Goal: Task Accomplishment & Management: Manage account settings

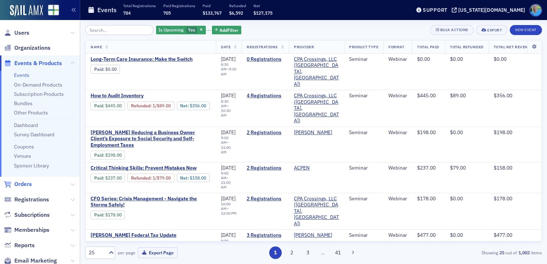
click at [26, 187] on span "Orders" at bounding box center [23, 184] width 18 height 8
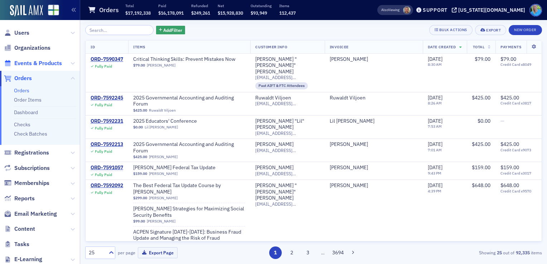
click at [51, 67] on span "Events & Products" at bounding box center [40, 62] width 80 height 15
click at [51, 65] on span "Events & Products" at bounding box center [38, 63] width 48 height 8
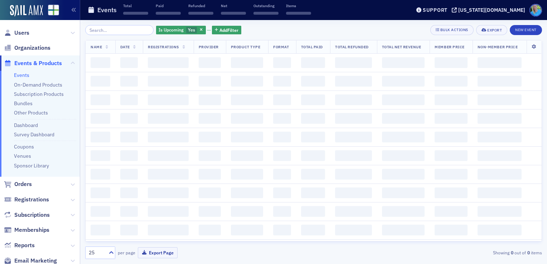
click at [116, 29] on input "search" at bounding box center [119, 30] width 68 height 10
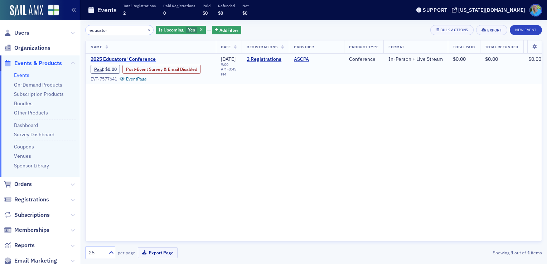
type input "educator"
click at [116, 59] on span "2025 Educators' Conference" at bounding box center [151, 59] width 120 height 6
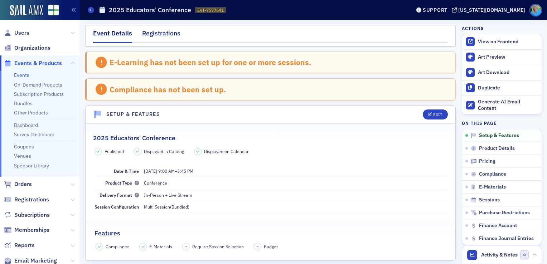
click at [147, 37] on div "Registrations" at bounding box center [161, 35] width 38 height 13
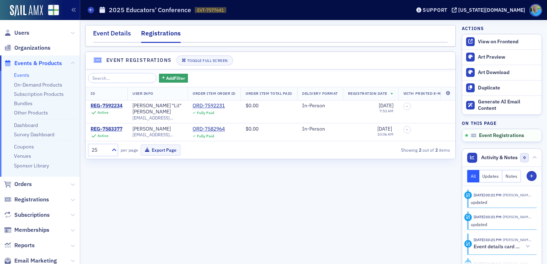
click at [115, 38] on div "Event Details" at bounding box center [112, 35] width 38 height 13
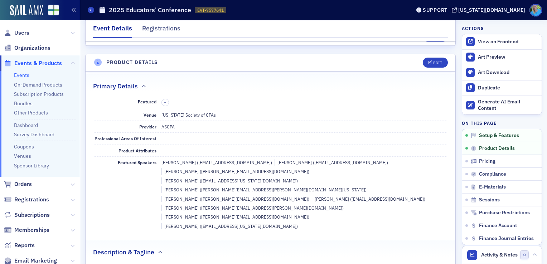
scroll to position [179, 0]
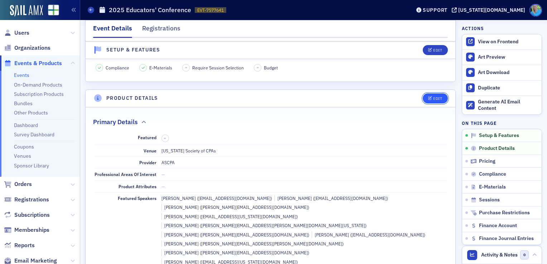
click at [423, 98] on button "Edit" at bounding box center [435, 98] width 25 height 10
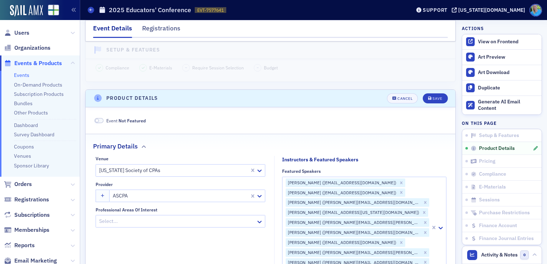
scroll to position [226, 0]
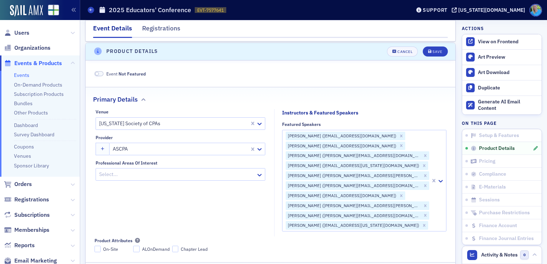
click at [100, 73] on span at bounding box center [99, 73] width 9 height 5
click at [428, 51] on icon "submit" at bounding box center [430, 52] width 4 height 4
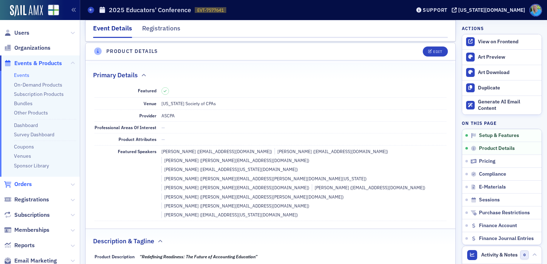
click at [23, 183] on span "Orders" at bounding box center [23, 184] width 18 height 8
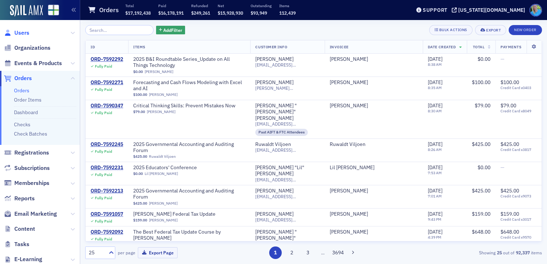
click at [21, 35] on span "Users" at bounding box center [21, 33] width 15 height 8
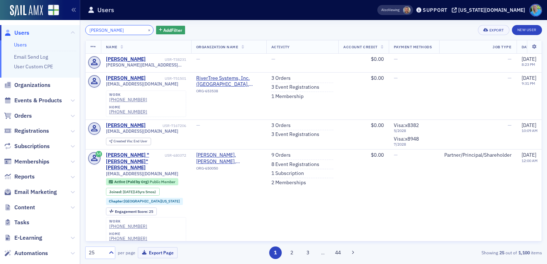
type input "james thomas"
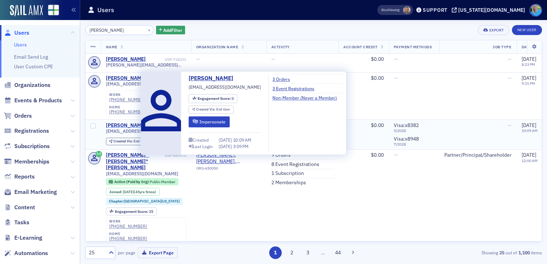
click at [136, 122] on div "[PERSON_NAME]" at bounding box center [126, 125] width 40 height 6
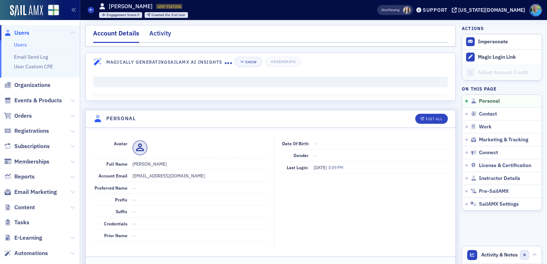
click at [158, 33] on div "Activity" at bounding box center [160, 35] width 22 height 13
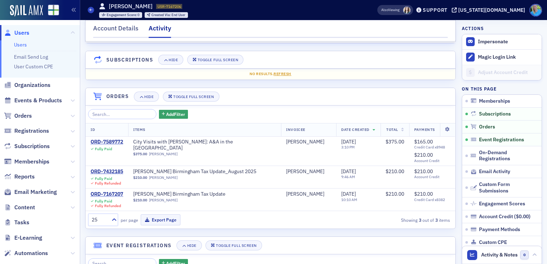
scroll to position [36, 0]
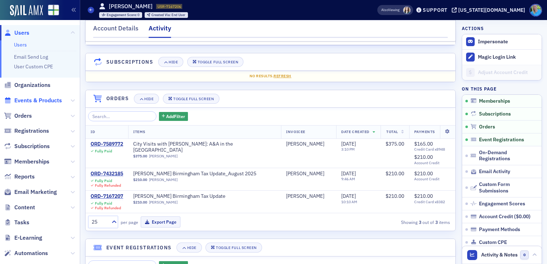
click at [37, 101] on span "Events & Products" at bounding box center [38, 101] width 48 height 8
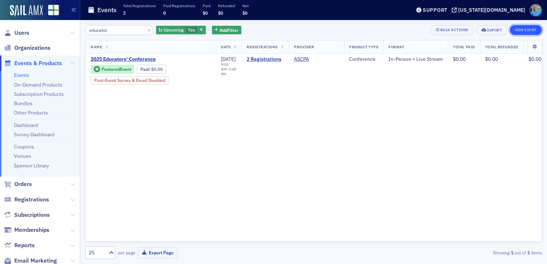
click at [520, 28] on button "New Event" at bounding box center [526, 30] width 32 height 10
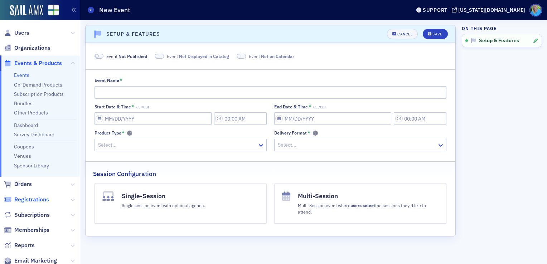
click at [41, 202] on span "Registrations" at bounding box center [31, 200] width 35 height 8
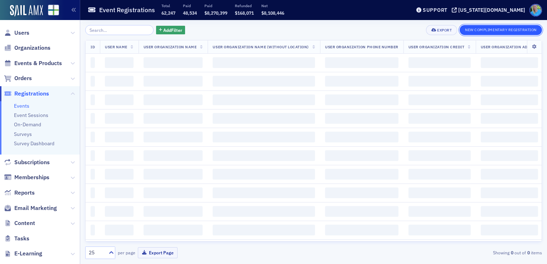
click at [482, 31] on button "New Complimentary Registration" at bounding box center [501, 30] width 82 height 10
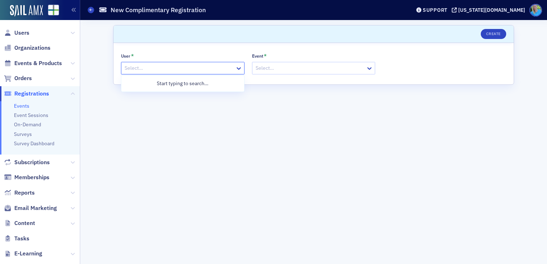
click at [215, 66] on div at bounding box center [179, 68] width 111 height 9
type input "chuck jordan"
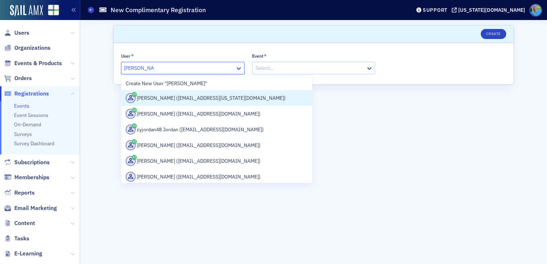
drag, startPoint x: 202, startPoint y: 95, endPoint x: 219, endPoint y: 92, distance: 17.8
click at [202, 96] on div "Chuck Jordan (cjordan@alabama.cpa)" at bounding box center [217, 98] width 182 height 10
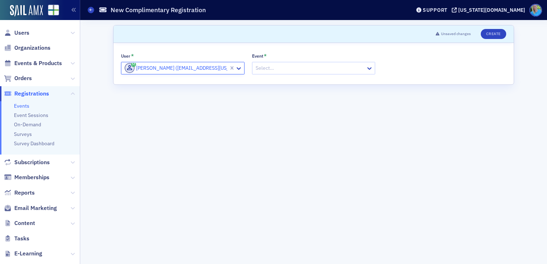
click at [276, 72] on div "Select…" at bounding box center [309, 68] width 114 height 10
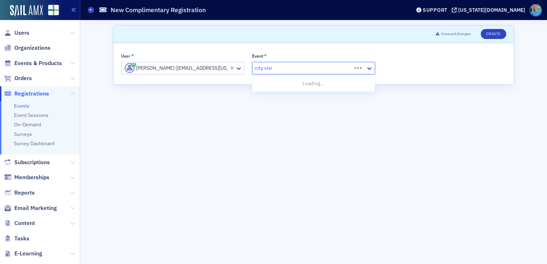
type input "city visit"
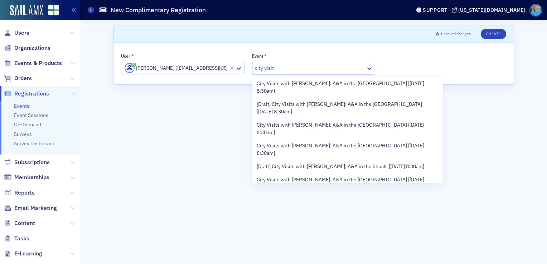
click at [292, 197] on span "City Visits with [PERSON_NAME]: A&A in the [GEOGRAPHIC_DATA] [[DATE] 8:30am]" at bounding box center [348, 204] width 182 height 15
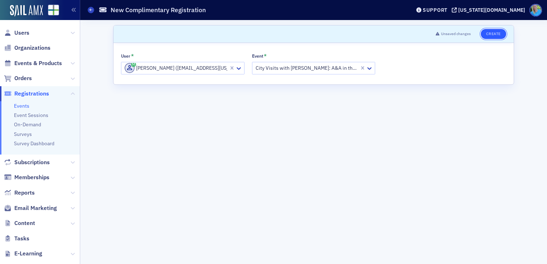
click at [491, 31] on button "Create" at bounding box center [493, 34] width 25 height 10
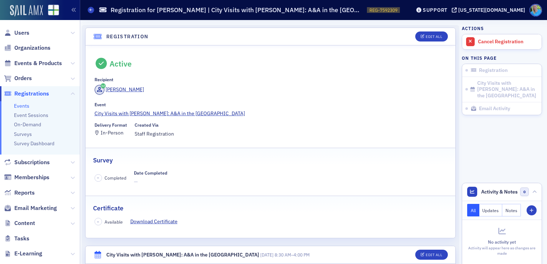
click at [25, 15] on img at bounding box center [26, 10] width 33 height 11
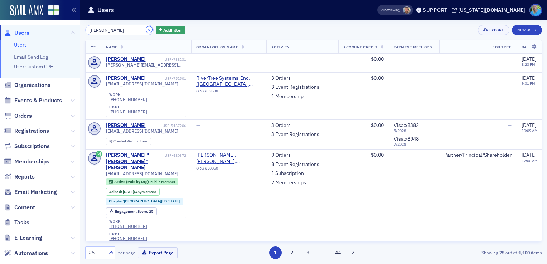
click at [146, 30] on button "×" at bounding box center [149, 29] width 6 height 6
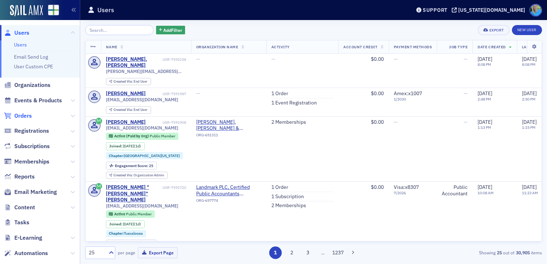
click at [21, 119] on span "Orders" at bounding box center [23, 116] width 18 height 8
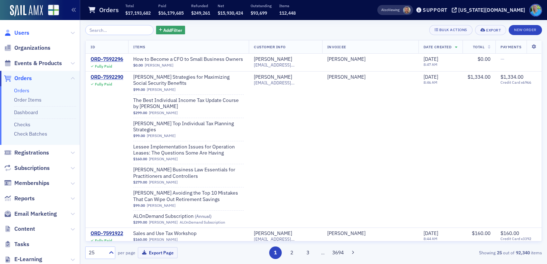
click at [23, 32] on span "Users" at bounding box center [21, 33] width 15 height 8
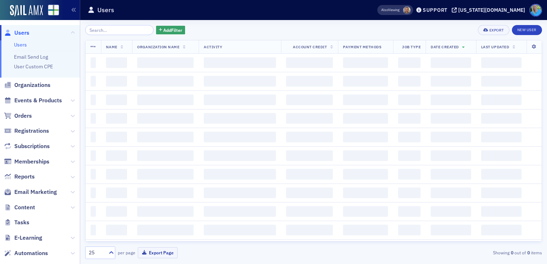
click at [92, 29] on input "search" at bounding box center [119, 30] width 68 height 10
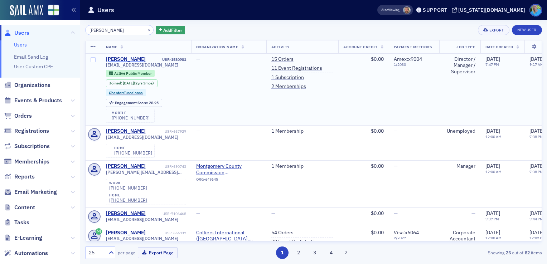
type input "[PERSON_NAME]"
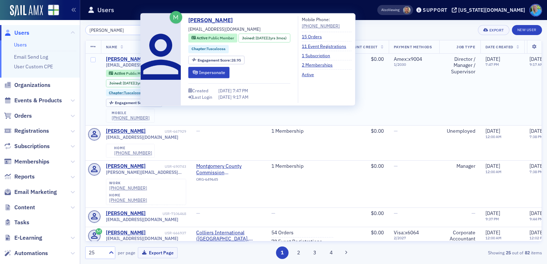
click at [113, 57] on div "[PERSON_NAME]" at bounding box center [126, 59] width 40 height 6
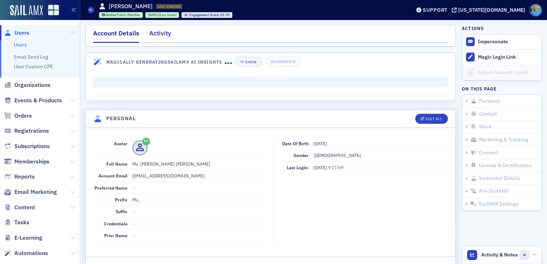
click at [158, 35] on div "Activity" at bounding box center [160, 35] width 22 height 13
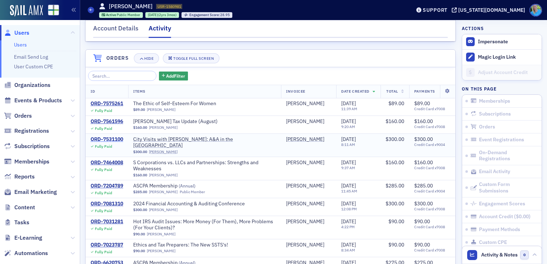
click at [112, 142] on div "ORD-7531100" at bounding box center [107, 139] width 33 height 6
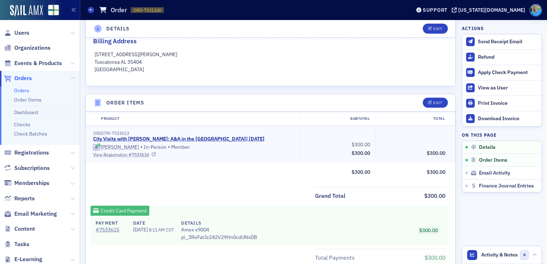
click at [123, 155] on link "View Registration # 7533616" at bounding box center [194, 154] width 202 height 6
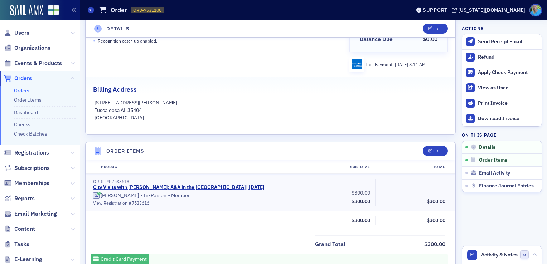
scroll to position [143, 0]
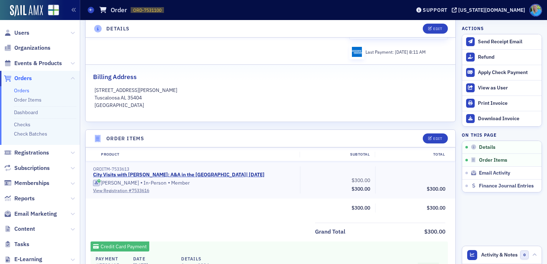
click at [17, 90] on link "Orders" at bounding box center [21, 90] width 15 height 6
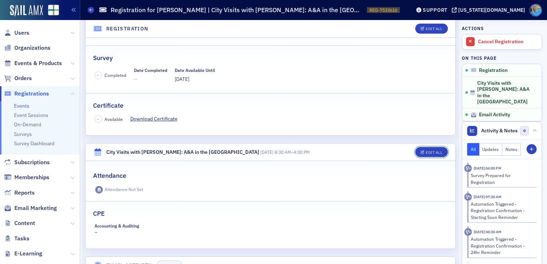
click at [421, 151] on span "Edit All" at bounding box center [431, 153] width 21 height 4
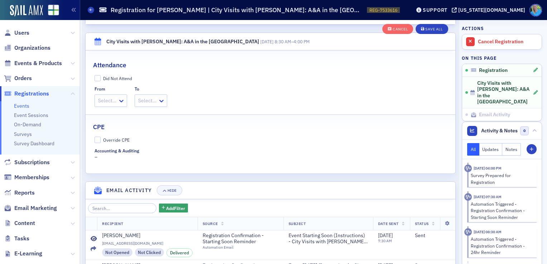
scroll to position [247, 0]
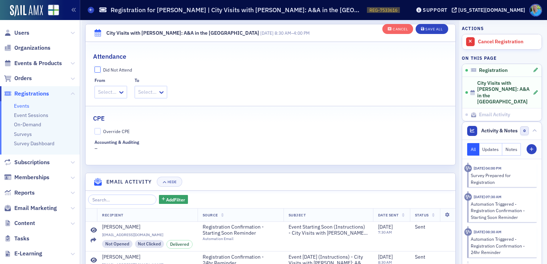
click at [98, 69] on input "Did Not Attend" at bounding box center [98, 70] width 6 height 6
checkbox input "true"
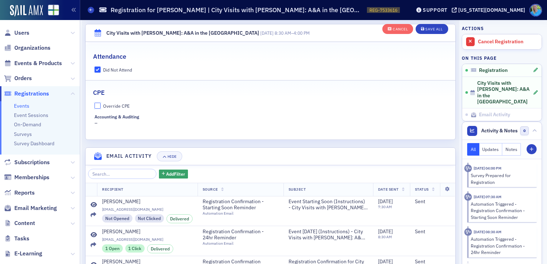
click at [98, 105] on input "Override CPE" at bounding box center [98, 106] width 6 height 6
checkbox input "true"
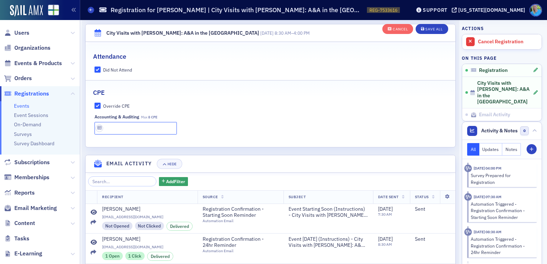
click at [109, 127] on input "text" at bounding box center [136, 128] width 82 height 13
type input "0 CPE"
click at [427, 26] on button "Save All" at bounding box center [432, 29] width 32 height 10
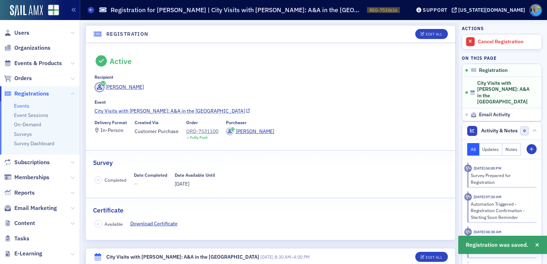
scroll to position [0, 0]
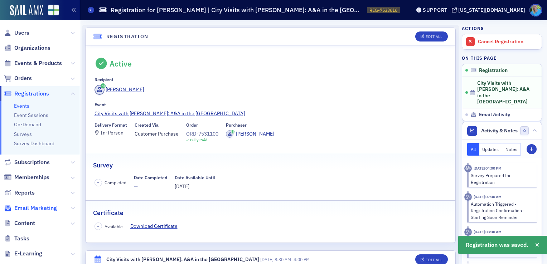
click at [36, 205] on span "Email Marketing" at bounding box center [35, 208] width 43 height 8
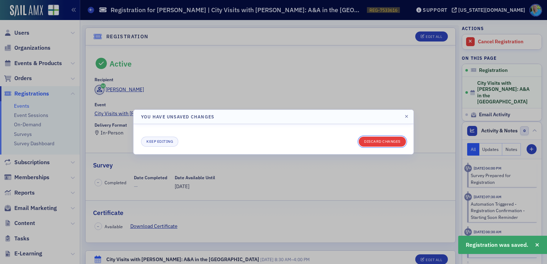
click at [370, 145] on button "Discard changes" at bounding box center [382, 142] width 47 height 10
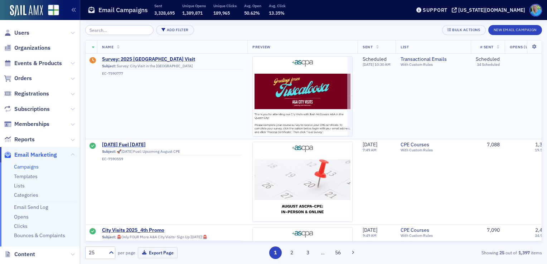
click at [157, 60] on span "Survey: 2025 [GEOGRAPHIC_DATA] Visit" at bounding box center [172, 59] width 140 height 6
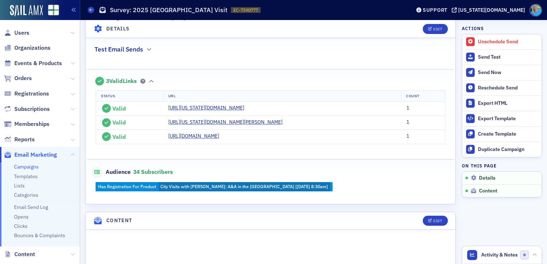
scroll to position [215, 0]
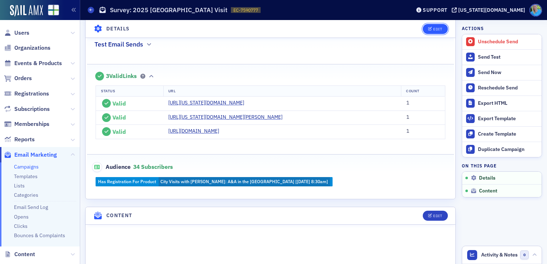
click at [432, 33] on button "Edit" at bounding box center [435, 29] width 25 height 10
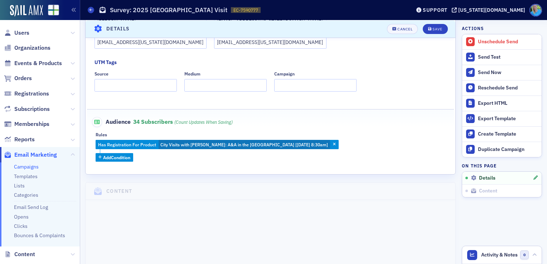
scroll to position [212, 0]
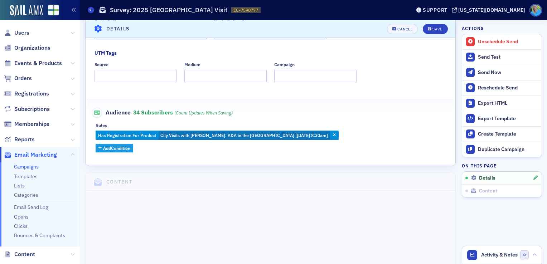
click at [123, 145] on span "Add Condition" at bounding box center [116, 148] width 27 height 6
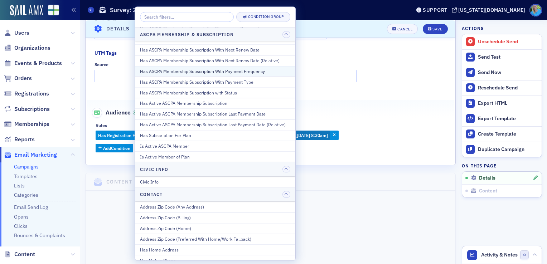
scroll to position [0, 0]
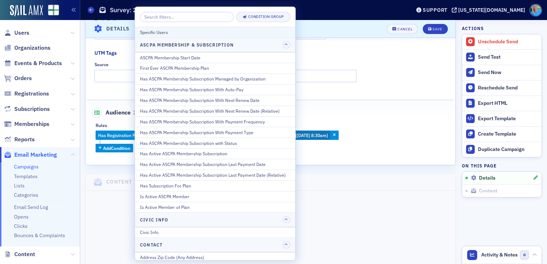
click at [165, 32] on div "Specific Users" at bounding box center [215, 32] width 150 height 6
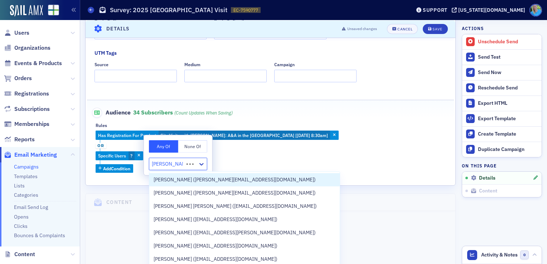
type input "sandra besnoy"
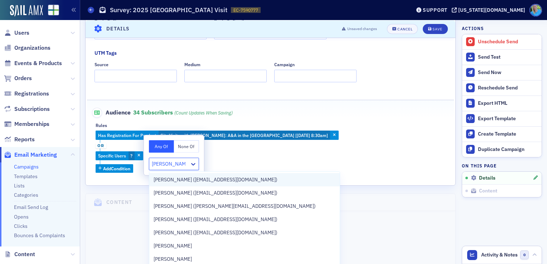
click at [179, 181] on span "Sandra Besnoy (sonnibez@aol.com)" at bounding box center [216, 180] width 124 height 8
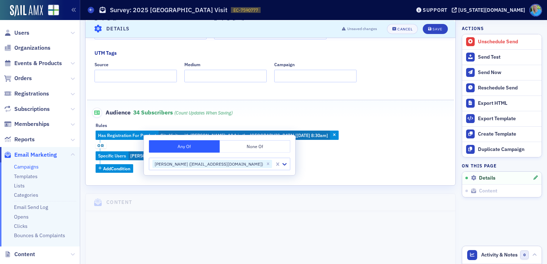
click at [240, 147] on button "None Of" at bounding box center [254, 146] width 71 height 13
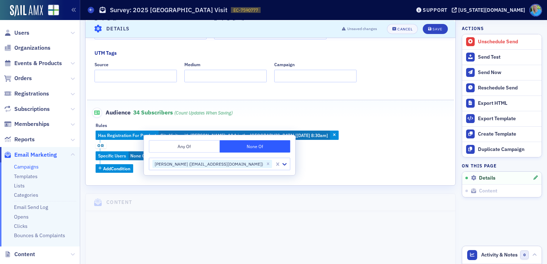
click at [96, 144] on span "or" at bounding box center [101, 146] width 11 height 6
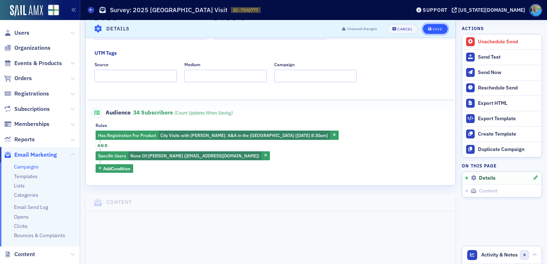
click at [432, 27] on div "Save" at bounding box center [437, 29] width 10 height 4
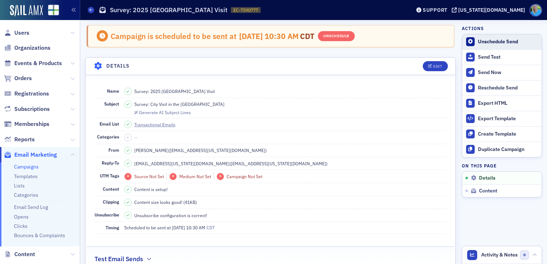
click at [488, 40] on div "Unschedule Send" at bounding box center [508, 42] width 60 height 6
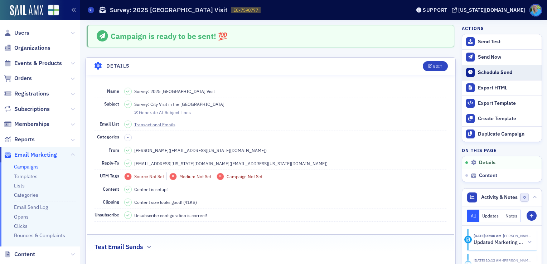
click at [491, 75] on div "Schedule Send" at bounding box center [508, 72] width 60 height 6
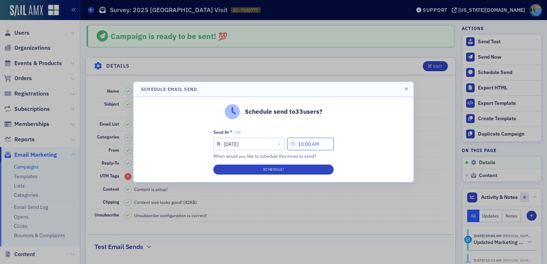
click at [305, 141] on input "10:00 AM" at bounding box center [310, 144] width 46 height 13
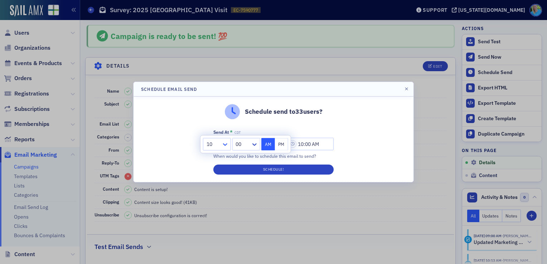
click at [227, 145] on icon at bounding box center [225, 144] width 7 height 7
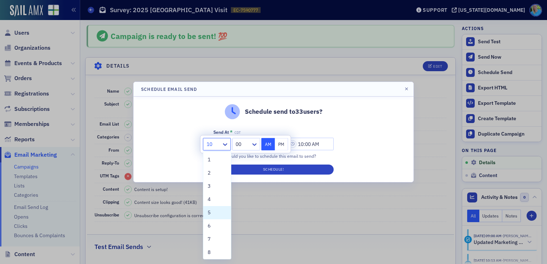
scroll to position [54, 0]
click at [214, 210] on div "9" at bounding box center [217, 212] width 19 height 8
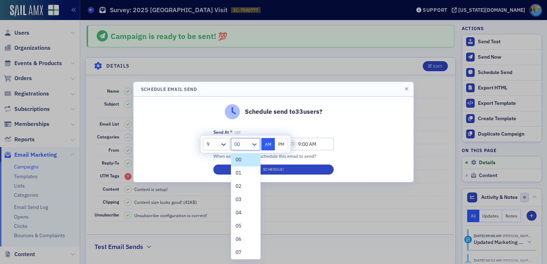
click at [253, 147] on icon at bounding box center [254, 144] width 7 height 7
click at [243, 213] on div "45" at bounding box center [245, 218] width 29 height 13
type input "9:45 AM"
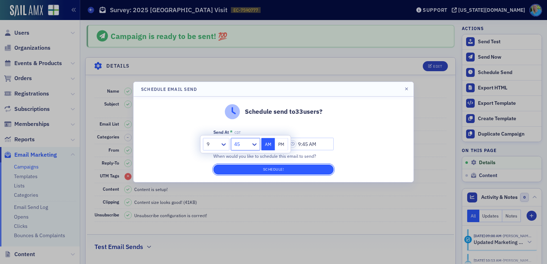
click at [265, 170] on button "Schedule!" at bounding box center [273, 170] width 120 height 10
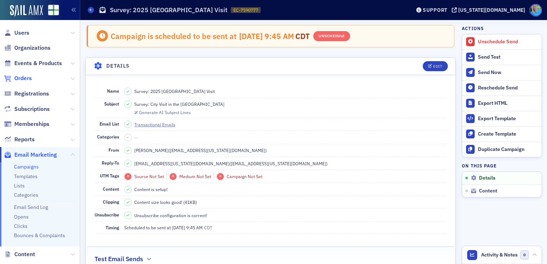
click at [25, 79] on span "Orders" at bounding box center [23, 78] width 18 height 8
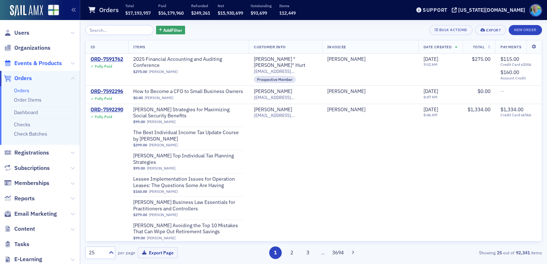
click at [48, 61] on span "Events & Products" at bounding box center [38, 63] width 48 height 8
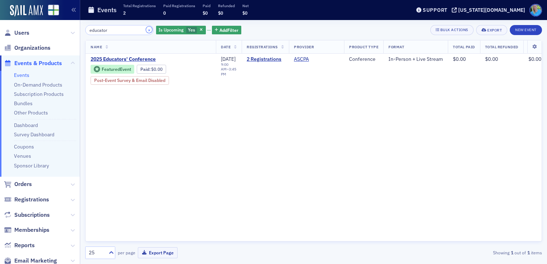
click at [146, 28] on button "×" at bounding box center [149, 29] width 6 height 6
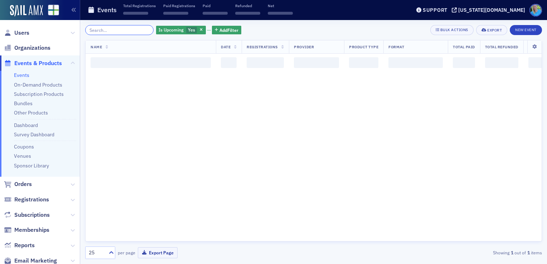
click at [137, 30] on input "search" at bounding box center [119, 30] width 68 height 10
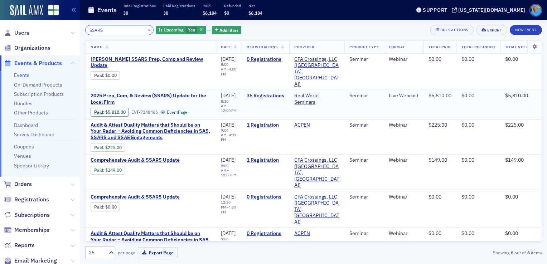
type input "SSARS"
click at [184, 93] on span "2025 Prep, Com, & Review (SSARS) Update for the Local Firm" at bounding box center [151, 99] width 120 height 13
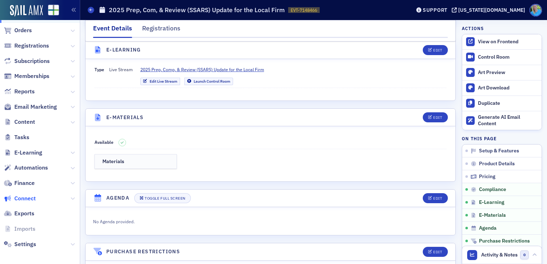
scroll to position [156, 0]
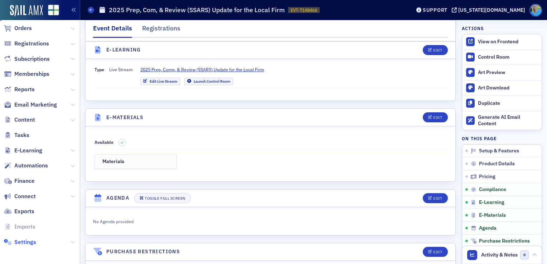
click at [29, 245] on span "Settings" at bounding box center [25, 242] width 22 height 8
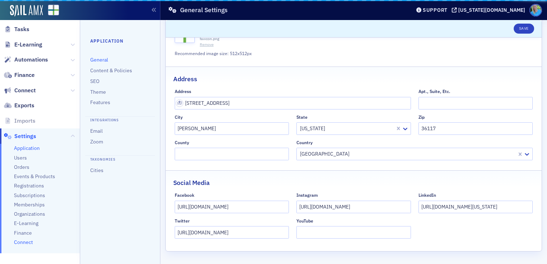
scroll to position [297, 0]
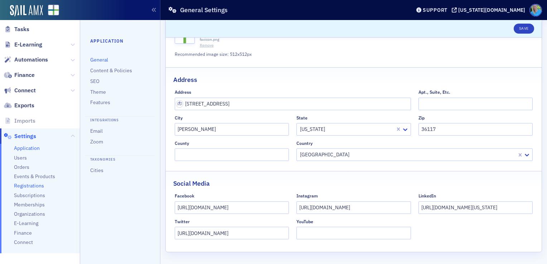
click at [32, 186] on span "Registrations" at bounding box center [29, 186] width 30 height 7
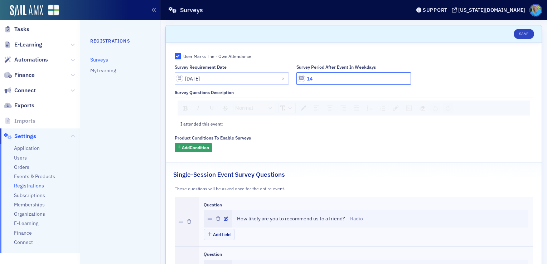
drag, startPoint x: 310, startPoint y: 73, endPoint x: 300, endPoint y: 73, distance: 10.7
click at [300, 73] on input "14" at bounding box center [353, 78] width 115 height 13
type input "7"
click at [526, 30] on button "Save" at bounding box center [524, 34] width 20 height 10
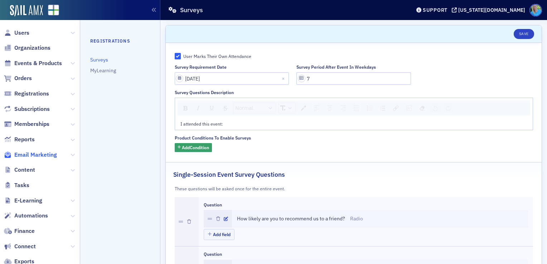
click at [34, 156] on span "Email Marketing" at bounding box center [35, 155] width 43 height 8
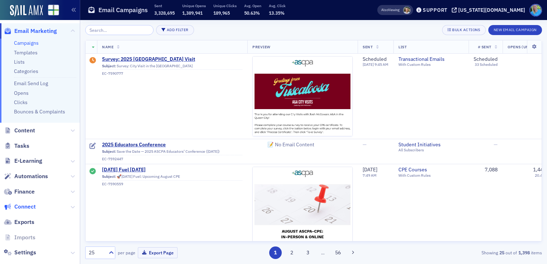
scroll to position [135, 0]
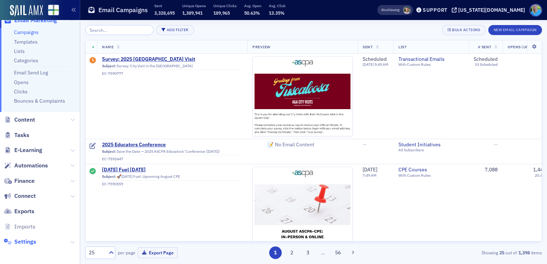
click at [29, 241] on span "Settings" at bounding box center [25, 242] width 22 height 8
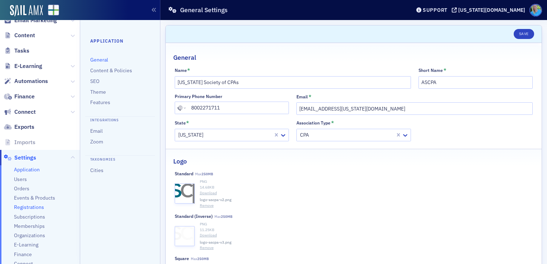
click at [30, 207] on span "Registrations" at bounding box center [29, 207] width 30 height 7
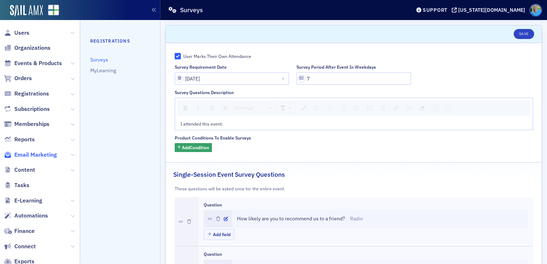
click at [36, 155] on span "Email Marketing" at bounding box center [35, 155] width 43 height 8
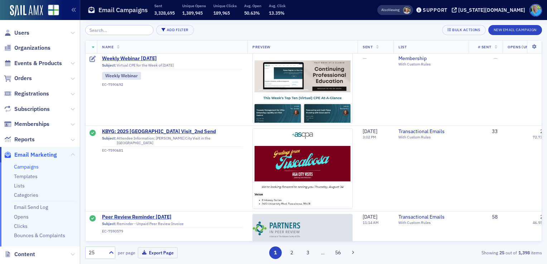
scroll to position [322, 0]
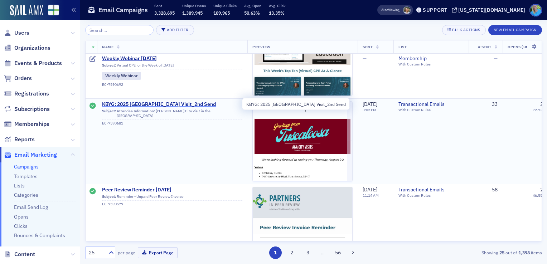
click at [160, 105] on span "KBYG: 2025 [GEOGRAPHIC_DATA] Visit_2nd Send" at bounding box center [172, 104] width 140 height 6
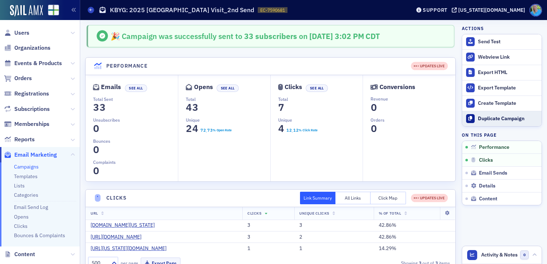
click at [491, 118] on div "Duplicate Campaign" at bounding box center [508, 119] width 60 height 6
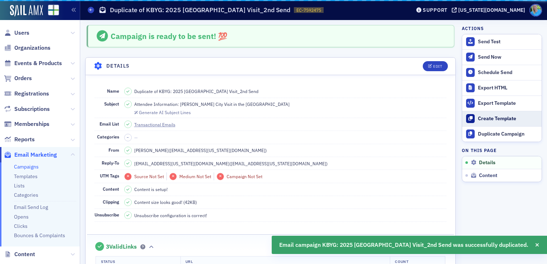
click at [491, 118] on div "Create Template" at bounding box center [508, 119] width 60 height 6
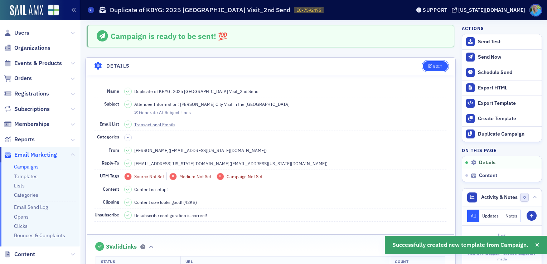
click at [428, 66] on icon "button" at bounding box center [430, 66] width 4 height 4
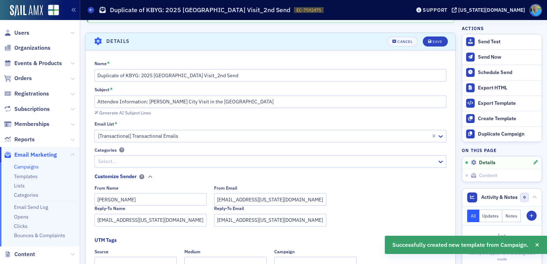
scroll to position [33, 0]
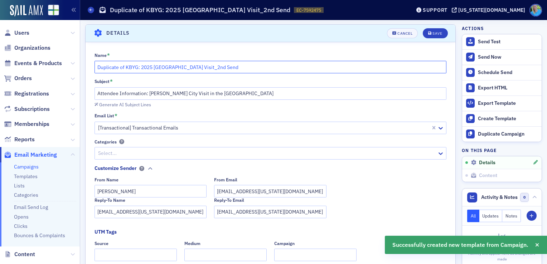
click at [195, 68] on input "Duplicate of KBYG: 2025 Tuscaloosa City Visit_2nd Send" at bounding box center [271, 67] width 352 height 13
drag, startPoint x: 105, startPoint y: 72, endPoint x: 100, endPoint y: 73, distance: 4.9
click at [92, 72] on div "Name * Duplicate of KBYG: 2025 Tuscaloosa City Visit_2nd Send Subject * Attende…" at bounding box center [271, 192] width 370 height 280
click at [111, 73] on div "Name * Duplicate of KBYG: 2025 Tuscaloosa City Visit_2nd Send Subject * Attende…" at bounding box center [271, 192] width 370 height 280
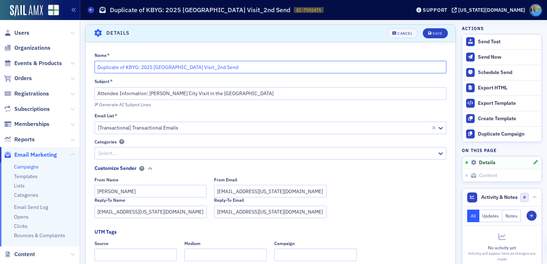
drag, startPoint x: 125, startPoint y: 67, endPoint x: 84, endPoint y: 66, distance: 40.8
drag, startPoint x: 192, startPoint y: 67, endPoint x: 113, endPoint y: 64, distance: 79.2
click at [113, 64] on input "KBYG: 2025 [GEOGRAPHIC_DATA] Visit_2nd Send" at bounding box center [271, 67] width 352 height 13
type input "KBYG: Auburn Sip & CPE"
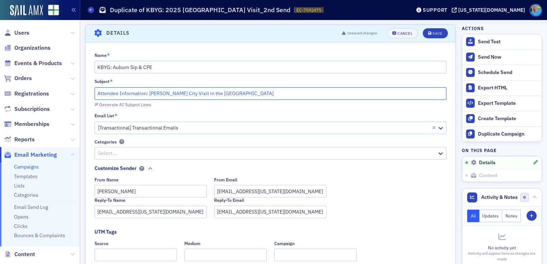
drag, startPoint x: 241, startPoint y: 91, endPoint x: 149, endPoint y: 92, distance: 92.0
click at [149, 92] on input "Attendee Information: [PERSON_NAME] City Visit in the [GEOGRAPHIC_DATA]" at bounding box center [271, 93] width 352 height 13
drag, startPoint x: 165, startPoint y: 93, endPoint x: 148, endPoint y: 93, distance: 17.2
click at [148, 93] on input "Attendee Information: Auburn Sip & CPE" at bounding box center [271, 93] width 352 height 13
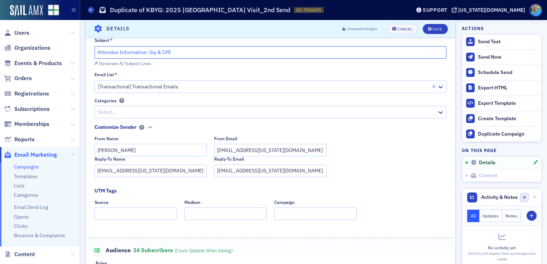
scroll to position [140, 0]
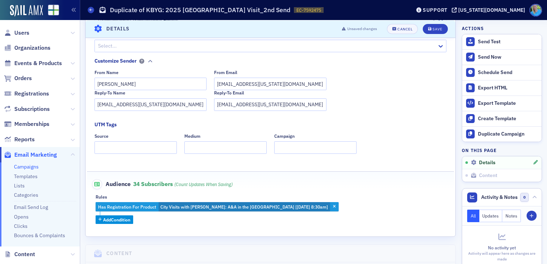
type input "Attendee Information: Sip & CPE"
click at [246, 208] on span "City Visits with Josh McGowan: A&A in the Queen City [8/14/2025 8:30am]" at bounding box center [244, 207] width 168 height 6
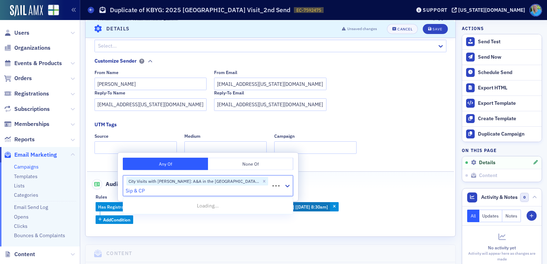
type input "Sip & CPE"
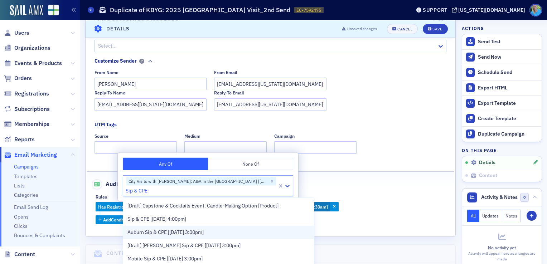
click at [198, 236] on span "Auburn Sip & CPE [[DATE] 3:00pm]" at bounding box center [165, 233] width 76 height 8
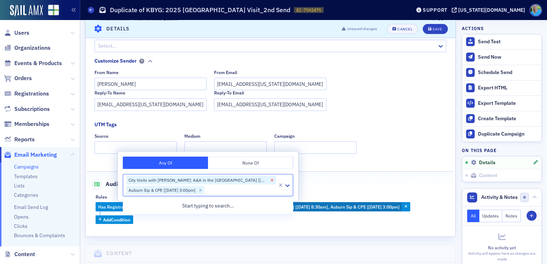
click at [271, 182] on icon "Remove City Visits with Josh McGowan: A&A in the Queen City [8/14/2025 8:30am]" at bounding box center [272, 180] width 5 height 5
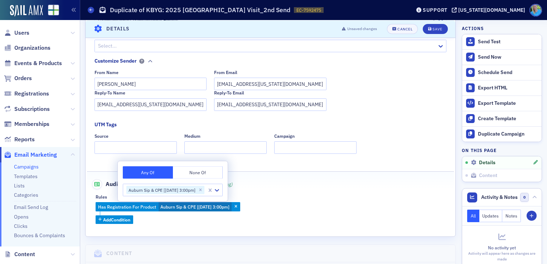
click at [390, 166] on div "Name * KBYG: Auburn Sip & CPE Subject * Attendee Information: Sip & CPE Generat…" at bounding box center [271, 85] width 370 height 280
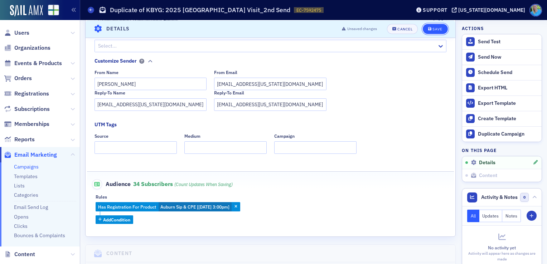
click at [432, 30] on div "Save" at bounding box center [437, 29] width 10 height 4
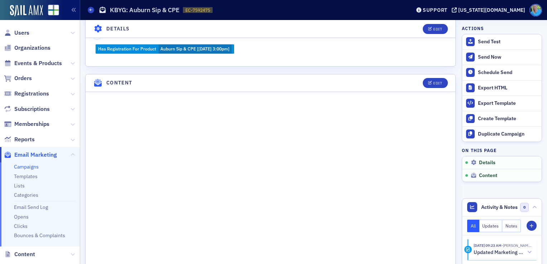
scroll to position [319, 0]
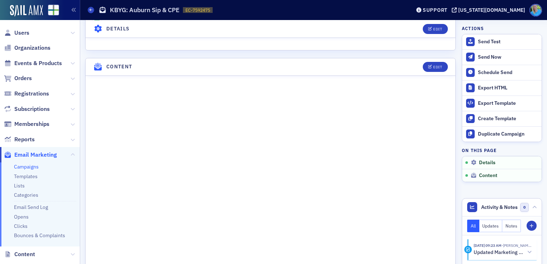
click at [31, 165] on link "Campaigns" at bounding box center [26, 167] width 25 height 6
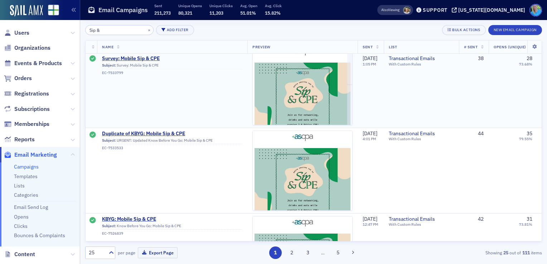
scroll to position [537, 0]
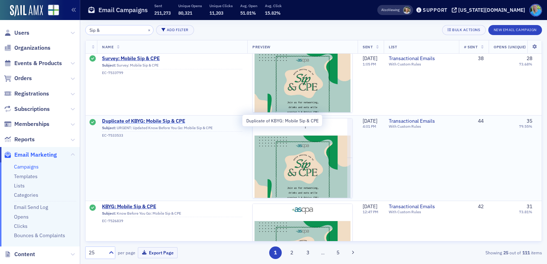
type input "Sip &"
click at [181, 120] on span "Duplicate of KBYG: Mobile Sip & CPE" at bounding box center [172, 121] width 140 height 6
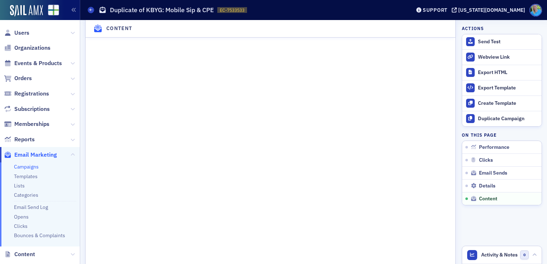
scroll to position [1024, 0]
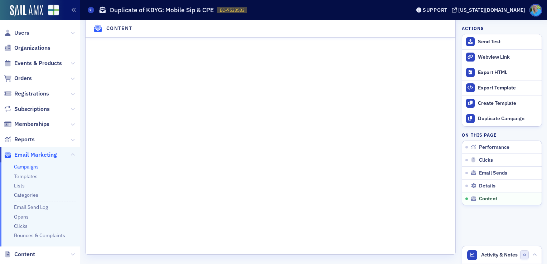
click at [38, 164] on link "Campaigns" at bounding box center [26, 167] width 25 height 6
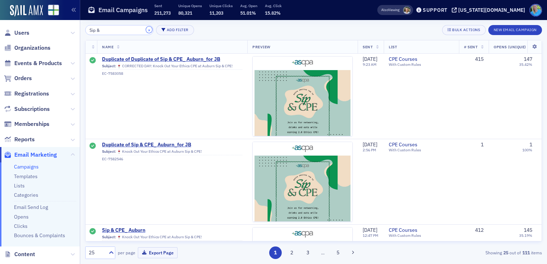
click at [146, 30] on button "×" at bounding box center [149, 29] width 6 height 6
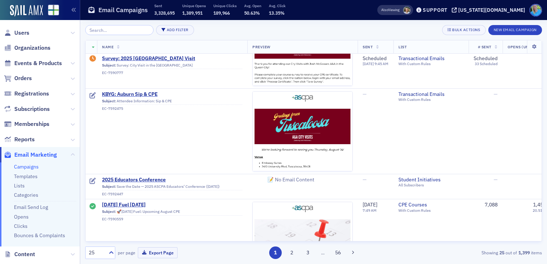
scroll to position [36, 0]
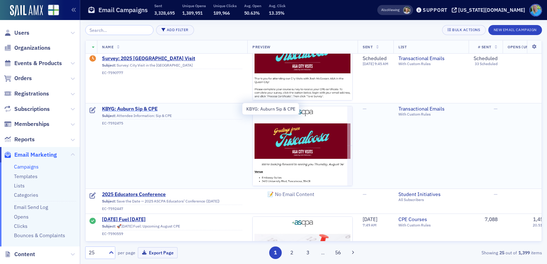
click at [148, 108] on span "KBYG: Auburn Sip & CPE" at bounding box center [172, 109] width 140 height 6
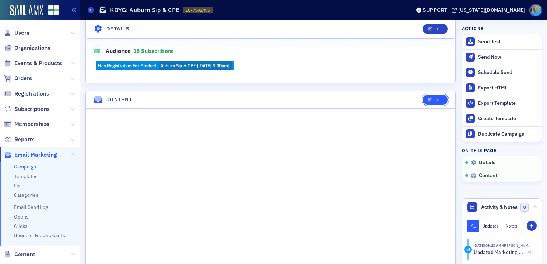
click at [433, 98] on div "Edit" at bounding box center [437, 100] width 9 height 4
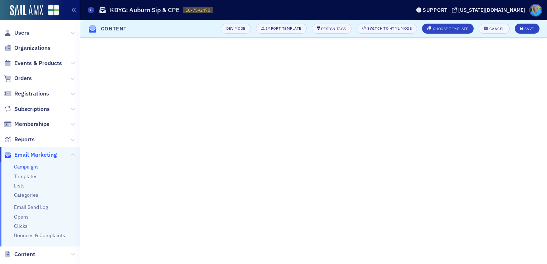
scroll to position [115, 0]
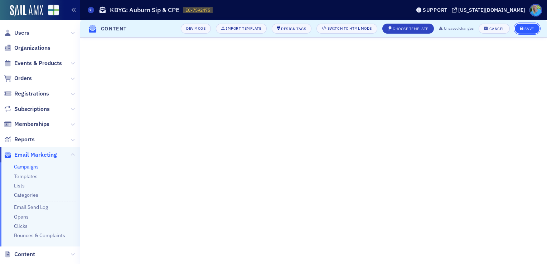
click at [527, 28] on div "Save" at bounding box center [529, 29] width 10 height 4
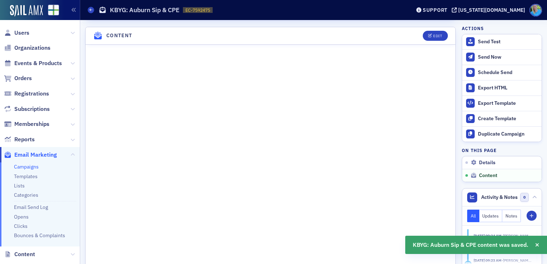
scroll to position [323, 0]
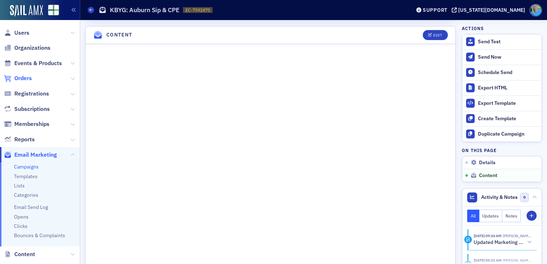
click at [27, 77] on span "Orders" at bounding box center [23, 78] width 18 height 8
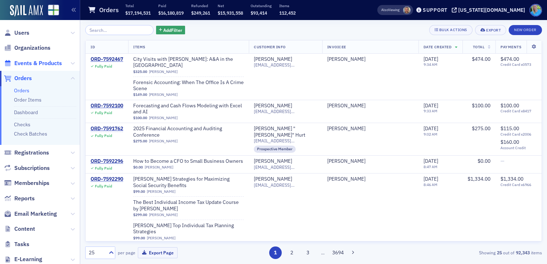
click at [32, 64] on span "Events & Products" at bounding box center [38, 63] width 48 height 8
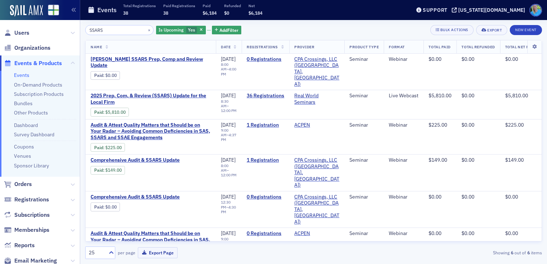
click at [112, 29] on input "SSARS" at bounding box center [119, 30] width 68 height 10
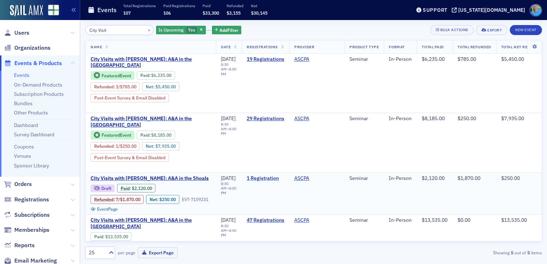
type input "City Visit"
click at [270, 175] on link "1 Registration" at bounding box center [266, 178] width 38 height 6
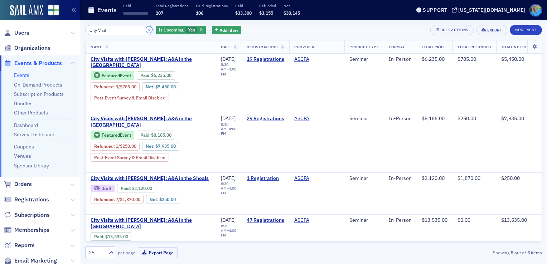
click at [146, 27] on button "×" at bounding box center [149, 29] width 6 height 6
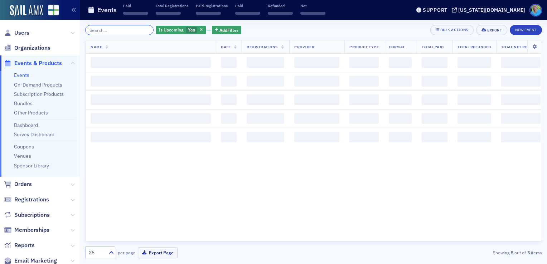
click at [139, 27] on input "search" at bounding box center [119, 30] width 68 height 10
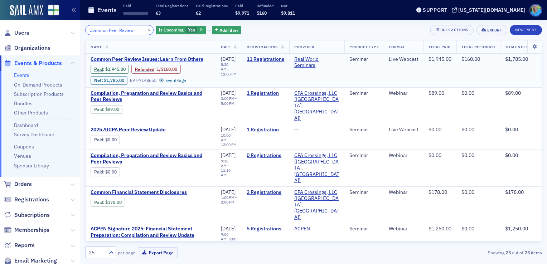
type input "Common Peer Review"
click at [168, 56] on span "Common Peer Review Issues: Learn From Others" at bounding box center [151, 59] width 120 height 6
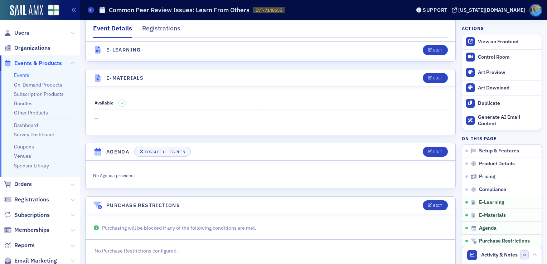
scroll to position [967, 0]
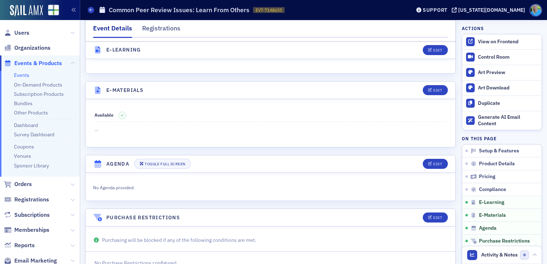
click at [26, 74] on link "Events" at bounding box center [21, 75] width 15 height 6
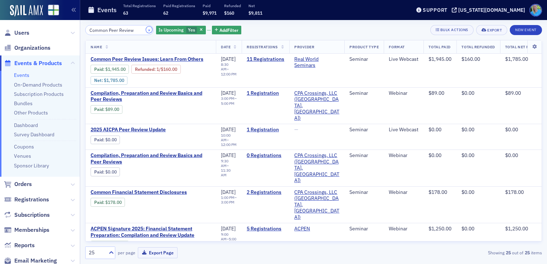
click at [146, 29] on button "×" at bounding box center [149, 29] width 6 height 6
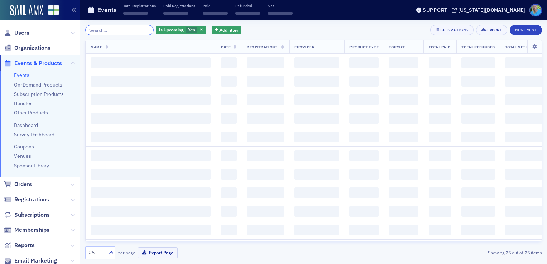
click at [134, 30] on input "search" at bounding box center [119, 30] width 68 height 10
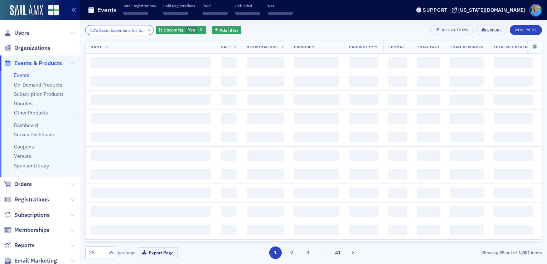
scroll to position [0, 34]
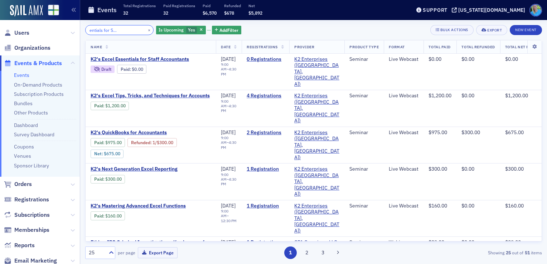
type input "K2's Excel Essentials for Staff Accountants"
click at [146, 29] on button "×" at bounding box center [149, 29] width 6 height 6
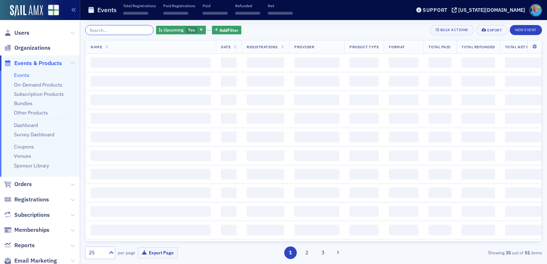
click at [134, 29] on input "search" at bounding box center [119, 30] width 68 height 10
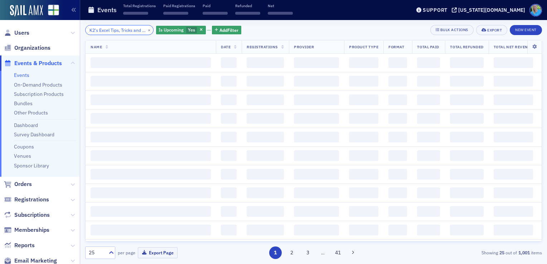
scroll to position [0, 58]
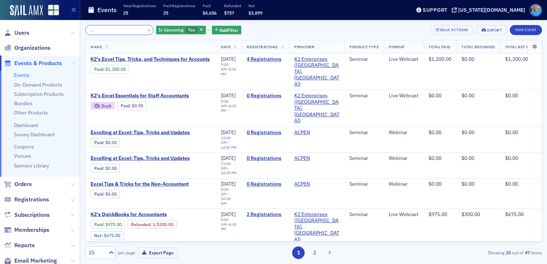
type input "K2's Excel Tips, Tricks and Techniques for Accountants"
click at [146, 29] on button "×" at bounding box center [149, 29] width 6 height 6
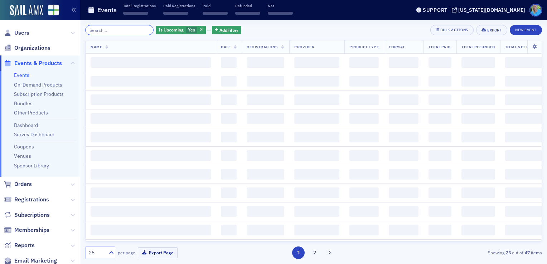
click at [139, 29] on input "search" at bounding box center [119, 30] width 68 height 10
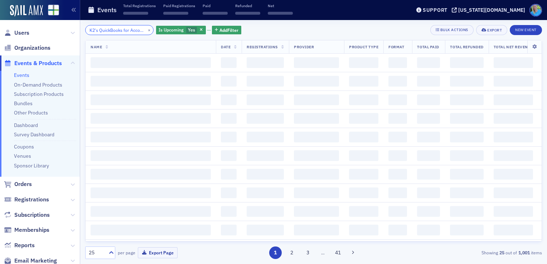
scroll to position [0, 16]
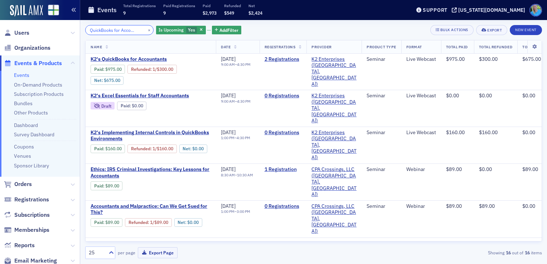
type input "K2's QuickBooks for Accountants"
click at [146, 30] on button "×" at bounding box center [149, 29] width 6 height 6
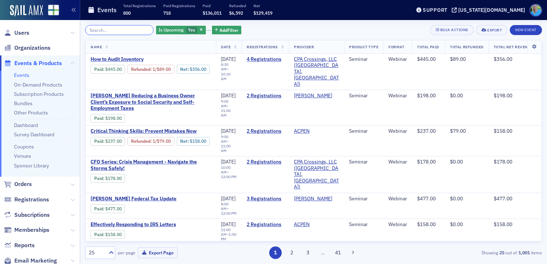
click at [107, 28] on input "search" at bounding box center [119, 30] width 68 height 10
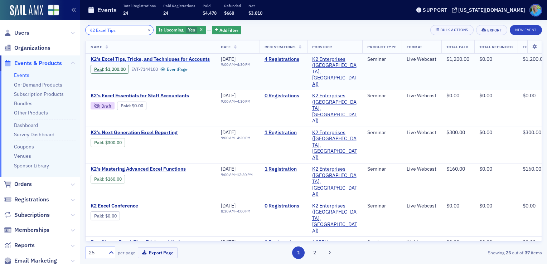
type input "K2 Excel Tips"
click at [136, 58] on span "K2's Excel Tips, Tricks, and Techniques for Accounts" at bounding box center [151, 59] width 120 height 6
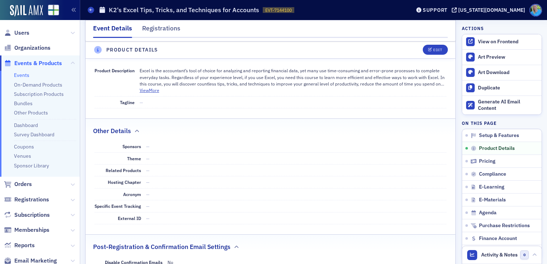
scroll to position [322, 0]
click at [433, 51] on div "Edit" at bounding box center [437, 50] width 9 height 4
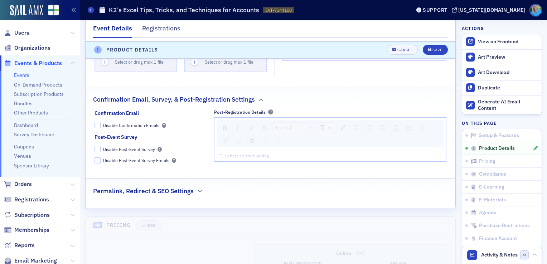
scroll to position [664, 0]
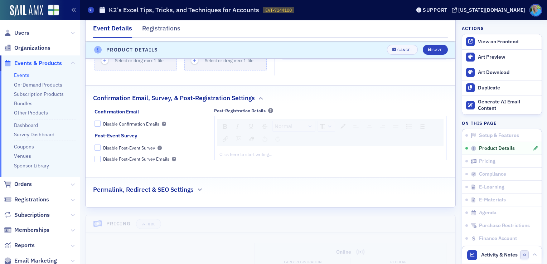
click at [256, 154] on div "rdw-editor" at bounding box center [330, 154] width 221 height 6
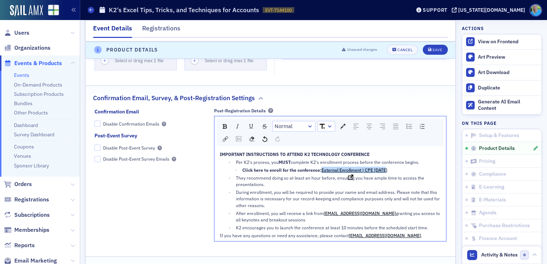
drag, startPoint x: 383, startPoint y: 167, endPoint x: 320, endPoint y: 166, distance: 62.3
click at [320, 167] on div "Click here to enroll for the conference: External Enrollment | CPE Today" at bounding box center [341, 170] width 199 height 6
click at [428, 50] on span "Save" at bounding box center [435, 50] width 14 height 4
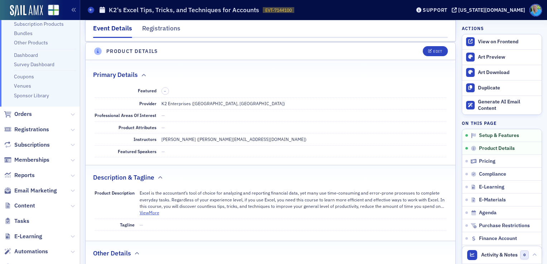
scroll to position [72, 0]
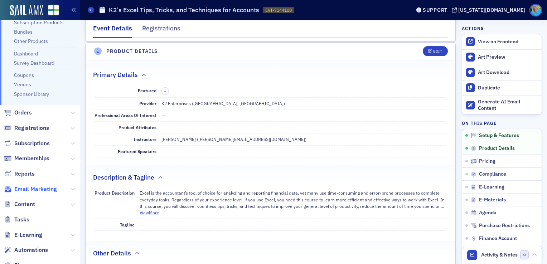
click at [37, 191] on span "Email Marketing" at bounding box center [35, 189] width 43 height 8
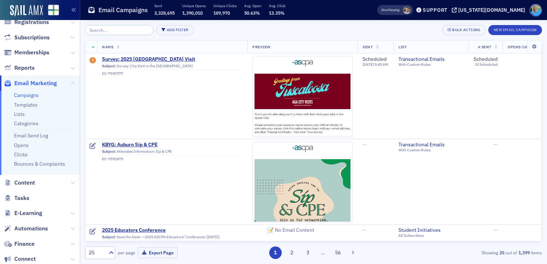
click at [109, 29] on input "search" at bounding box center [119, 30] width 68 height 10
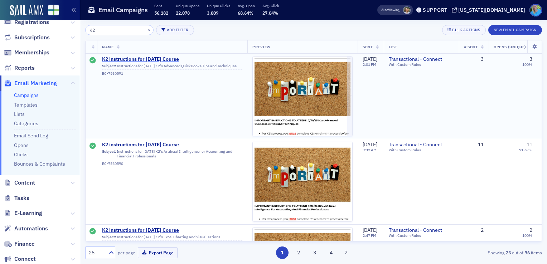
type input "K2"
click at [135, 60] on span "K2 instructions for 7/30/25 Course" at bounding box center [172, 59] width 140 height 6
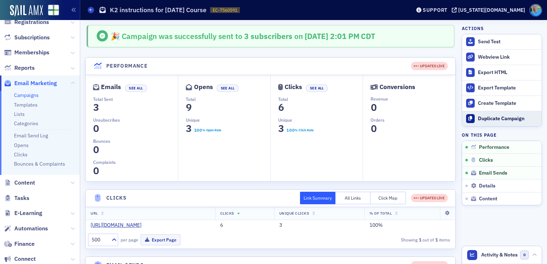
click at [483, 117] on div "Duplicate Campaign" at bounding box center [508, 119] width 60 height 6
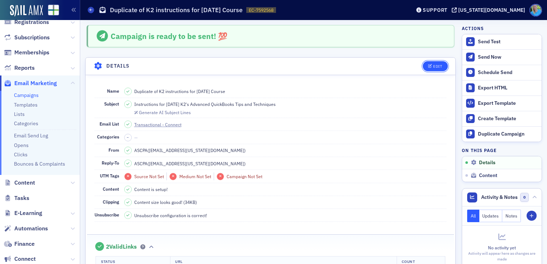
click at [433, 64] on div "Edit" at bounding box center [437, 66] width 9 height 4
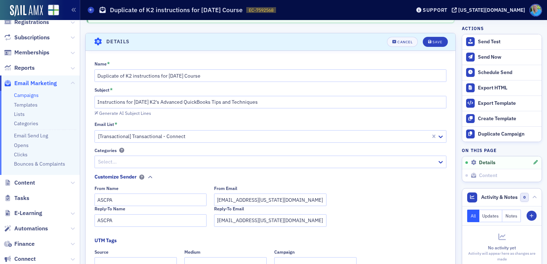
scroll to position [33, 0]
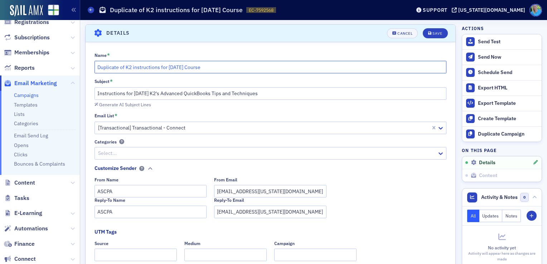
drag, startPoint x: 178, startPoint y: 64, endPoint x: 169, endPoint y: 64, distance: 8.6
click at [169, 64] on input "Duplicate of K2 instructions for 7/30/25 Course" at bounding box center [271, 67] width 352 height 13
drag, startPoint x: 125, startPoint y: 67, endPoint x: 95, endPoint y: 69, distance: 30.9
click at [95, 69] on input "Duplicate of K2 instructions for 8/20/25 Course" at bounding box center [271, 67] width 352 height 13
type input "K2 instructions for 8/20/25 Course"
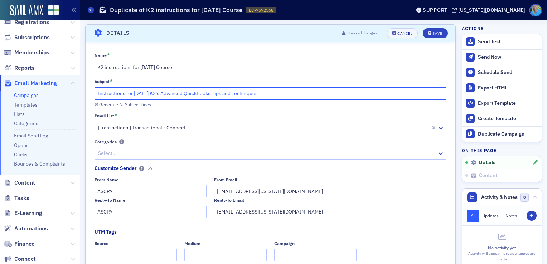
drag, startPoint x: 144, startPoint y: 93, endPoint x: 133, endPoint y: 92, distance: 11.5
click at [133, 92] on input "Instructions for 7/30/25 K2's Advanced QuickBooks Tips and Techniques" at bounding box center [271, 93] width 352 height 13
drag, startPoint x: 200, startPoint y: 93, endPoint x: 154, endPoint y: 92, distance: 46.9
click at [154, 92] on input "Instructions for 8/20/25 K2's Advanced QuickBooks Tips and Techniques" at bounding box center [271, 93] width 352 height 13
paste input "Excel Tips, Tricks, and Techniques for Accountant"
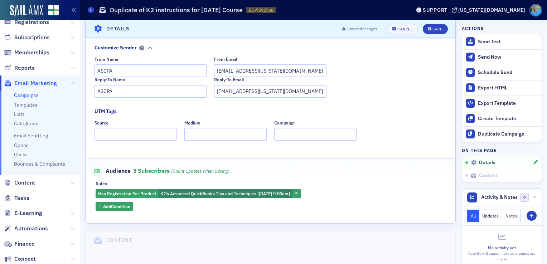
scroll to position [176, 0]
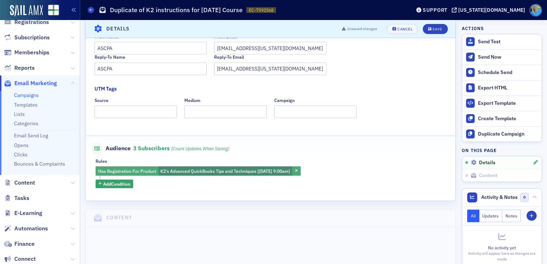
type input "Instructions for 8/20/25 K2's Excel Tips, Tricks, and Techniques for Accountants"
click at [255, 170] on span "K2's Advanced QuickBooks Tips and Techniques [7/30/2025 9:00am]" at bounding box center [225, 171] width 130 height 6
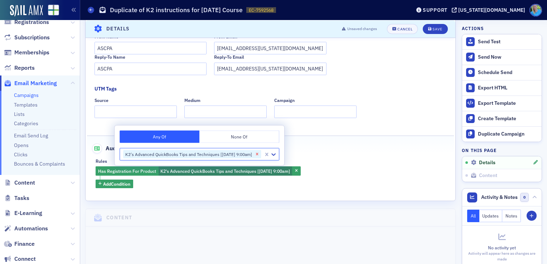
click at [258, 155] on icon "Remove K2's Advanced QuickBooks Tips and Techniques [7/30/2025 9:00am]" at bounding box center [257, 154] width 3 height 3
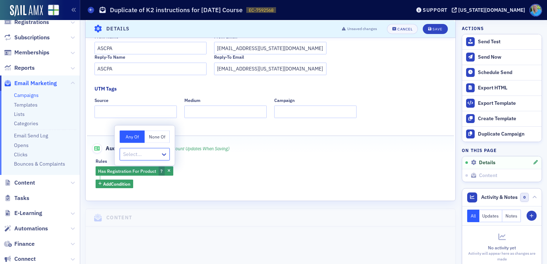
type input "K2's Excel Tips, Tricks, and Techniques for Accountants"
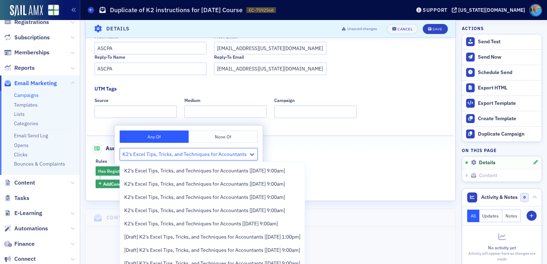
scroll to position [286, 0]
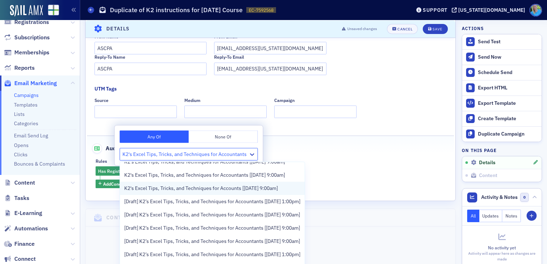
click at [190, 195] on div "K2's Excel Tips, Tricks, and Techniques for Accounts [8/20/2025 9:00am]" at bounding box center [212, 188] width 185 height 13
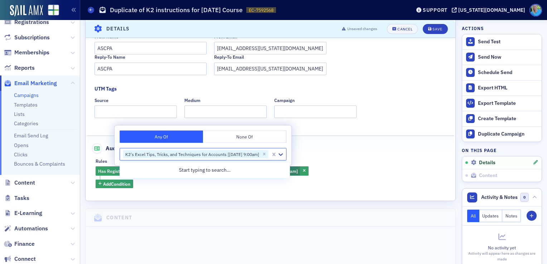
click at [361, 151] on div "Audience 3 Subscribers (count updates when saving)" at bounding box center [271, 145] width 352 height 18
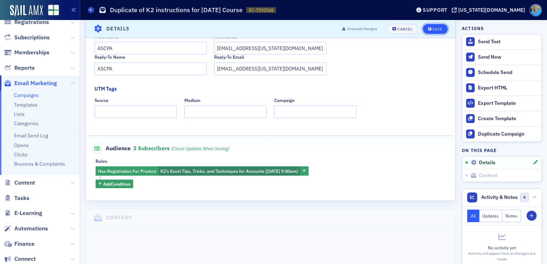
click at [428, 29] on icon "submit" at bounding box center [430, 29] width 4 height 4
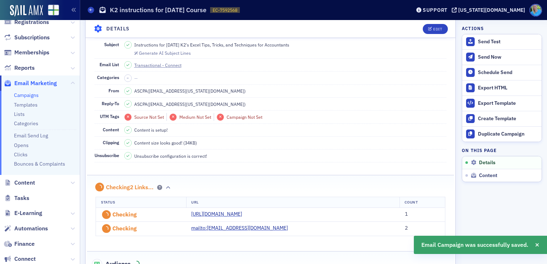
scroll to position [33, 0]
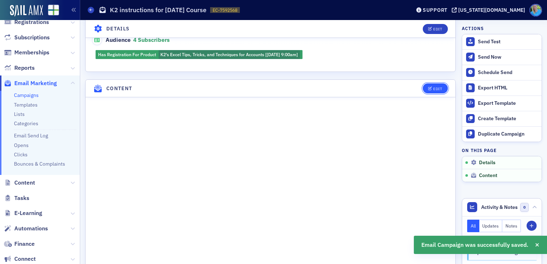
click at [435, 87] on div "Edit" at bounding box center [437, 89] width 9 height 4
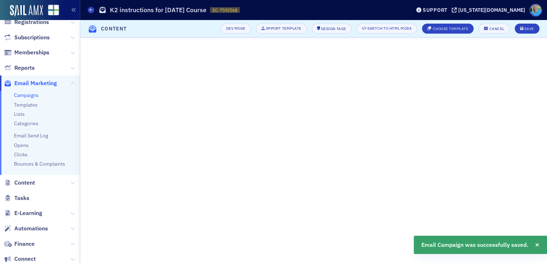
scroll to position [101, 0]
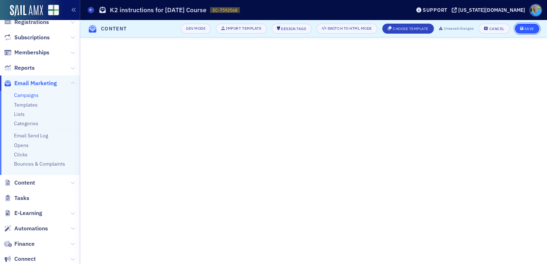
click at [528, 28] on div "Save" at bounding box center [529, 29] width 10 height 4
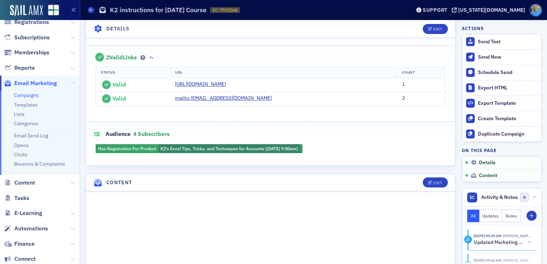
scroll to position [179, 0]
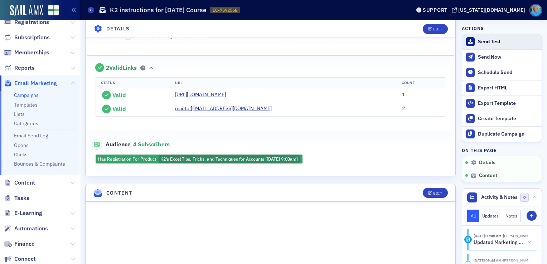
click at [486, 44] on div "Send Test" at bounding box center [508, 42] width 60 height 6
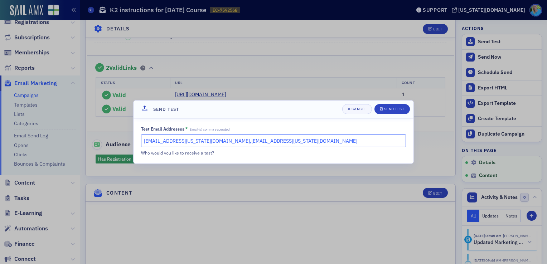
drag, startPoint x: 276, startPoint y: 140, endPoint x: 192, endPoint y: 140, distance: 84.5
click at [192, 140] on input "kgates@alabama.cpa,slowery@alabama.cpa" at bounding box center [273, 141] width 265 height 13
type input "kgates@alabama.cpa"
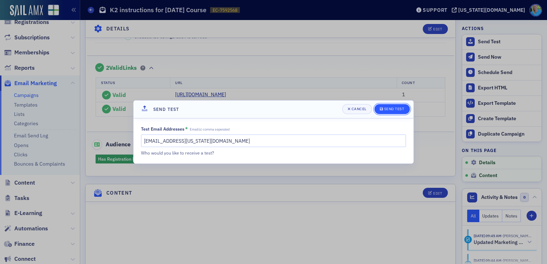
click at [381, 108] on icon "submit" at bounding box center [381, 108] width 3 height 3
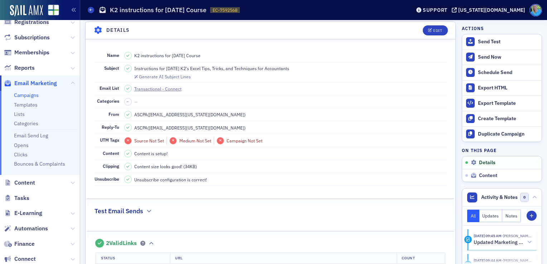
scroll to position [0, 0]
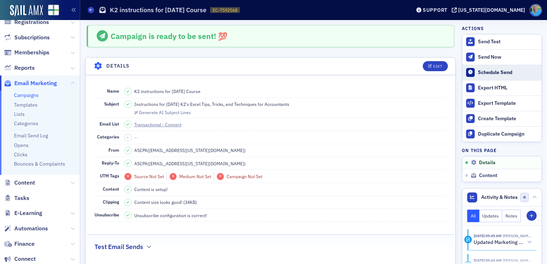
click at [485, 73] on div "Schedule Send" at bounding box center [508, 72] width 60 height 6
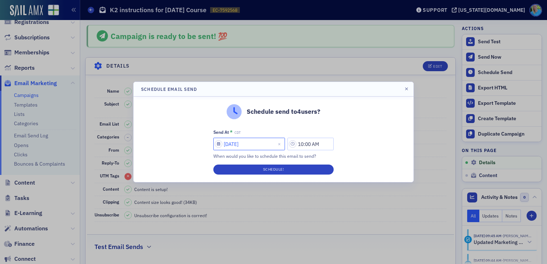
click at [249, 148] on input "08/15/2025" at bounding box center [249, 144] width 72 height 13
select select "7"
select select "2025"
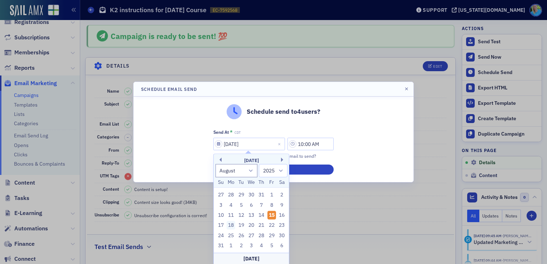
click at [233, 224] on div "18" at bounding box center [231, 225] width 9 height 9
type input "08/18/2025"
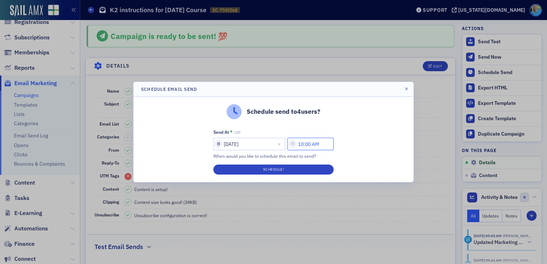
click at [308, 144] on input "10:00 AM" at bounding box center [310, 144] width 46 height 13
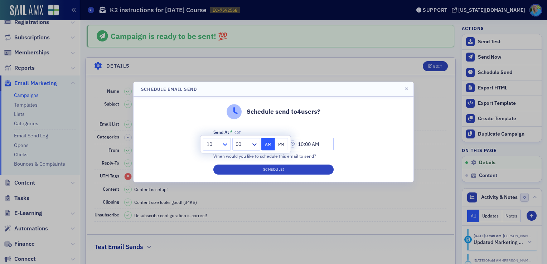
click at [226, 142] on icon at bounding box center [225, 144] width 7 height 7
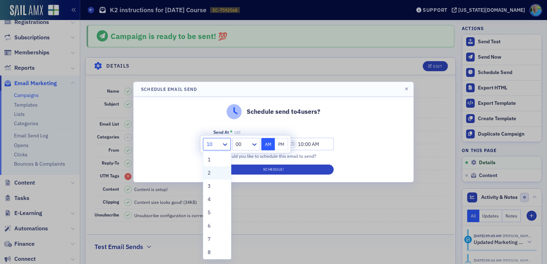
click at [218, 169] on div "2" at bounding box center [217, 172] width 28 height 13
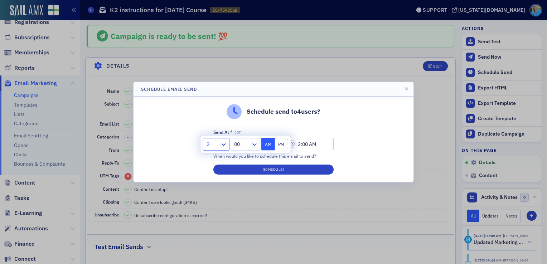
click at [253, 145] on icon at bounding box center [254, 144] width 7 height 7
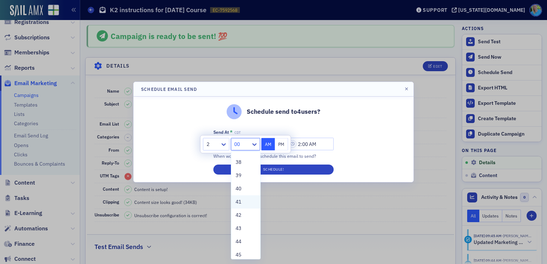
scroll to position [501, 0]
click at [244, 251] on div "45" at bounding box center [245, 254] width 29 height 13
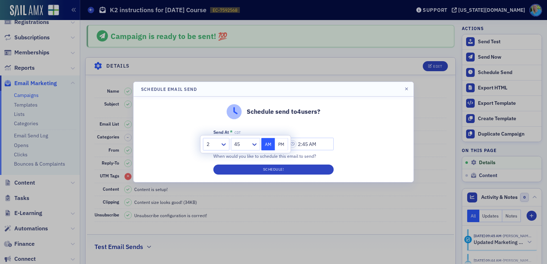
click at [278, 148] on button "PM" at bounding box center [282, 144] width 14 height 13
type input "2:45 PM"
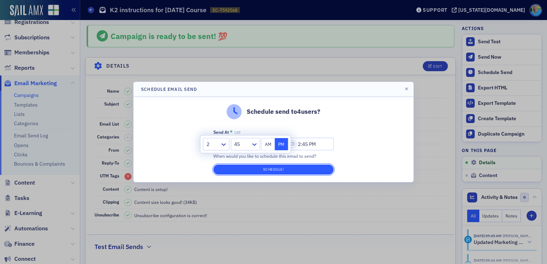
click at [286, 171] on button "Schedule!" at bounding box center [273, 170] width 120 height 10
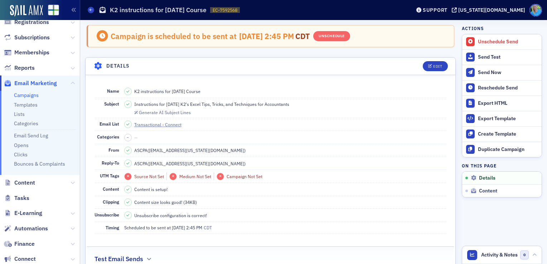
click at [26, 95] on link "Campaigns" at bounding box center [26, 95] width 25 height 6
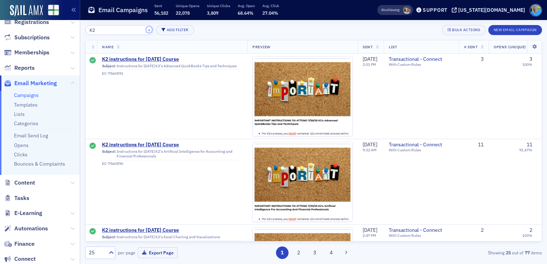
click at [146, 29] on button "×" at bounding box center [149, 29] width 6 height 6
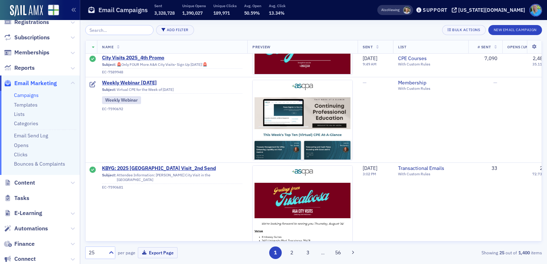
scroll to position [430, 0]
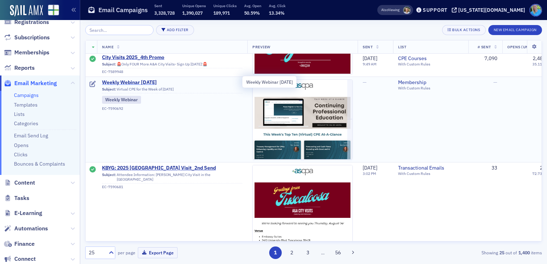
click at [140, 82] on span "Weekly Webinar 8.18.25" at bounding box center [172, 82] width 140 height 6
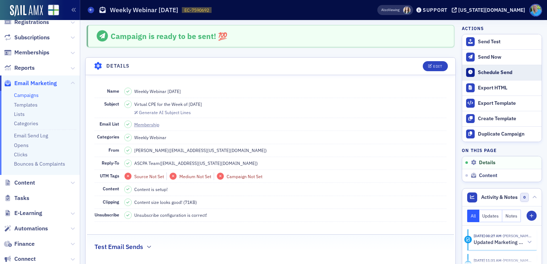
click at [480, 74] on div "Schedule Send" at bounding box center [508, 72] width 60 height 6
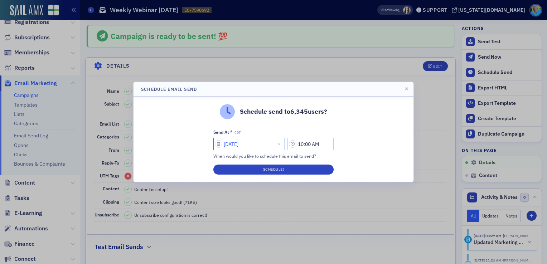
select select "7"
select select "2025"
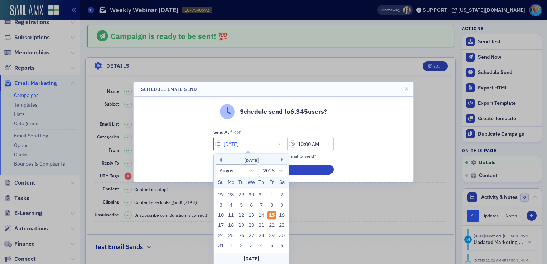
click at [266, 141] on input "08/15/2025" at bounding box center [249, 144] width 72 height 13
click at [229, 225] on div "18" at bounding box center [231, 225] width 9 height 9
type input "08/18/2025"
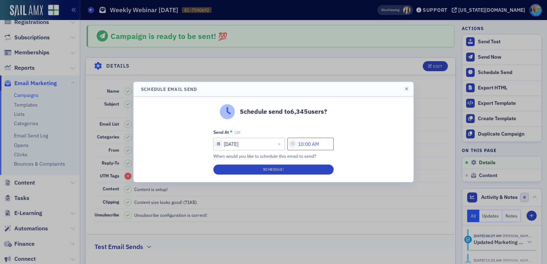
click at [303, 143] on input "10:00 AM" at bounding box center [310, 144] width 46 height 13
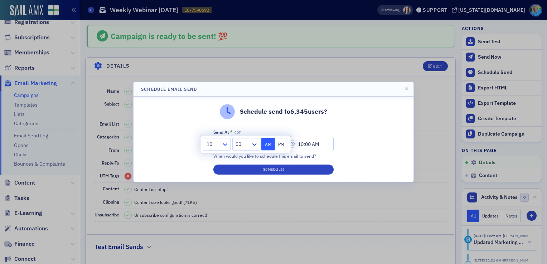
click at [225, 143] on icon at bounding box center [225, 144] width 7 height 7
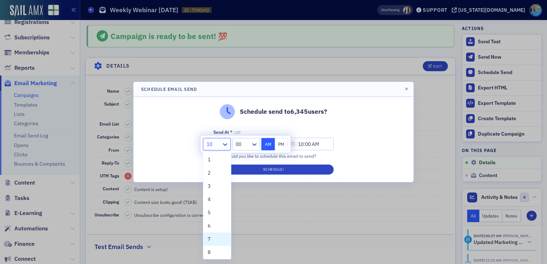
click at [212, 237] on div "7" at bounding box center [217, 240] width 19 height 8
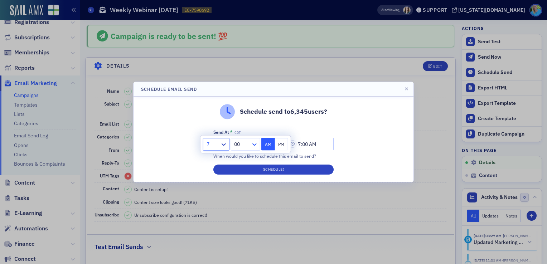
click at [254, 145] on icon at bounding box center [254, 145] width 4 height 3
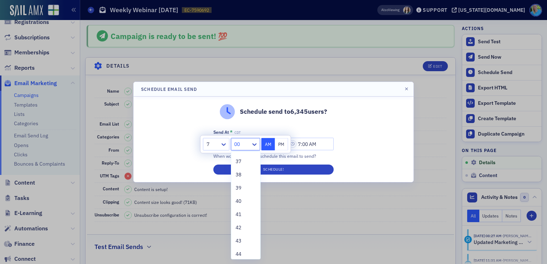
scroll to position [501, 0]
click at [242, 253] on div "45" at bounding box center [246, 255] width 20 height 8
type input "7:45 AM"
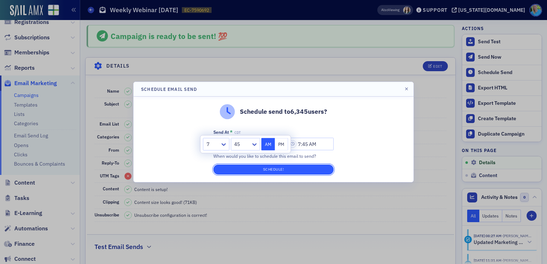
click at [265, 171] on button "Schedule!" at bounding box center [273, 170] width 120 height 10
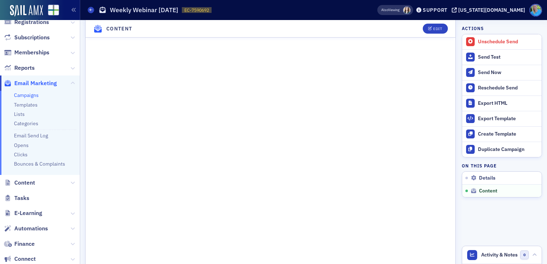
scroll to position [537, 0]
click at [26, 12] on img at bounding box center [26, 10] width 33 height 11
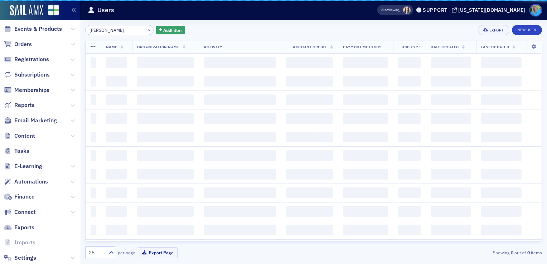
scroll to position [88, 0]
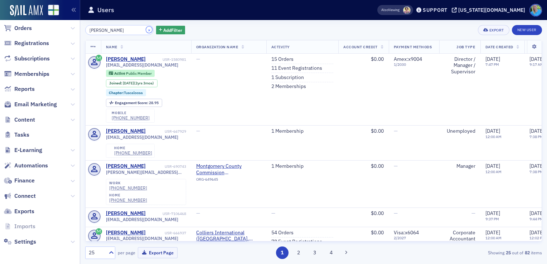
click at [146, 30] on button "×" at bounding box center [149, 29] width 6 height 6
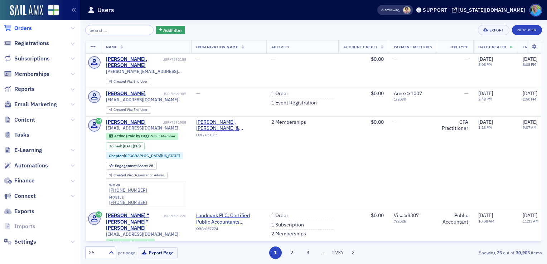
click at [28, 29] on span "Orders" at bounding box center [23, 28] width 18 height 8
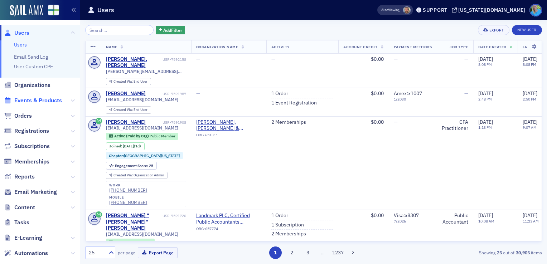
click at [40, 101] on span "Events & Products" at bounding box center [38, 101] width 48 height 8
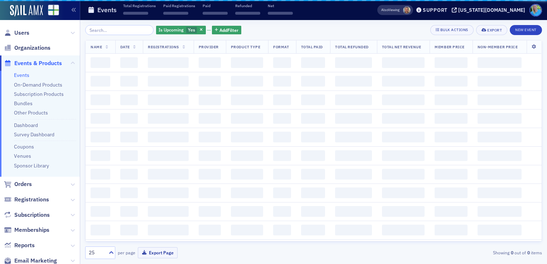
click at [104, 32] on input "search" at bounding box center [119, 30] width 68 height 10
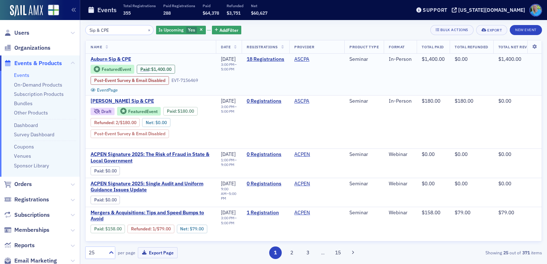
type input "Sip & CPE"
click at [114, 59] on span "Auburn Sip & CPE" at bounding box center [151, 59] width 120 height 6
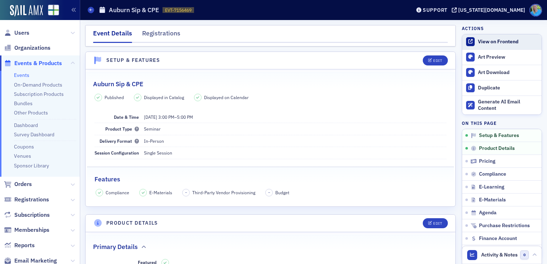
click at [483, 43] on div "View on Frontend" at bounding box center [508, 42] width 60 height 6
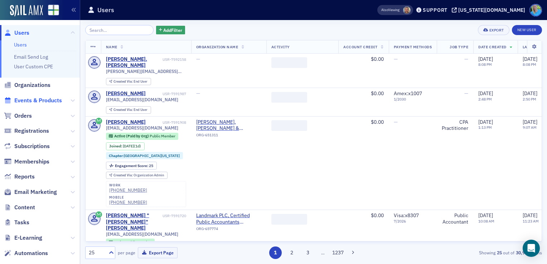
click at [27, 102] on span "Events & Products" at bounding box center [38, 101] width 48 height 8
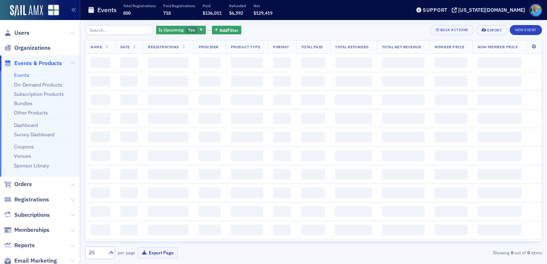
click at [105, 31] on input "search" at bounding box center [119, 30] width 68 height 10
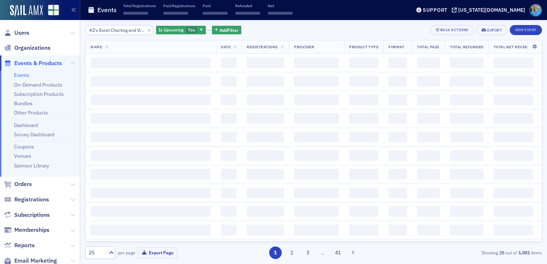
scroll to position [0, 25]
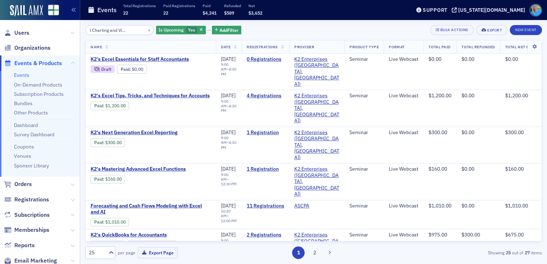
type input "K2's Excel Charting and Visualizations"
click at [200, 30] on icon "button" at bounding box center [201, 30] width 3 height 4
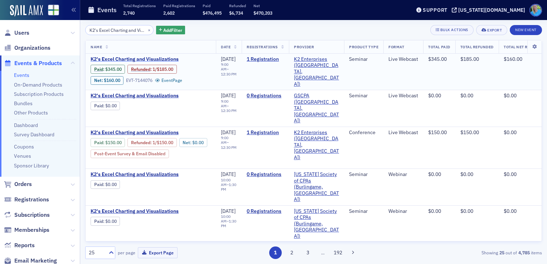
click at [164, 57] on span "K2's Excel Charting and Visualizations" at bounding box center [151, 59] width 120 height 6
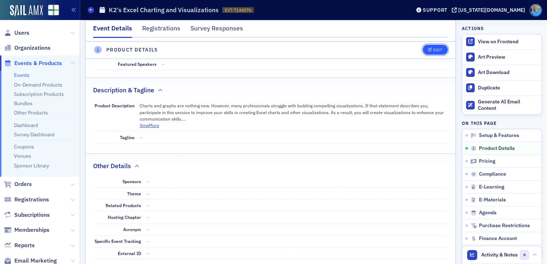
click at [433, 50] on div "Edit" at bounding box center [437, 50] width 9 height 4
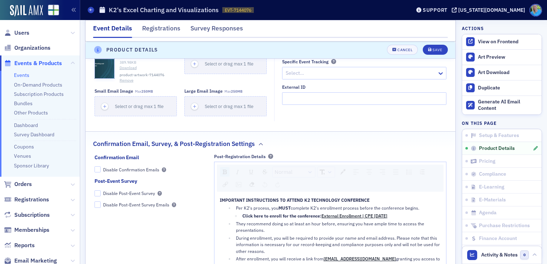
scroll to position [664, 0]
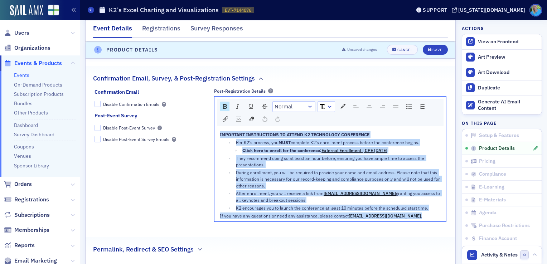
drag, startPoint x: 402, startPoint y: 217, endPoint x: 218, endPoint y: 131, distance: 203.1
click at [220, 131] on div "IMPORTANT INSTRUCTIONS TO ATTEND K2 TECHNOLOGY CONFERENCE Per K2's process, you…" at bounding box center [330, 175] width 221 height 88
copy div "IMPORTANT INSTRUCTIONS TO ATTEND K2 TECHNOLOGY CONFERENCE Per K2's process, you…"
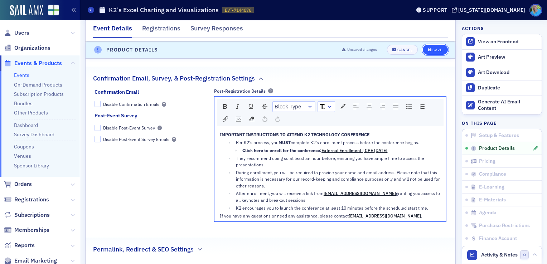
click at [432, 49] on div "Save" at bounding box center [437, 50] width 10 height 4
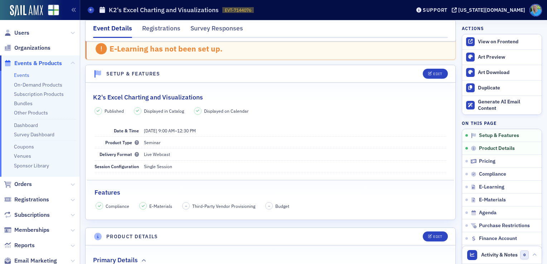
scroll to position [0, 0]
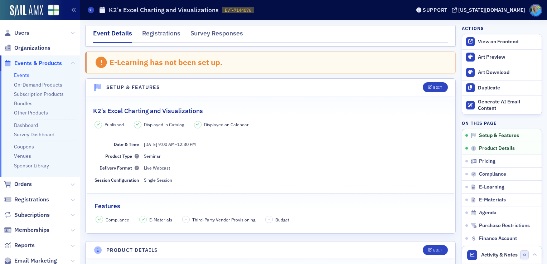
click at [28, 62] on span "Events & Products" at bounding box center [38, 63] width 48 height 8
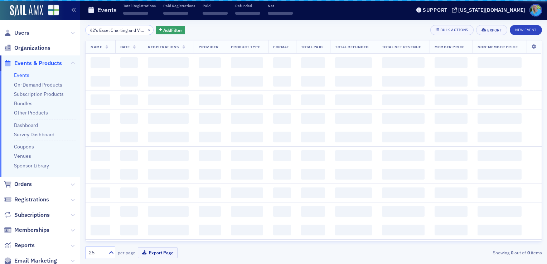
scroll to position [0, 26]
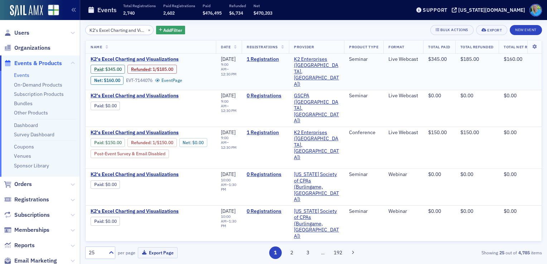
click at [175, 59] on span "K2's Excel Charting and Visualizations" at bounding box center [151, 59] width 120 height 6
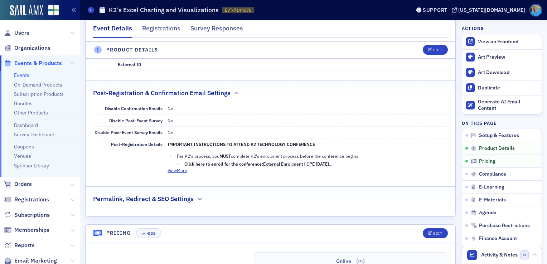
scroll to position [465, 0]
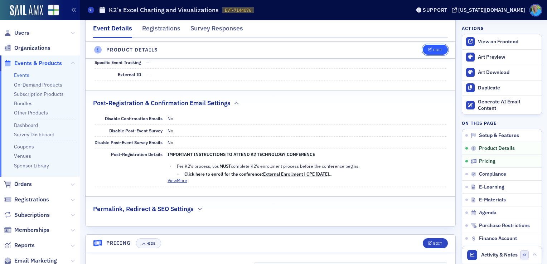
click at [428, 52] on icon "button" at bounding box center [430, 50] width 4 height 4
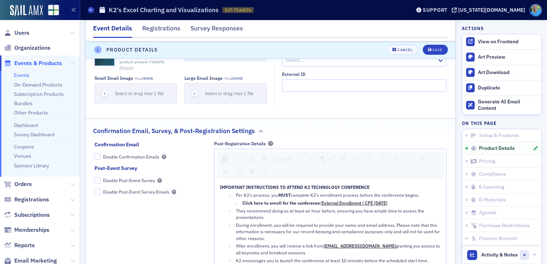
scroll to position [629, 0]
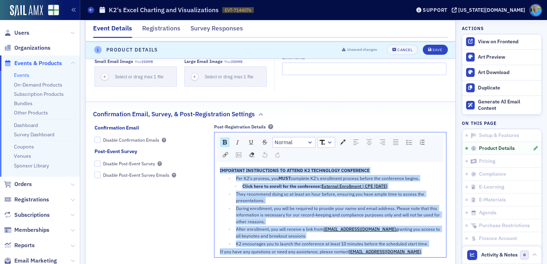
drag, startPoint x: 401, startPoint y: 252, endPoint x: 217, endPoint y: 167, distance: 202.6
click at [217, 167] on div "IMPORTANT INSTRUCTIONS TO ATTEND K2 TECHNOLOGY CONFERENCE Per K2's process, you…" at bounding box center [330, 211] width 232 height 93
copy div "IMPORTANT INSTRUCTIONS TO ATTEND K2 TECHNOLOGY CONFERENCE Per K2's process, you…"
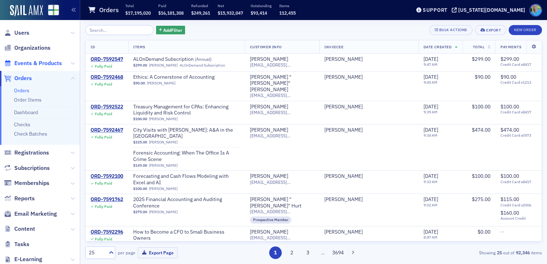
click at [56, 62] on span "Events & Products" at bounding box center [38, 63] width 48 height 8
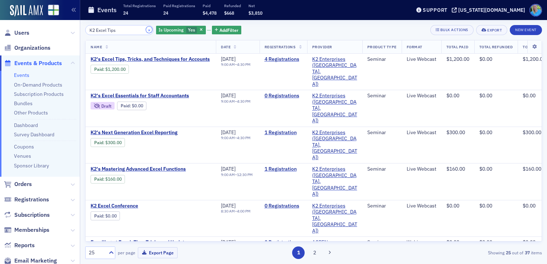
click at [146, 30] on button "×" at bounding box center [149, 29] width 6 height 6
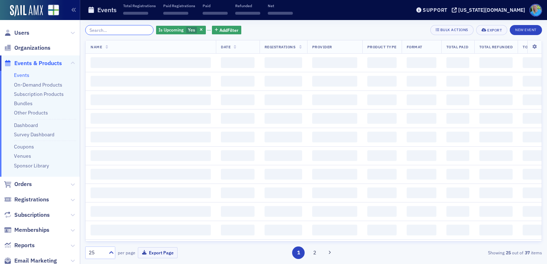
click at [140, 29] on input "search" at bounding box center [119, 30] width 68 height 10
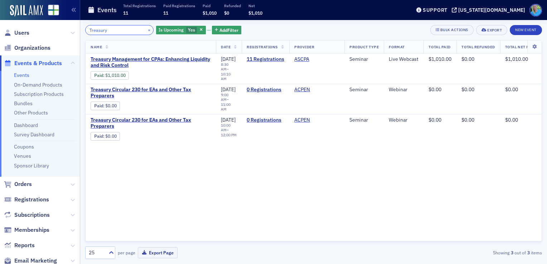
type input "Treasury"
click at [146, 29] on button "×" at bounding box center [149, 29] width 6 height 6
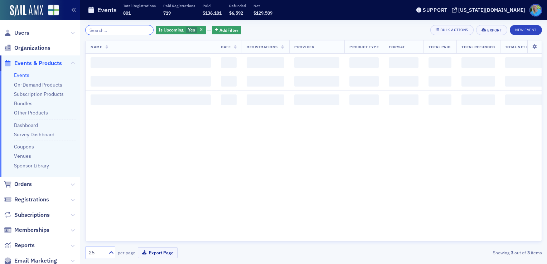
click at [138, 29] on input "search" at bounding box center [119, 30] width 68 height 10
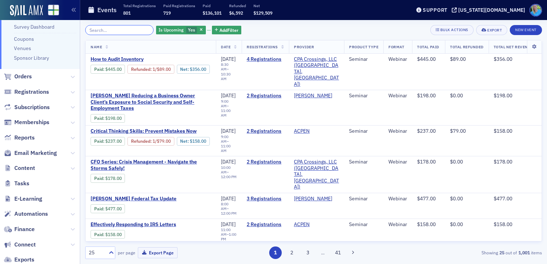
scroll to position [156, 0]
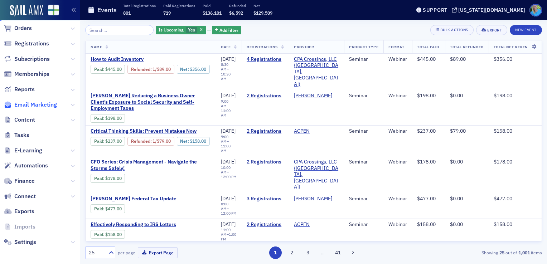
click at [16, 102] on span "Email Marketing" at bounding box center [35, 105] width 43 height 8
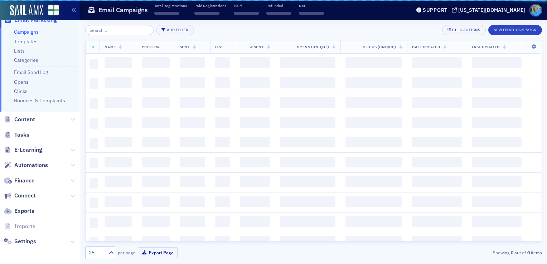
scroll to position [135, 0]
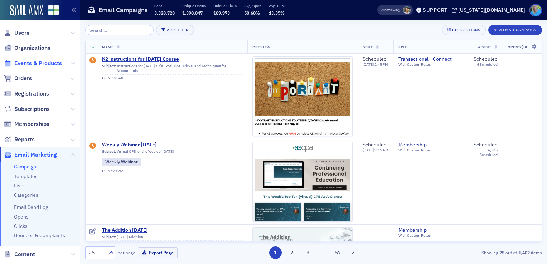
click at [34, 64] on span "Events & Products" at bounding box center [38, 63] width 48 height 8
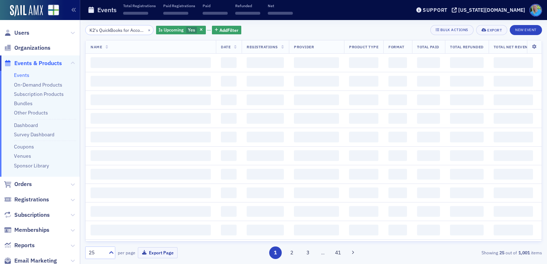
scroll to position [0, 16]
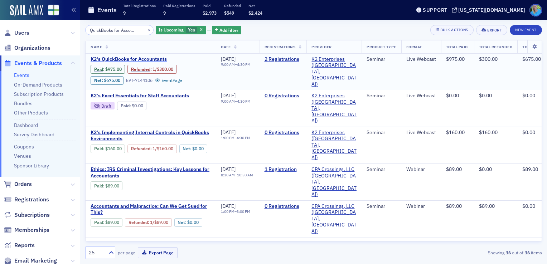
type input "K2's QuickBooks for Accountants"
click at [132, 58] on span "K2's QuickBooks for Accountants" at bounding box center [151, 59] width 120 height 6
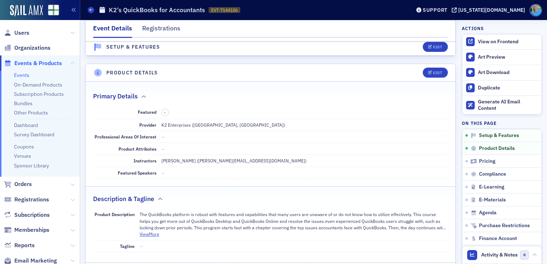
scroll to position [179, 0]
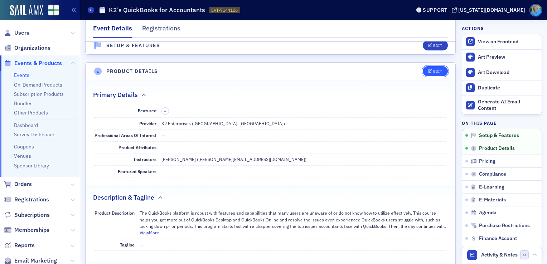
click at [428, 71] on icon "button" at bounding box center [430, 71] width 4 height 4
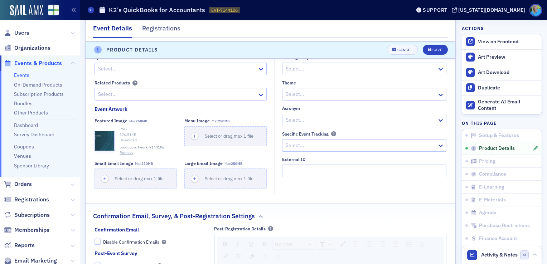
scroll to position [593, 0]
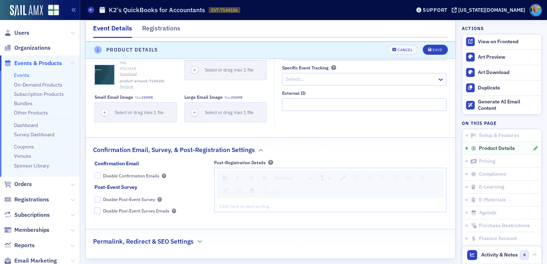
click at [235, 210] on div "Normal Click here to start writing…" at bounding box center [330, 190] width 232 height 44
click at [235, 203] on div "rdw-editor" at bounding box center [330, 206] width 221 height 6
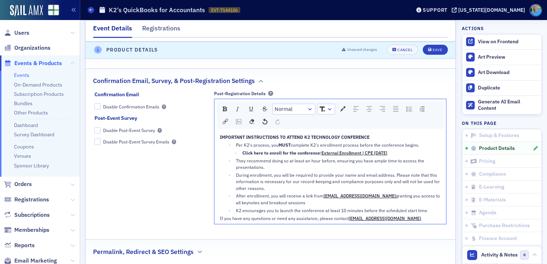
scroll to position [700, 0]
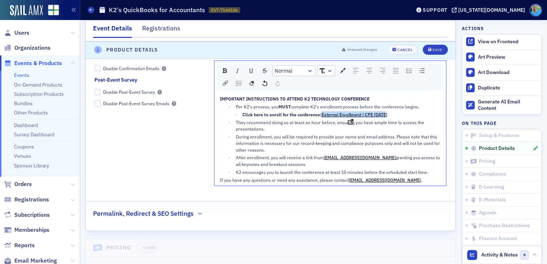
drag, startPoint x: 350, startPoint y: 112, endPoint x: 321, endPoint y: 110, distance: 28.7
click at [321, 111] on div "Click here to enroll for the conference: External Enrollment | CPE Today" at bounding box center [341, 114] width 199 height 6
click at [428, 50] on icon "submit" at bounding box center [430, 50] width 4 height 4
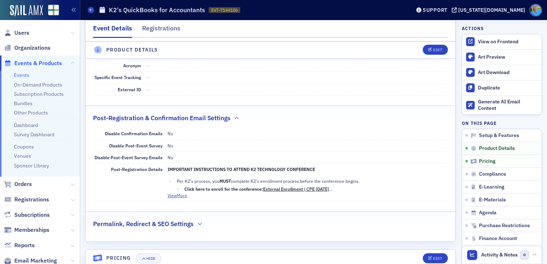
scroll to position [521, 0]
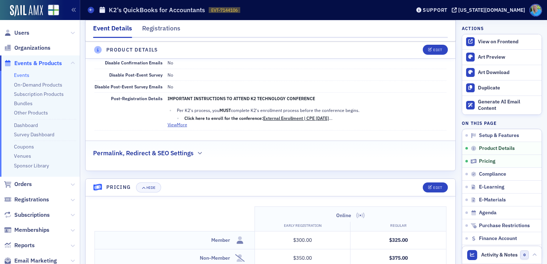
click at [305, 115] on link "External Enrollment | CPE Today" at bounding box center [297, 118] width 69 height 6
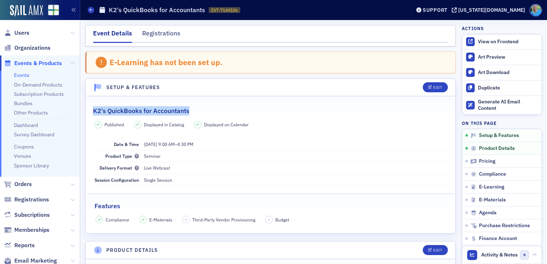
drag, startPoint x: 187, startPoint y: 111, endPoint x: 93, endPoint y: 110, distance: 93.8
click at [93, 110] on h2 "K2's QuickBooks for Accountants" at bounding box center [141, 110] width 96 height 9
copy h2 "K2's QuickBooks for Accountants"
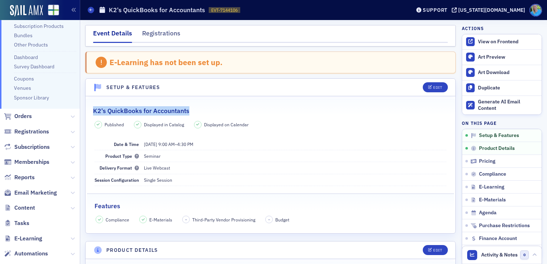
scroll to position [72, 0]
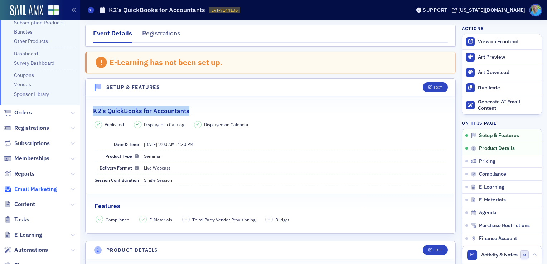
click at [41, 187] on span "Email Marketing" at bounding box center [35, 189] width 43 height 8
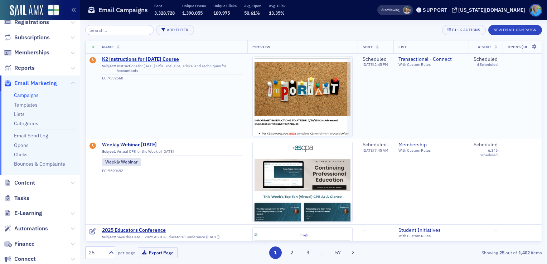
click at [166, 59] on span "K2 instructions for [DATE] Course" at bounding box center [172, 59] width 140 height 6
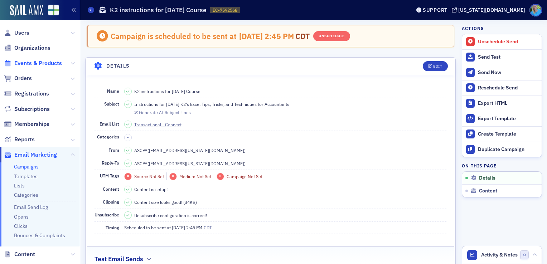
click at [29, 64] on span "Events & Products" at bounding box center [38, 63] width 48 height 8
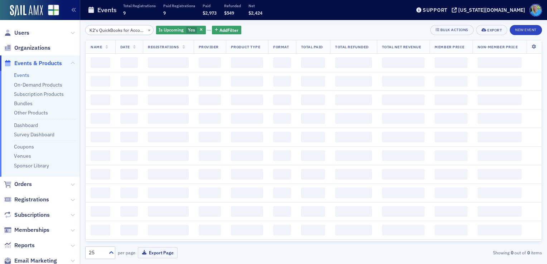
scroll to position [0, 16]
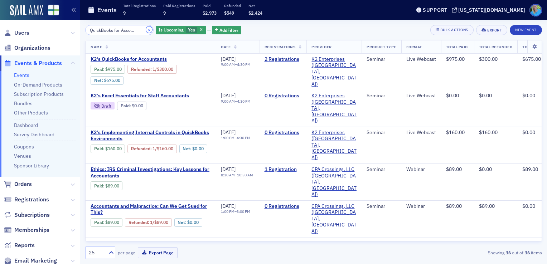
click at [146, 30] on button "×" at bounding box center [149, 29] width 6 height 6
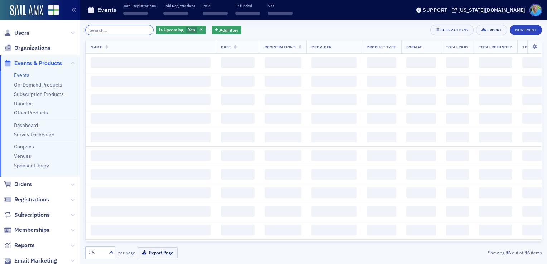
click at [140, 30] on input "search" at bounding box center [119, 30] width 68 height 10
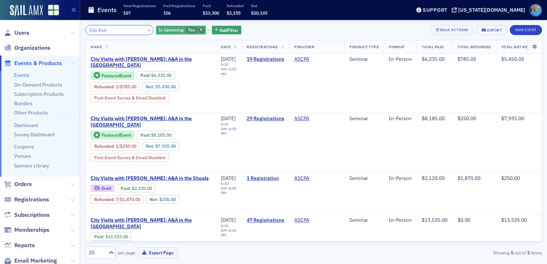
type input "City Visit"
click at [200, 28] on icon "button" at bounding box center [201, 30] width 3 height 4
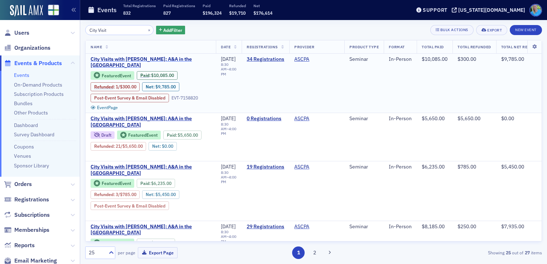
click at [187, 61] on span "City Visits with [PERSON_NAME]: A&A in the [GEOGRAPHIC_DATA]" at bounding box center [151, 62] width 120 height 13
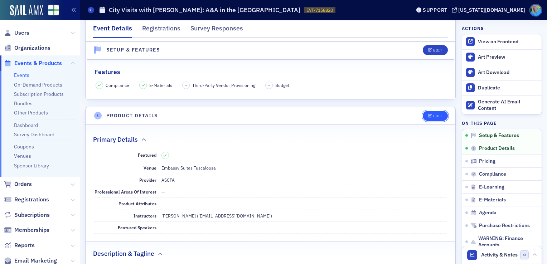
click at [428, 116] on span "Edit" at bounding box center [435, 116] width 14 height 4
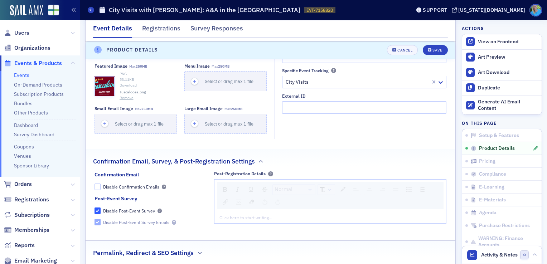
scroll to position [601, 0]
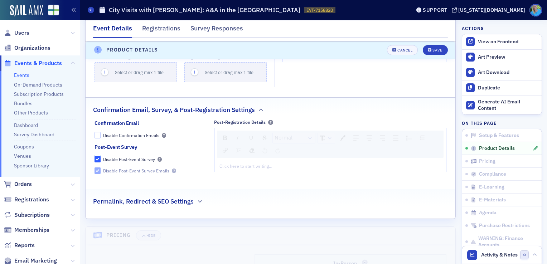
click at [97, 159] on input "Disable Post-Event Survey" at bounding box center [98, 159] width 6 height 6
checkbox input "false"
click at [96, 169] on input "Disable Post-Event Survey Emails" at bounding box center [98, 171] width 6 height 6
checkbox input "true"
click at [435, 51] on div "Save" at bounding box center [437, 50] width 10 height 4
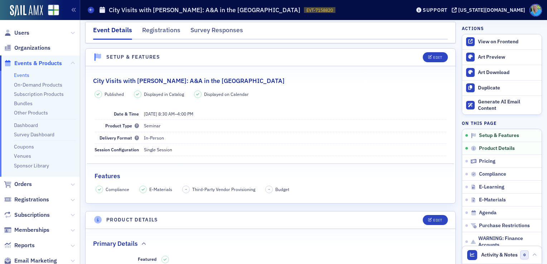
scroll to position [0, 0]
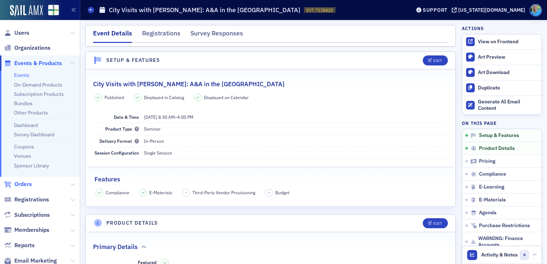
click at [30, 185] on span "Orders" at bounding box center [23, 184] width 18 height 8
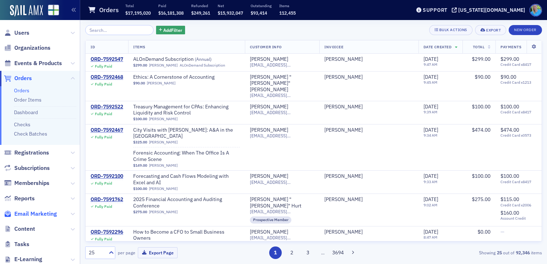
click at [35, 217] on span "Email Marketing" at bounding box center [35, 214] width 43 height 8
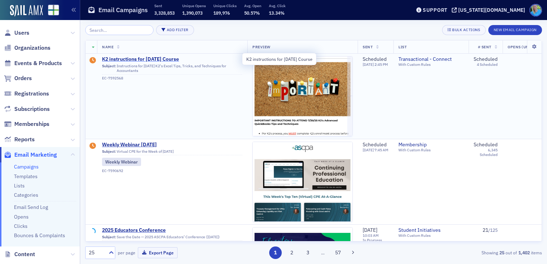
click at [169, 61] on span "K2 instructions for [DATE] Course" at bounding box center [172, 59] width 140 height 6
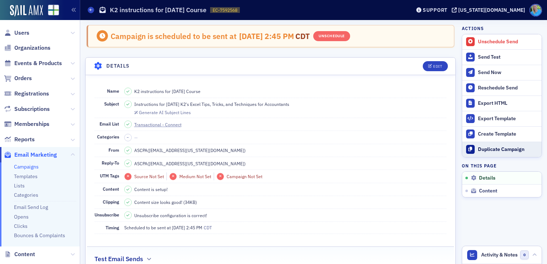
click at [468, 148] on div at bounding box center [470, 149] width 9 height 9
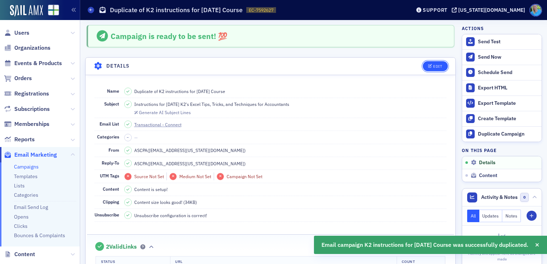
click at [433, 65] on div "Edit" at bounding box center [437, 66] width 9 height 4
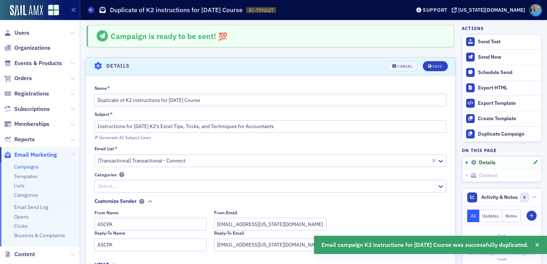
scroll to position [33, 0]
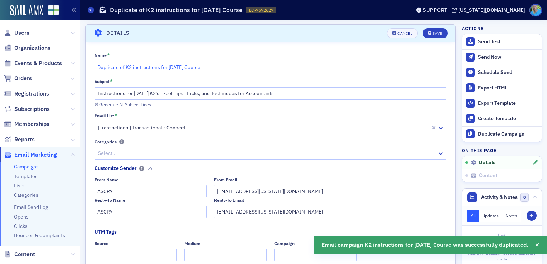
drag, startPoint x: 126, startPoint y: 67, endPoint x: 93, endPoint y: 68, distance: 32.6
click at [93, 68] on div "Name * Duplicate of K2 instructions for 8/20/25 Course Subject * Instructions f…" at bounding box center [271, 192] width 370 height 280
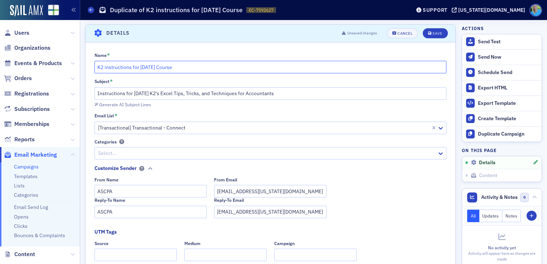
click at [148, 63] on input "K2 instructions for [DATE] Course" at bounding box center [271, 67] width 352 height 13
type input "K2 instructions for [DATE] Course"
click at [144, 91] on input "Instructions for [DATE] K2's Excel Tips, Tricks, and Techniques for Accountants" at bounding box center [271, 93] width 352 height 13
drag, startPoint x: 281, startPoint y: 94, endPoint x: 164, endPoint y: 94, distance: 117.1
click at [164, 94] on input "Instructions for 8/21/25 K2's Excel Tips, Tricks, and Techniques for Accountants" at bounding box center [271, 93] width 352 height 13
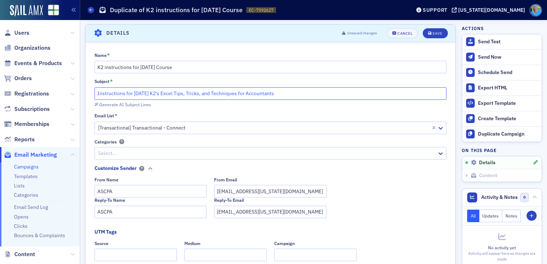
paste input "QuickBook"
drag, startPoint x: 240, startPoint y: 91, endPoint x: 154, endPoint y: 92, distance: 85.9
click at [154, 92] on input "Instructions for [DATE] K2's QuickBooks for Accountants" at bounding box center [271, 93] width 352 height 13
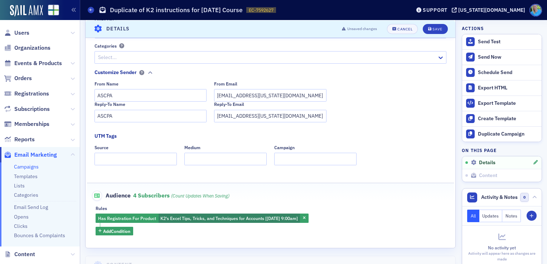
scroll to position [140, 0]
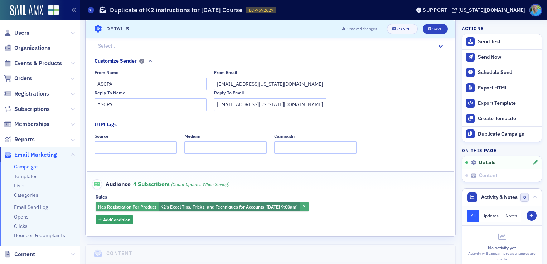
type input "Instructions for [DATE] K2's QuickBooks for Accountants"
click at [218, 205] on span "K2's Excel Tips, Tricks, and Techniques for Accounts [8/20/2025 9:00am]" at bounding box center [228, 207] width 137 height 6
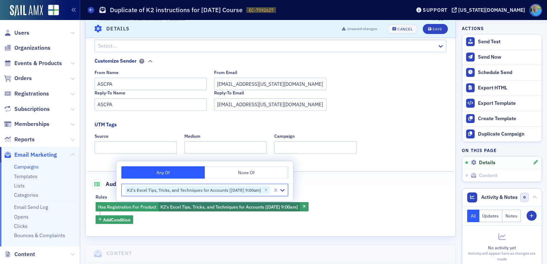
type input "K2's QuickBooks for Accountants"
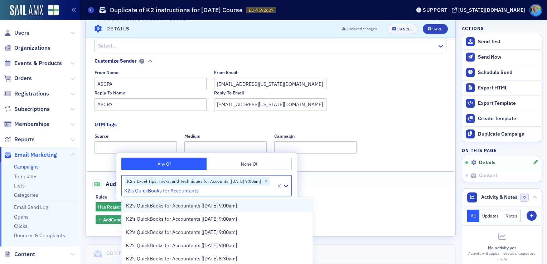
click at [218, 208] on span "K2's QuickBooks for Accountants [8/21/2025 9:00am]" at bounding box center [181, 206] width 111 height 8
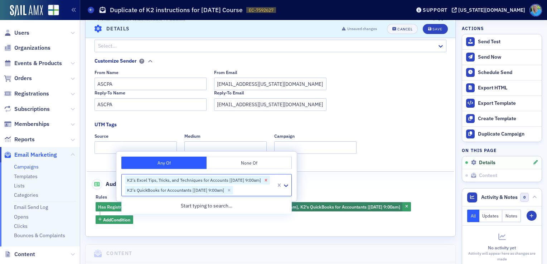
click at [267, 180] on icon "Remove K2's Excel Tips, Tricks, and Techniques for Accounts [8/20/2025 9:00am]" at bounding box center [266, 180] width 3 height 3
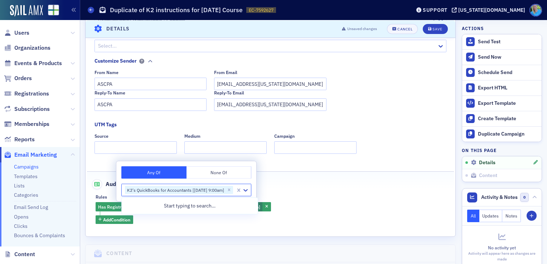
click at [345, 176] on div "Audience 4 Subscribers (count updates when saving)" at bounding box center [271, 181] width 352 height 18
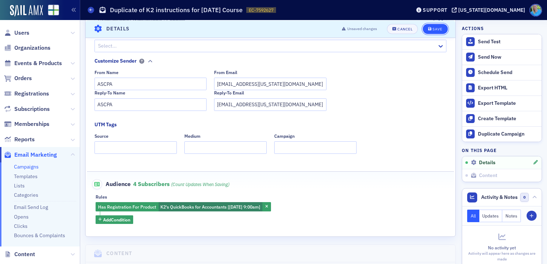
click at [434, 26] on button "Save" at bounding box center [435, 29] width 25 height 10
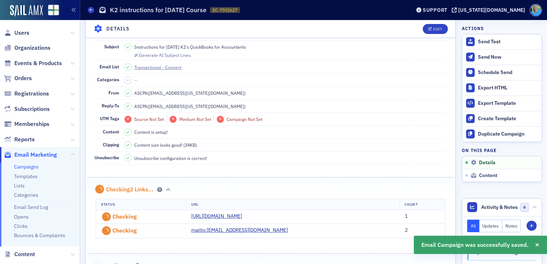
scroll to position [33, 0]
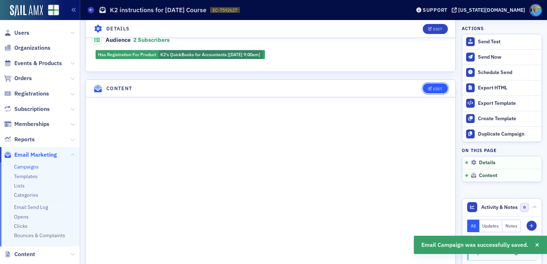
click at [428, 87] on icon "button" at bounding box center [430, 89] width 4 height 4
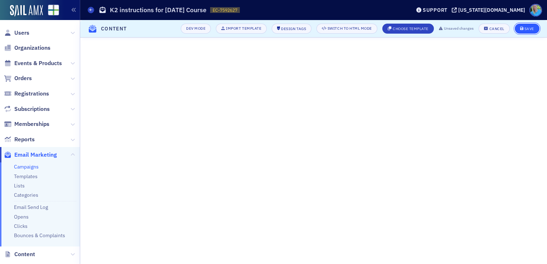
click at [526, 30] on div "Save" at bounding box center [529, 29] width 10 height 4
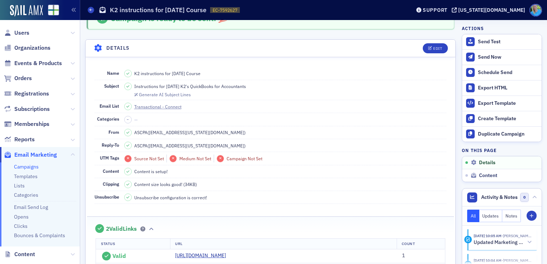
scroll to position [0, 0]
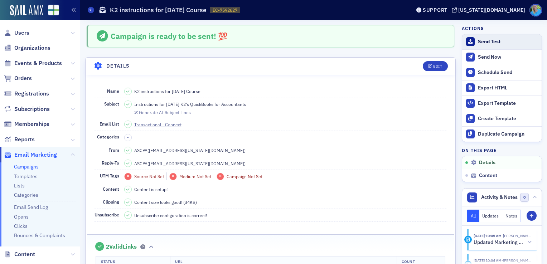
click at [483, 42] on div "Send Test" at bounding box center [508, 42] width 60 height 6
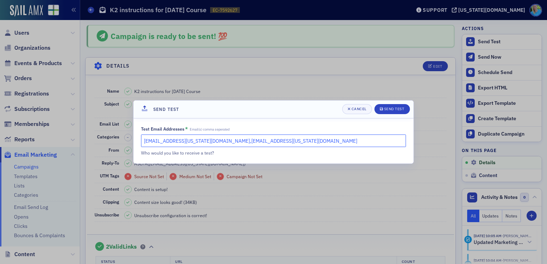
drag, startPoint x: 251, startPoint y: 139, endPoint x: 192, endPoint y: 138, distance: 59.1
click at [192, 138] on input "kgates@alabama.cpa,fholland@alabama.cpa" at bounding box center [273, 141] width 265 height 13
type input "[EMAIL_ADDRESS][US_STATE][DOMAIN_NAME]"
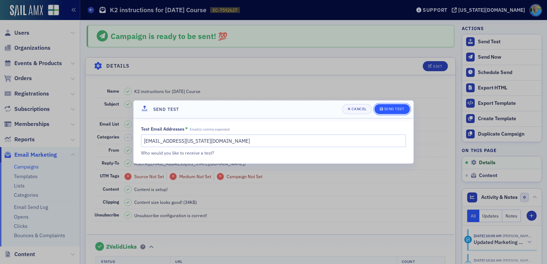
click at [383, 111] on div "submit" at bounding box center [382, 109] width 4 height 6
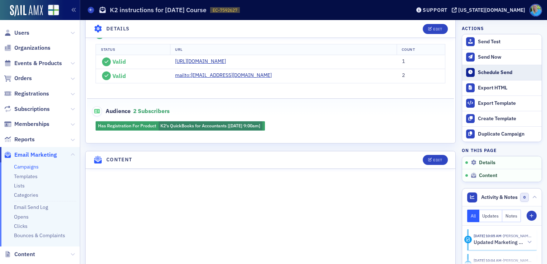
scroll to position [215, 0]
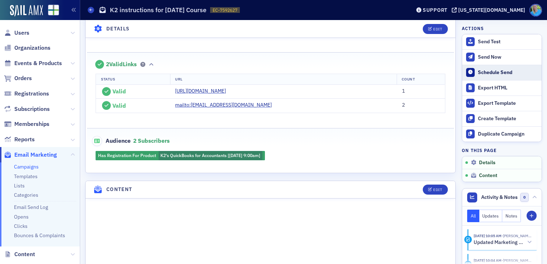
click at [488, 74] on div "Schedule Send" at bounding box center [508, 72] width 60 height 6
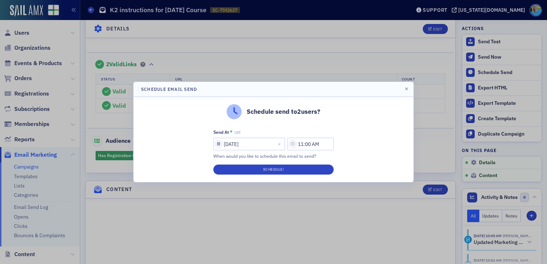
click at [258, 137] on div "Send At * CDT 08/15/2025 11:00 AM When would you like to schedule this email to…" at bounding box center [273, 144] width 120 height 30
click at [258, 141] on input "[DATE]" at bounding box center [249, 144] width 72 height 13
select select "7"
select select "2025"
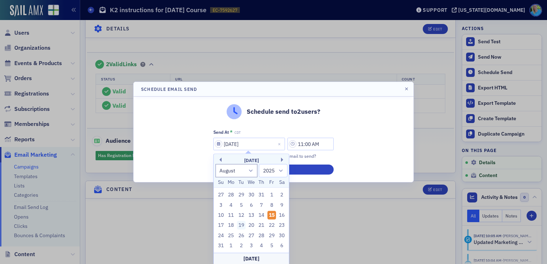
click at [242, 224] on div "19" at bounding box center [241, 225] width 9 height 9
type input "[DATE]"
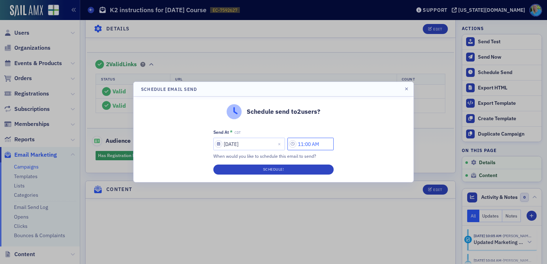
click at [305, 145] on input "11:00 AM" at bounding box center [310, 144] width 46 height 13
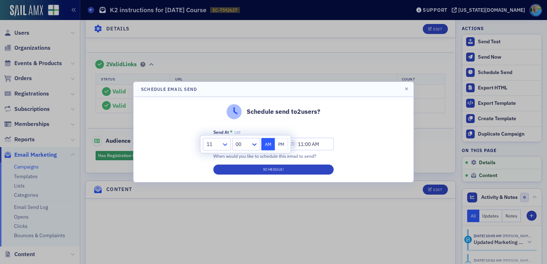
click at [226, 145] on icon at bounding box center [225, 145] width 4 height 3
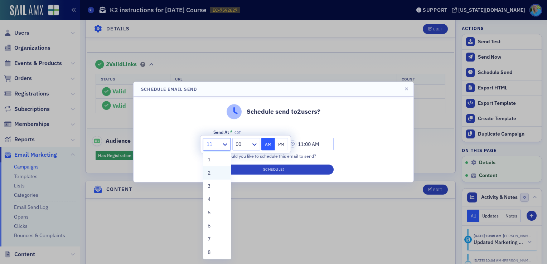
click at [216, 174] on div "2" at bounding box center [217, 173] width 19 height 8
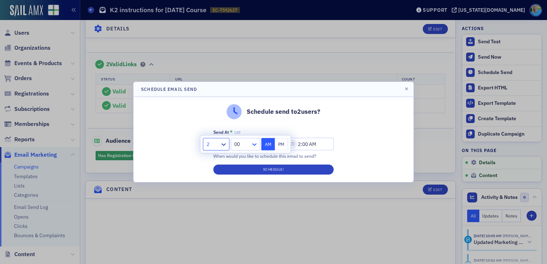
click at [257, 145] on icon at bounding box center [254, 144] width 7 height 7
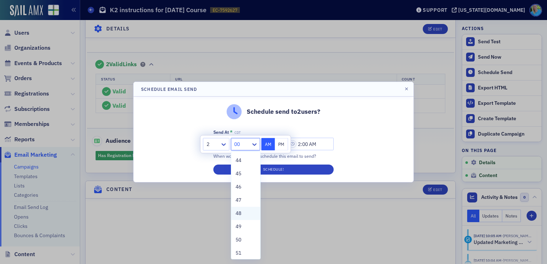
scroll to position [573, 0]
click at [241, 188] on div "45" at bounding box center [245, 183] width 29 height 13
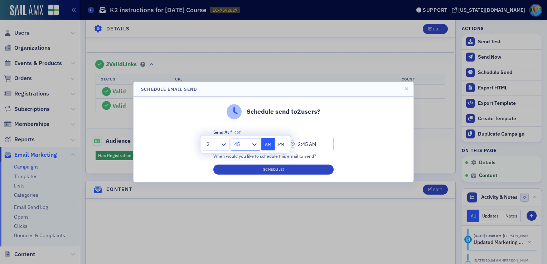
click at [277, 146] on button "PM" at bounding box center [282, 144] width 14 height 13
type input "2:45 PM"
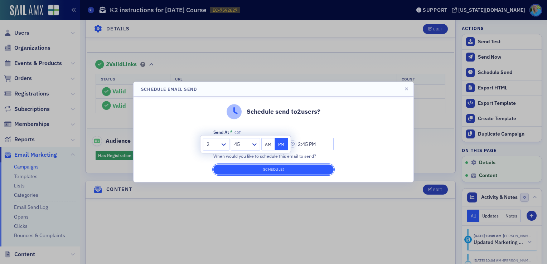
click at [272, 173] on button "Schedule!" at bounding box center [273, 170] width 120 height 10
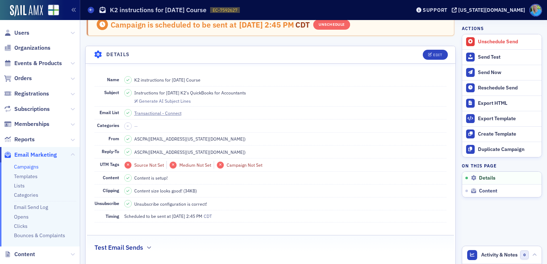
scroll to position [0, 0]
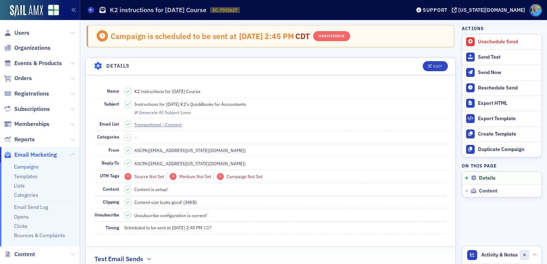
click at [32, 169] on link "Campaigns" at bounding box center [26, 167] width 25 height 6
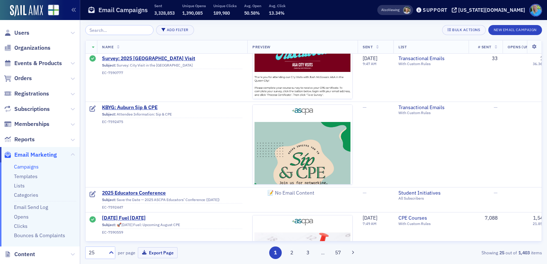
scroll to position [465, 0]
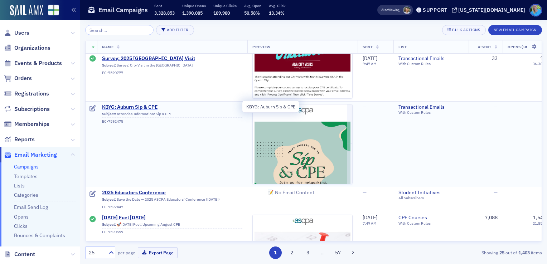
click at [152, 108] on span "KBYG: Auburn Sip & CPE" at bounding box center [172, 107] width 140 height 6
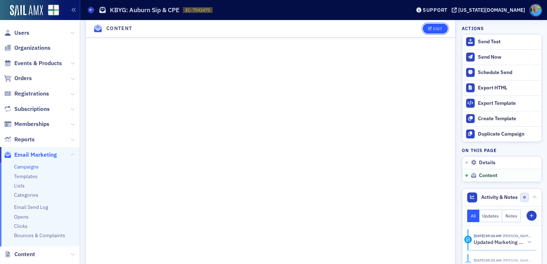
click at [434, 28] on div "Edit" at bounding box center [437, 29] width 9 height 4
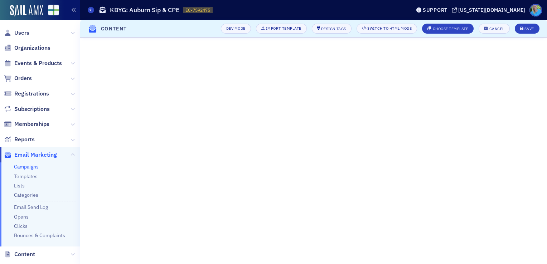
scroll to position [87, 0]
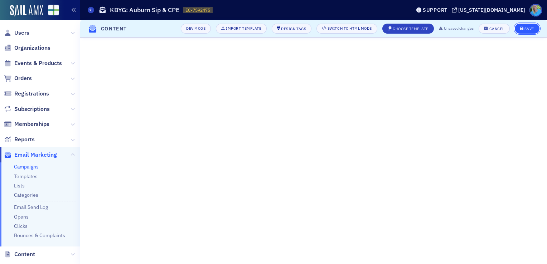
click at [521, 28] on icon "submit" at bounding box center [522, 29] width 4 height 4
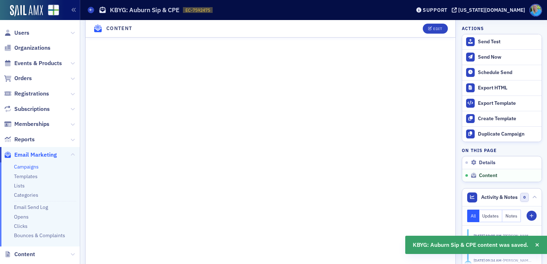
scroll to position [538, 0]
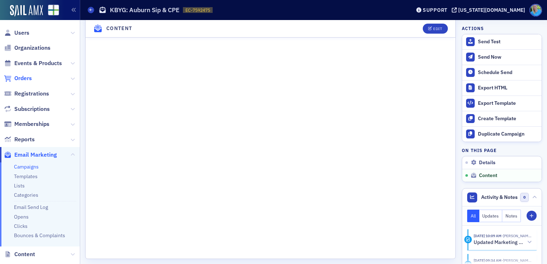
click at [23, 80] on span "Orders" at bounding box center [23, 78] width 18 height 8
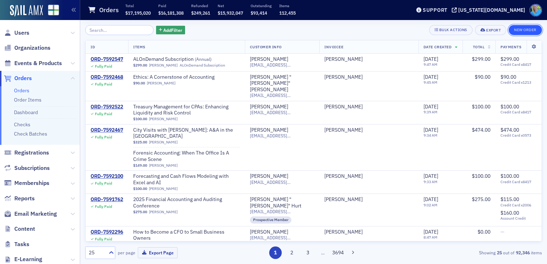
click at [524, 28] on button "New Order" at bounding box center [525, 30] width 33 height 10
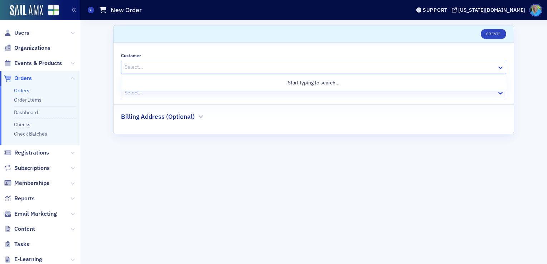
click at [185, 66] on div at bounding box center [310, 67] width 372 height 9
type input "paul annan"
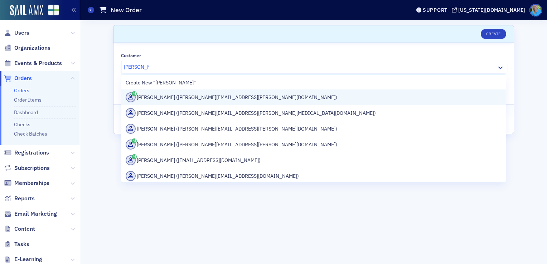
click at [178, 99] on div "Paul Annan (paul.annan@daimler.com)" at bounding box center [314, 97] width 376 height 10
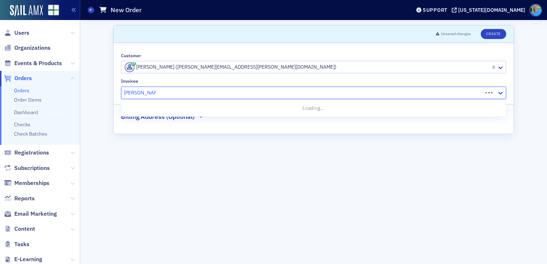
type input "tara anderson"
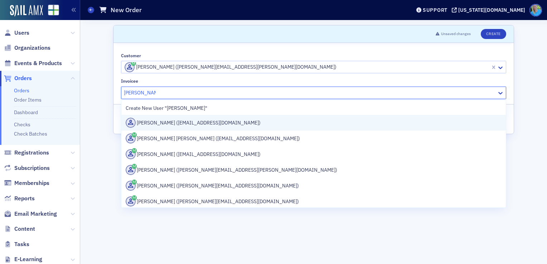
click at [332, 119] on div "Tara Anderson (tsanderson@aidt.edu)" at bounding box center [314, 123] width 376 height 10
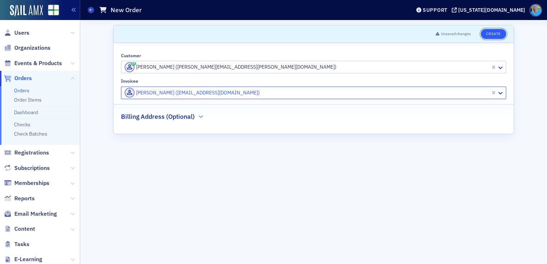
click at [494, 35] on button "Create" at bounding box center [493, 34] width 25 height 10
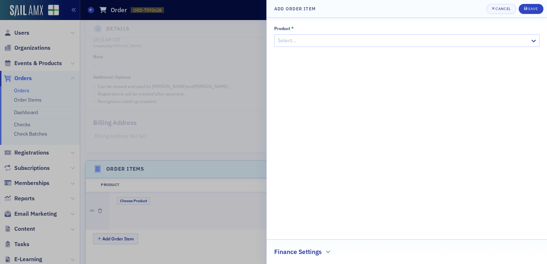
scroll to position [229, 0]
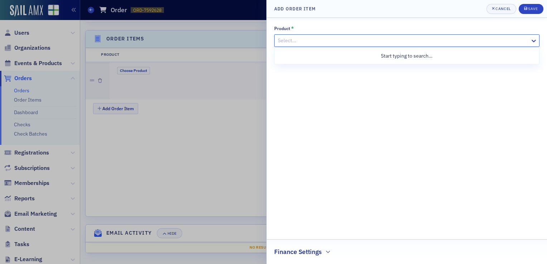
click at [354, 39] on div at bounding box center [403, 40] width 252 height 9
type input "City Visit"
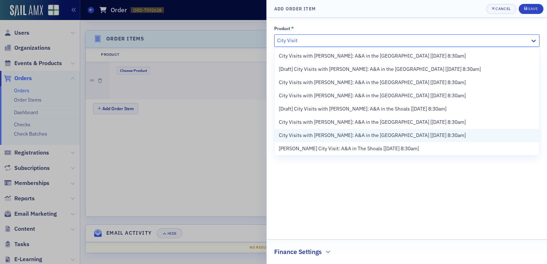
click at [412, 132] on span "City Visits with Josh McGowan: A&A in the Capital City [9/11/2025 8:30am]" at bounding box center [372, 136] width 187 height 8
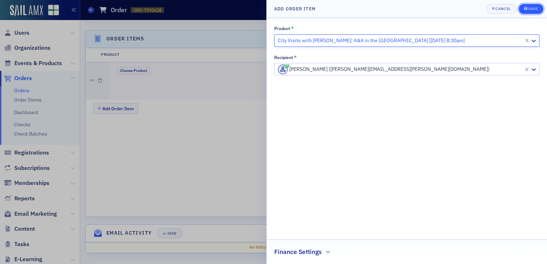
click at [527, 10] on icon "submit" at bounding box center [525, 8] width 3 height 3
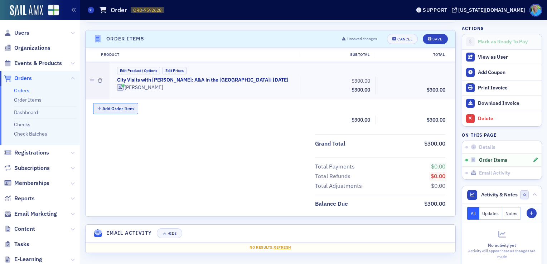
click at [129, 110] on button "Add Order Item" at bounding box center [115, 108] width 45 height 11
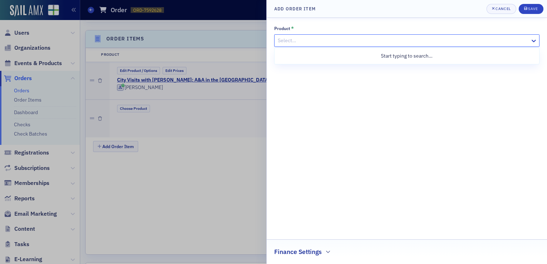
click at [292, 41] on div at bounding box center [403, 40] width 252 height 9
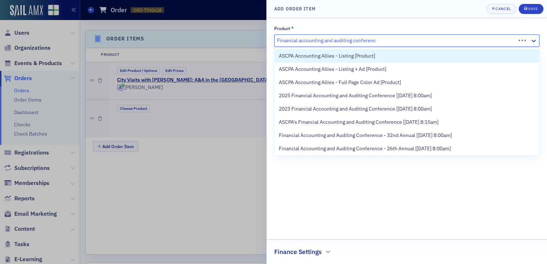
type input "Financial accounting and auditing conference"
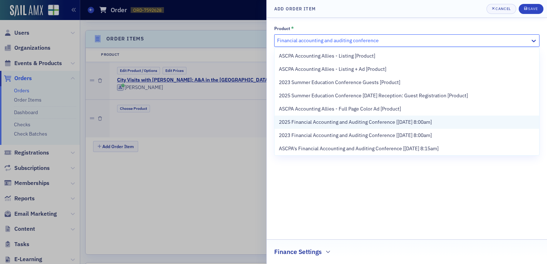
click at [330, 125] on span "2025 Financial Accounting and Auditing Conference [9/26/2025 8:00am]" at bounding box center [355, 123] width 153 height 8
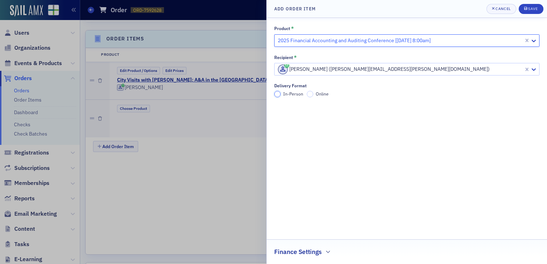
click at [279, 95] on input "In-Person" at bounding box center [277, 94] width 6 height 6
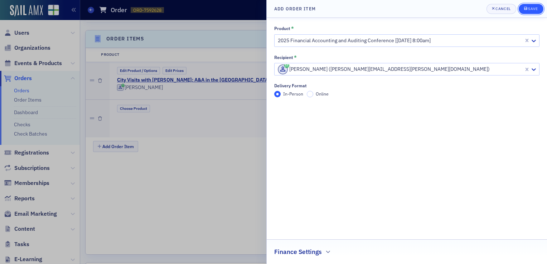
click at [529, 10] on div "Save" at bounding box center [533, 9] width 10 height 4
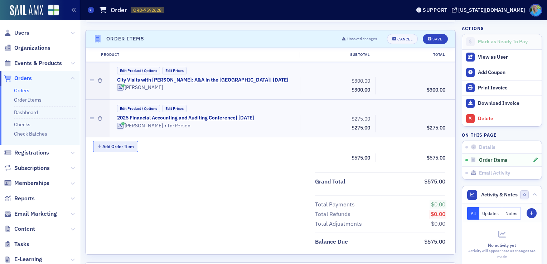
click at [116, 148] on button "Add Order Item" at bounding box center [115, 146] width 45 height 11
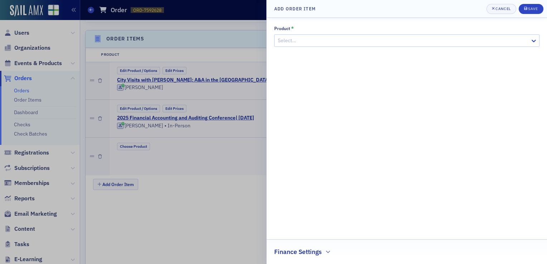
click at [332, 41] on div at bounding box center [403, 40] width 252 height 9
type input "ACPEN"
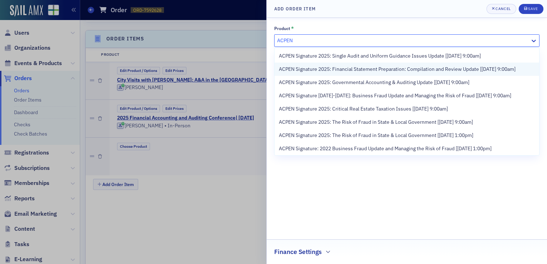
click at [344, 68] on span "ACPEN Signature 2025: Financial Statement Preparation: Compilation and Review U…" at bounding box center [397, 70] width 237 height 8
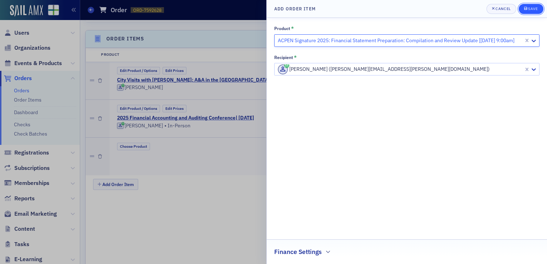
click at [526, 11] on div "submit" at bounding box center [526, 9] width 4 height 6
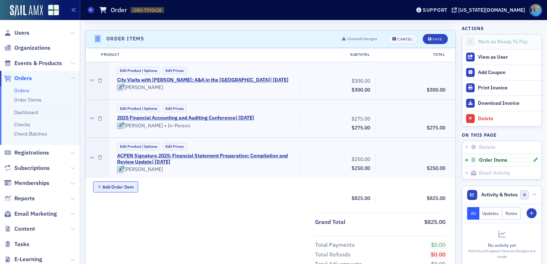
click at [127, 185] on button "Add Order Item" at bounding box center [115, 187] width 45 height 11
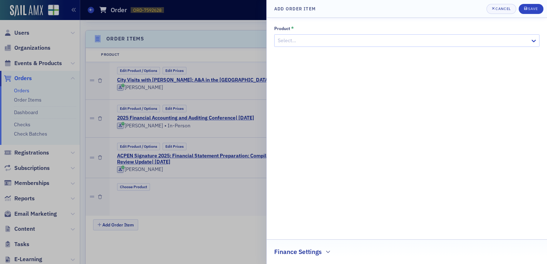
click at [405, 38] on div at bounding box center [403, 40] width 252 height 9
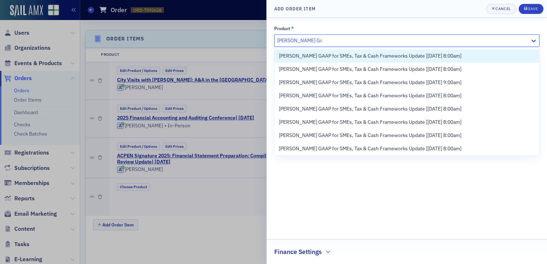
type input "Walter Haig's GAAP"
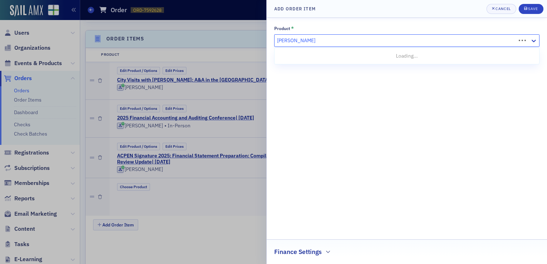
type input "Walter Haig's GAAP"
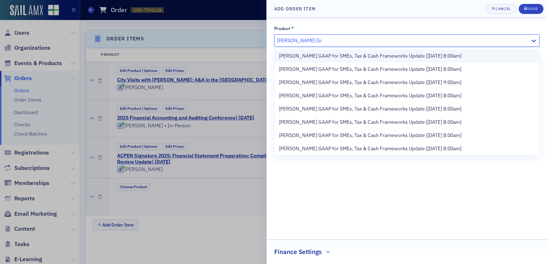
click at [318, 55] on span "Walter Haig's GAAP for SMEs, Tax & Cash Frameworks Update [8/22/2025 8:00am]" at bounding box center [370, 56] width 183 height 8
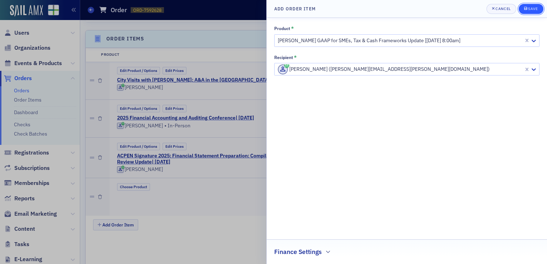
click at [527, 9] on icon "submit" at bounding box center [525, 8] width 3 height 3
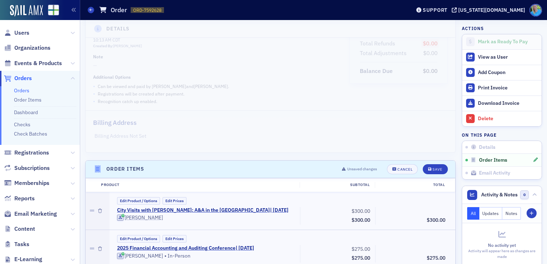
scroll to position [107, 0]
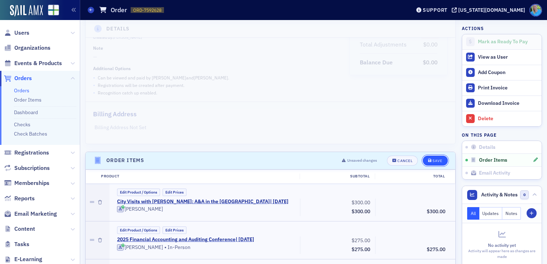
click at [438, 156] on button "Save" at bounding box center [435, 161] width 25 height 10
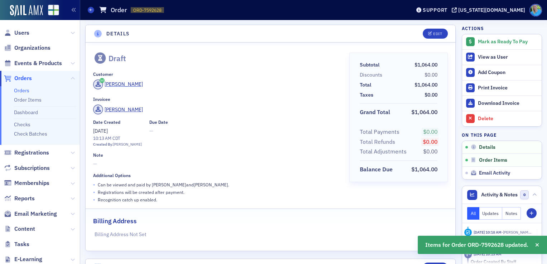
scroll to position [0, 0]
click at [428, 34] on icon "button" at bounding box center [430, 34] width 4 height 4
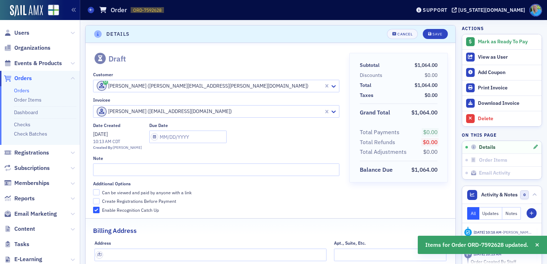
scroll to position [1, 0]
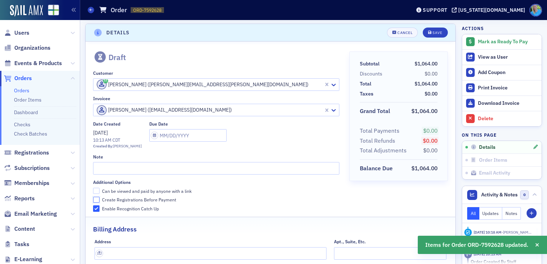
click at [95, 197] on input "Create Registrations Before Payment" at bounding box center [96, 200] width 6 height 6
checkbox input "true"
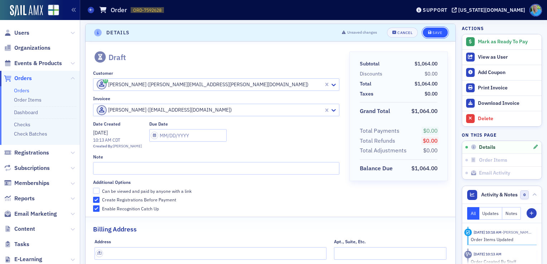
click at [434, 33] on div "Save" at bounding box center [437, 33] width 10 height 4
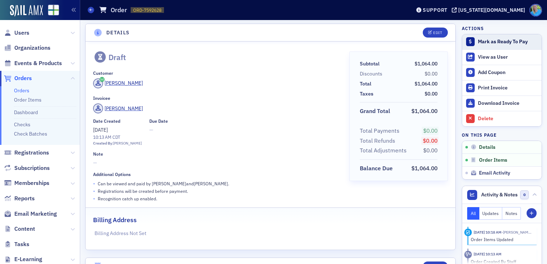
click at [480, 45] on button "Mark as Ready To Pay" at bounding box center [501, 41] width 79 height 15
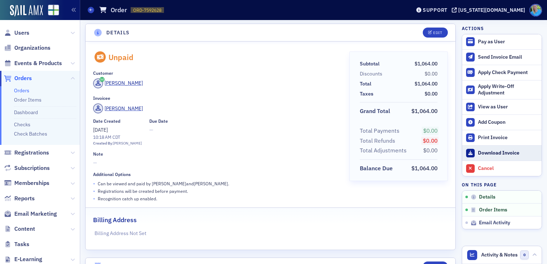
click at [482, 151] on div "Download Invoice" at bounding box center [508, 153] width 60 height 6
click at [26, 89] on link "Orders" at bounding box center [21, 90] width 15 height 6
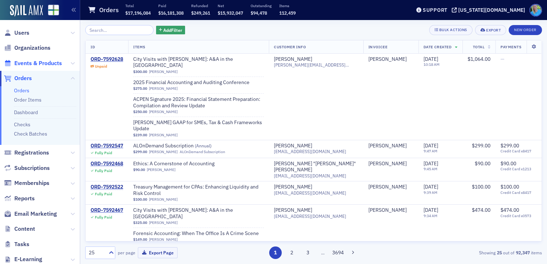
click at [31, 65] on span "Events & Products" at bounding box center [38, 63] width 48 height 8
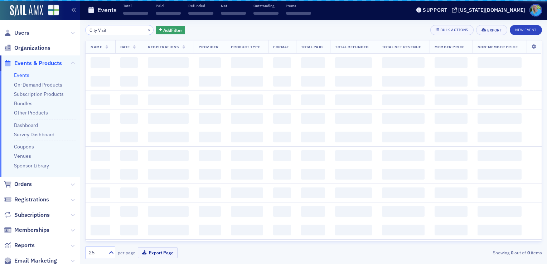
click at [106, 34] on input "City Visit" at bounding box center [119, 30] width 68 height 10
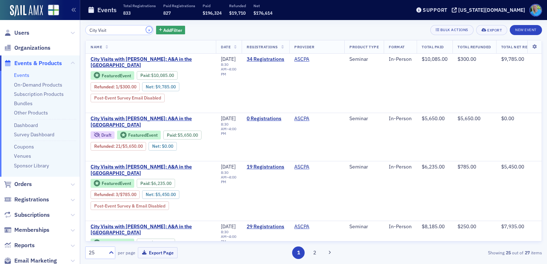
click at [146, 29] on button "×" at bounding box center [149, 29] width 6 height 6
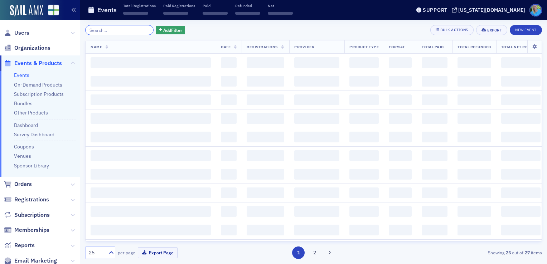
click at [142, 29] on input "search" at bounding box center [119, 30] width 68 height 10
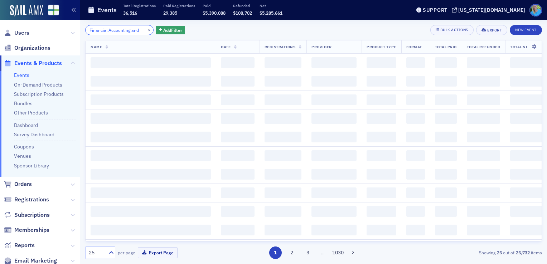
scroll to position [0, 1]
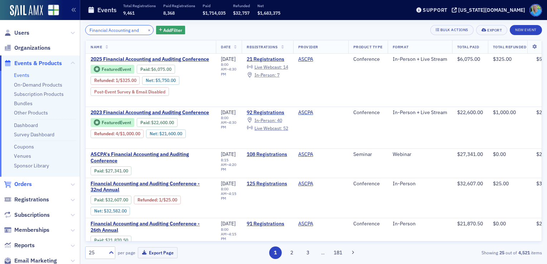
type input "Financial Accounting and"
click at [29, 185] on span "Orders" at bounding box center [23, 184] width 18 height 8
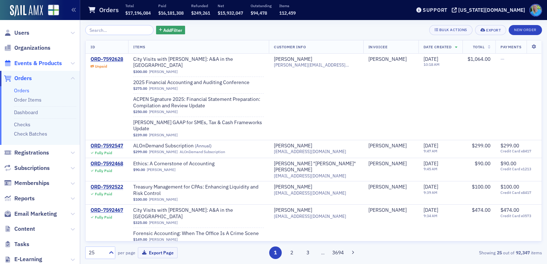
click at [48, 64] on span "Events & Products" at bounding box center [38, 63] width 48 height 8
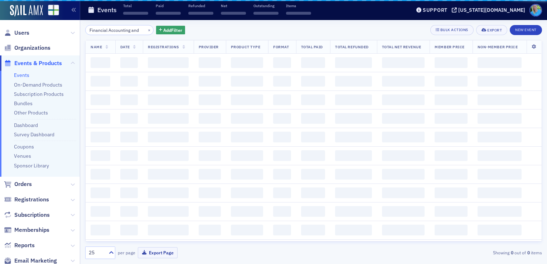
scroll to position [0, 1]
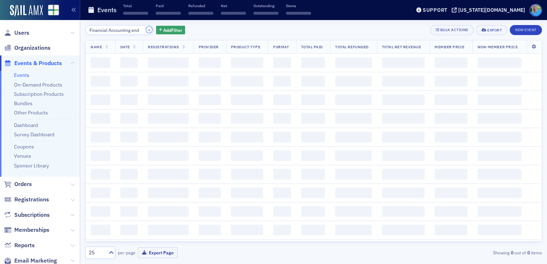
click at [146, 29] on button "×" at bounding box center [149, 29] width 6 height 6
click at [140, 29] on input "Financial Accounting and" at bounding box center [119, 30] width 68 height 10
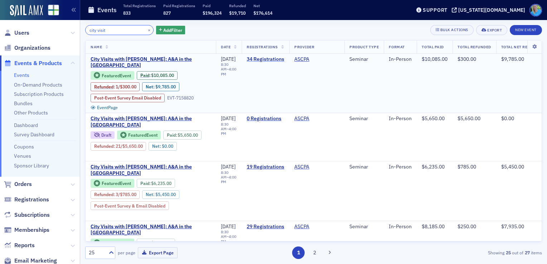
type input "city visit"
click at [269, 59] on link "34 Registrations" at bounding box center [266, 59] width 38 height 6
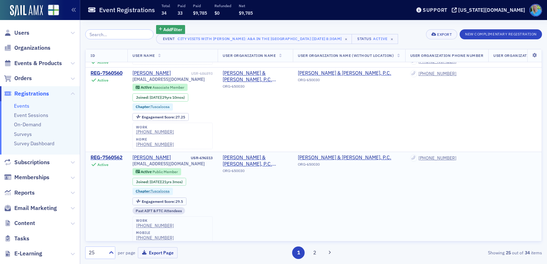
scroll to position [1946, 0]
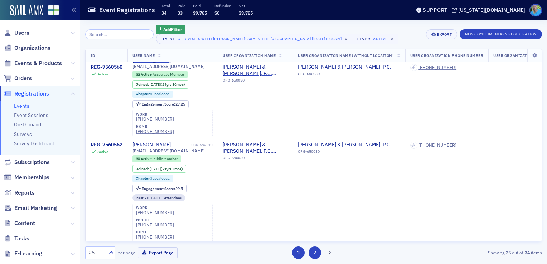
click at [317, 250] on button "2" at bounding box center [315, 253] width 13 height 13
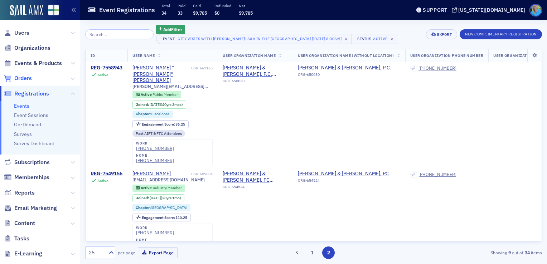
click at [26, 78] on span "Orders" at bounding box center [23, 78] width 18 height 8
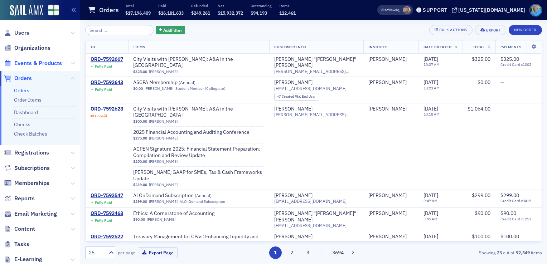
click at [44, 64] on span "Events & Products" at bounding box center [38, 63] width 48 height 8
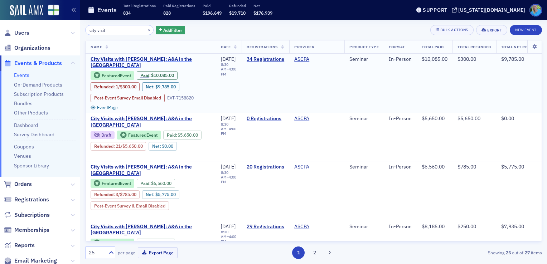
click at [169, 61] on span "City Visits with Josh McGowan: A&A in the Queen City" at bounding box center [151, 62] width 120 height 13
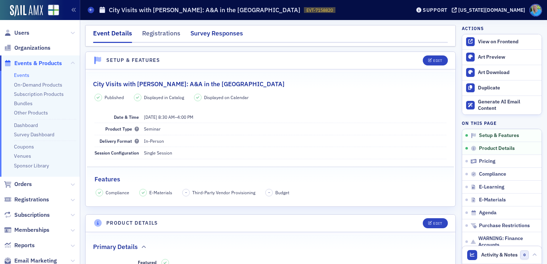
click at [211, 36] on div "Survey Responses" at bounding box center [216, 35] width 53 height 13
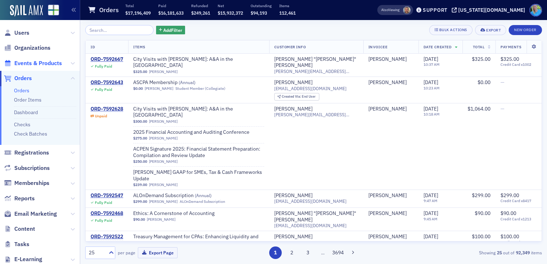
click at [27, 64] on span "Events & Products" at bounding box center [38, 63] width 48 height 8
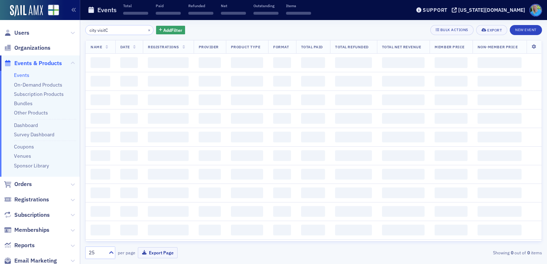
type input "city visit"
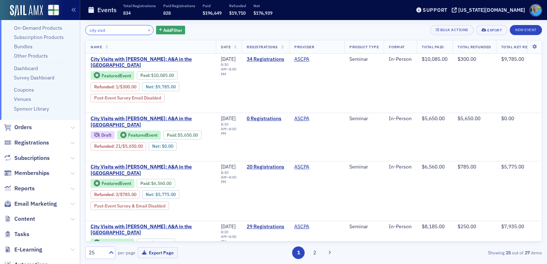
scroll to position [72, 0]
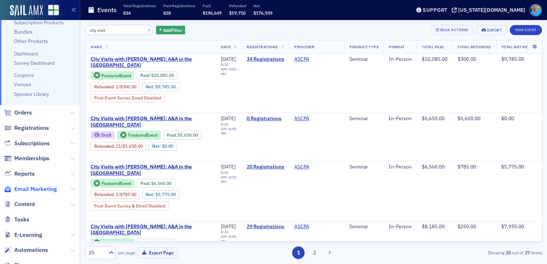
click at [44, 185] on span "Email Marketing" at bounding box center [35, 189] width 43 height 8
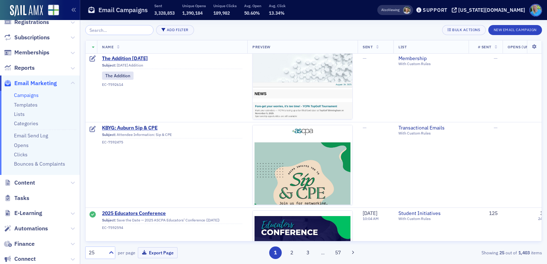
scroll to position [286, 0]
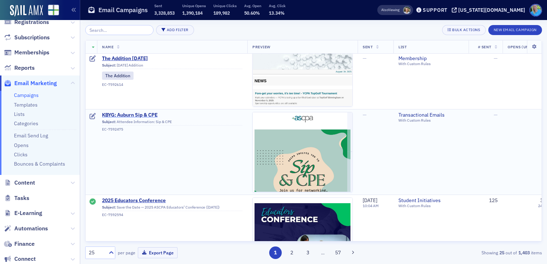
click at [148, 114] on span "KBYG: Auburn Sip & CPE" at bounding box center [172, 115] width 140 height 6
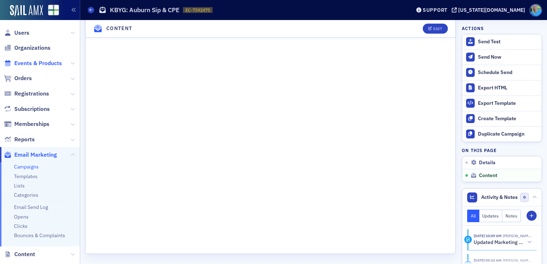
click at [28, 62] on span "Events & Products" at bounding box center [38, 63] width 48 height 8
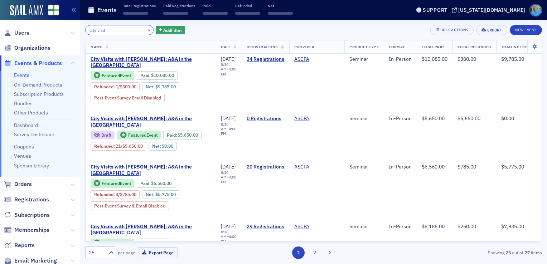
click at [112, 29] on input "city visit" at bounding box center [119, 30] width 68 height 10
click at [112, 27] on input "city visit" at bounding box center [119, 30] width 68 height 10
click at [146, 29] on button "×" at bounding box center [149, 29] width 6 height 6
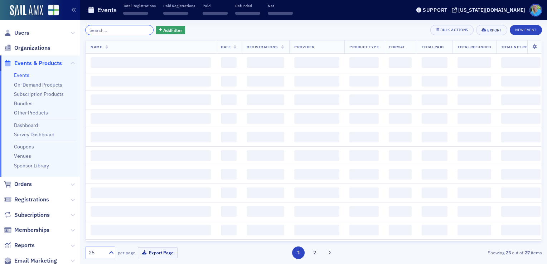
click at [137, 29] on input "search" at bounding box center [119, 30] width 68 height 10
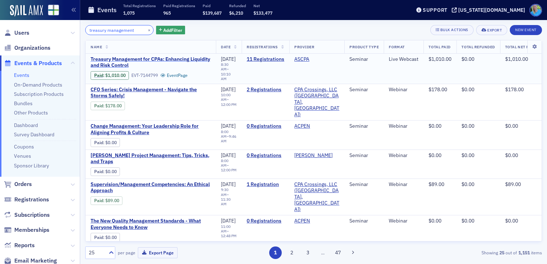
type input "treasury management"
click at [176, 59] on span "Treasury Management for CPAs: Enhancing Liquidity and Risk Control" at bounding box center [151, 62] width 120 height 13
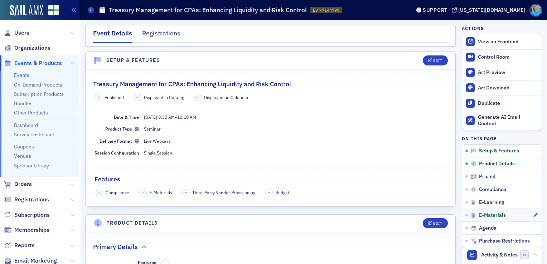
click at [479, 215] on span "E-Materials" at bounding box center [492, 215] width 27 height 6
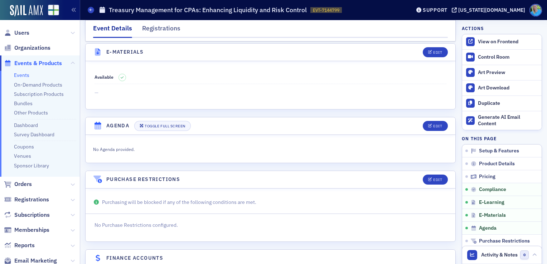
scroll to position [1002, 0]
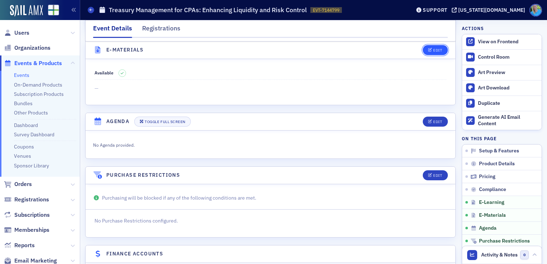
click at [424, 53] on button "Edit" at bounding box center [435, 50] width 25 height 10
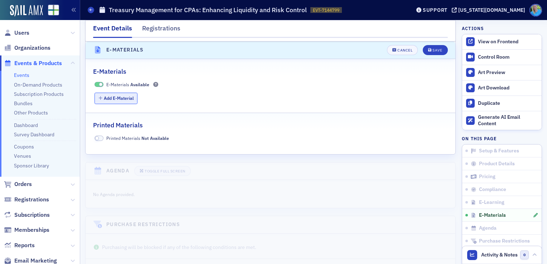
click at [119, 104] on button "Add E-Material" at bounding box center [116, 98] width 43 height 11
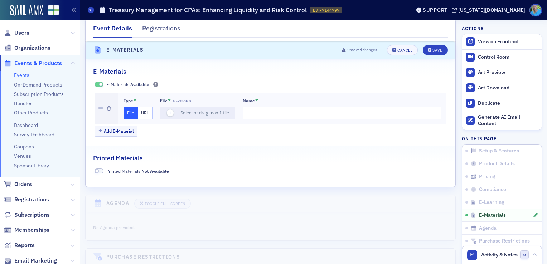
click at [257, 113] on input "Name *" at bounding box center [342, 113] width 199 height 13
type input "PPT"
click at [173, 114] on span "button" at bounding box center [170, 113] width 8 height 8
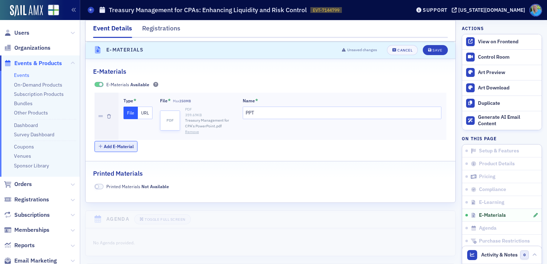
click at [122, 152] on button "Add E-Material" at bounding box center [116, 146] width 43 height 11
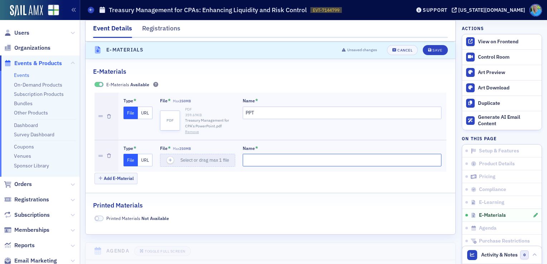
click at [261, 161] on input "Name *" at bounding box center [342, 160] width 199 height 13
type input "Handout"
click at [167, 161] on icon "button" at bounding box center [170, 160] width 6 height 6
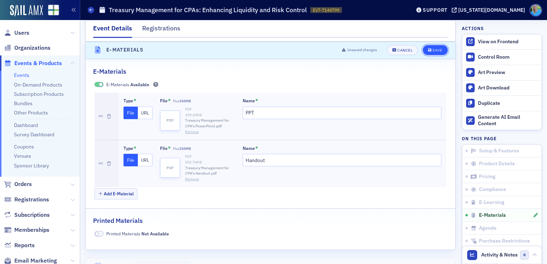
click at [434, 49] on div "Save" at bounding box center [437, 50] width 10 height 4
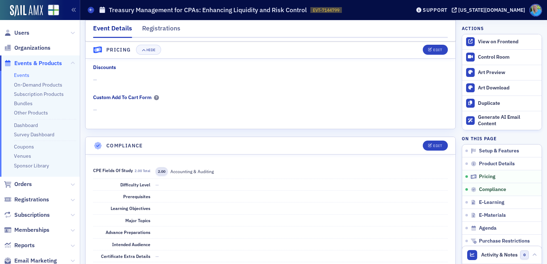
scroll to position [644, 0]
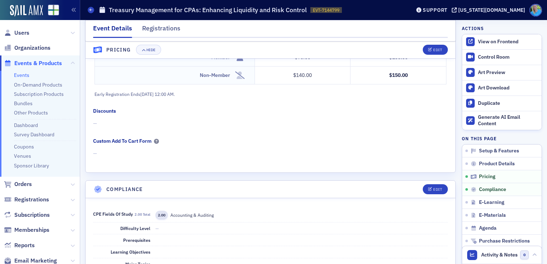
click at [23, 75] on link "Events" at bounding box center [21, 75] width 15 height 6
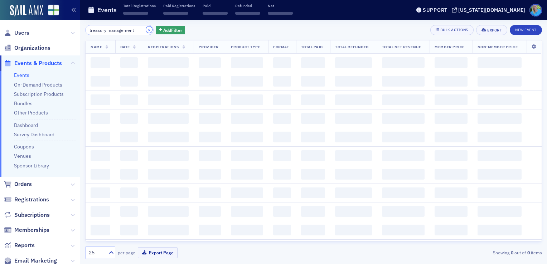
click at [146, 29] on button "×" at bounding box center [149, 29] width 6 height 6
click at [135, 29] on input "search" at bounding box center [119, 30] width 68 height 10
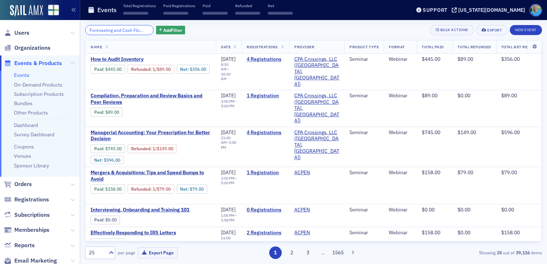
scroll to position [0, 58]
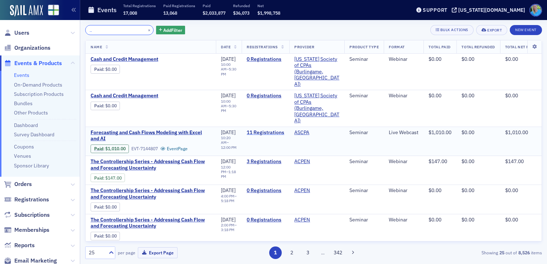
type input "Forecasting and Cash Flow Modeling with Excel and AI"
click at [275, 130] on link "11 Registrations" at bounding box center [266, 133] width 38 height 6
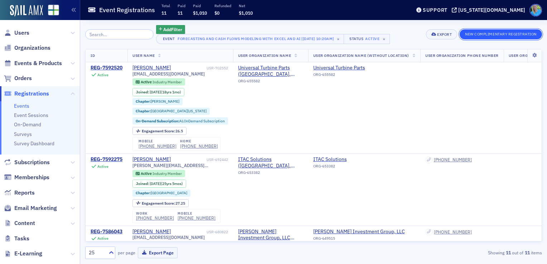
click at [474, 35] on button "New Complimentary Registration" at bounding box center [501, 34] width 82 height 10
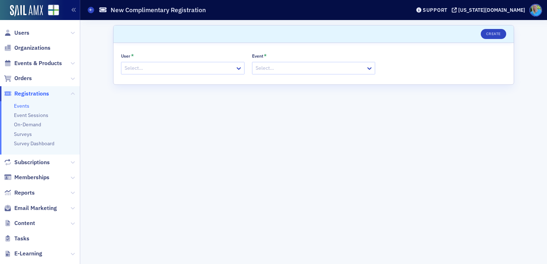
click at [195, 69] on div at bounding box center [179, 68] width 111 height 9
click at [270, 68] on div at bounding box center [310, 68] width 111 height 9
paste input "Forecasting and Cash Flow Modeling with Excel and AI"
type input "Forecasting and Cash Flow Modeling with Excel and AI"
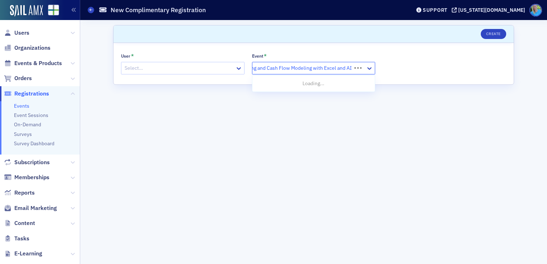
scroll to position [0, 12]
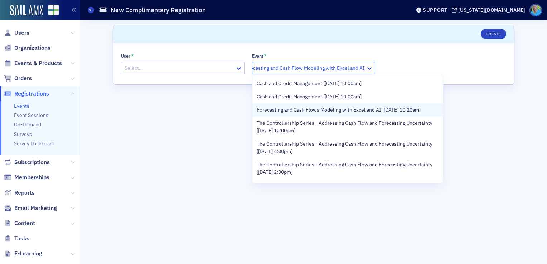
click at [290, 108] on span "Forecasting and Cash Flows Modeling with Excel and AI [8/19/2025 10:20am]" at bounding box center [339, 110] width 164 height 8
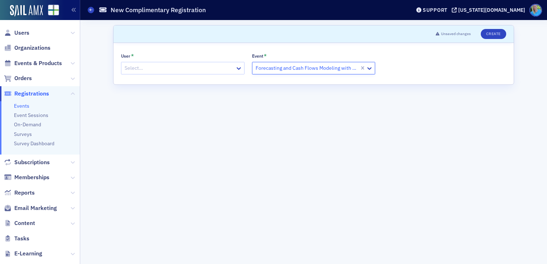
scroll to position [0, 0]
click at [184, 71] on div at bounding box center [179, 68] width 111 height 9
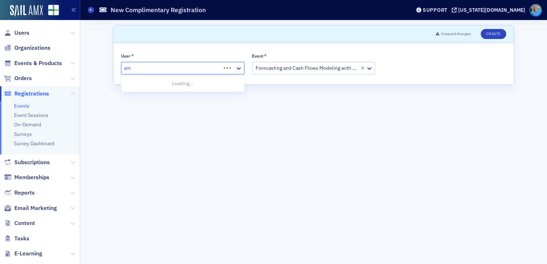
type input "a"
type input "marc hamilton"
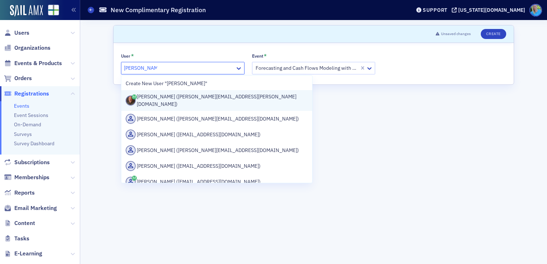
click at [199, 102] on div "Marc Hamilton (marc.hamilton@cdge.com)" at bounding box center [217, 100] width 182 height 15
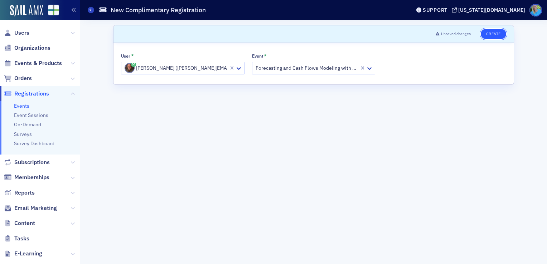
click at [493, 34] on button "Create" at bounding box center [493, 34] width 25 height 10
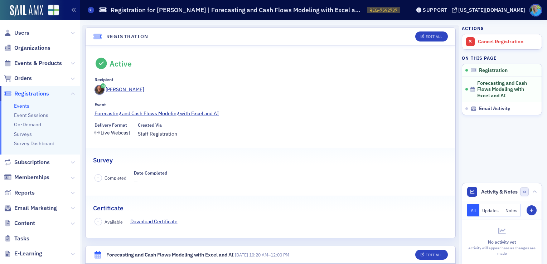
click at [33, 94] on span "Registrations" at bounding box center [31, 94] width 35 height 8
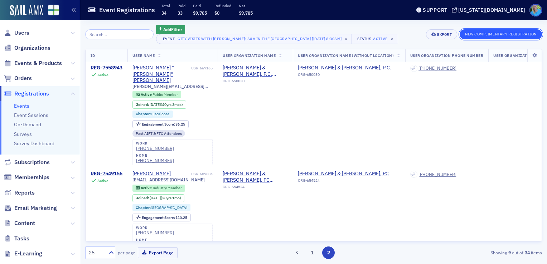
click at [480, 37] on button "New Complimentary Registration" at bounding box center [501, 34] width 82 height 10
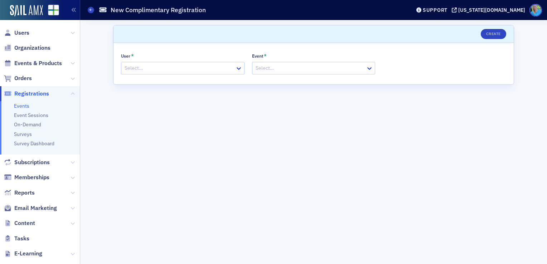
click at [185, 72] on div at bounding box center [179, 68] width 111 height 9
type input "marc hamilton"
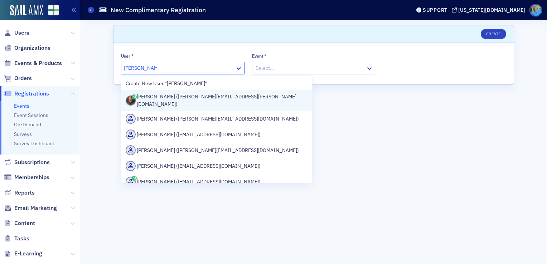
click at [195, 96] on div "Marc Hamilton (marc.hamilton@cdge.com)" at bounding box center [217, 100] width 182 height 15
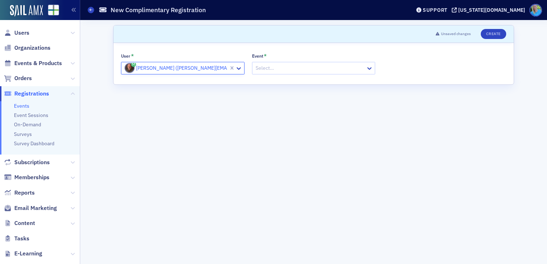
click at [266, 74] on div "Select…" at bounding box center [314, 68] width 124 height 13
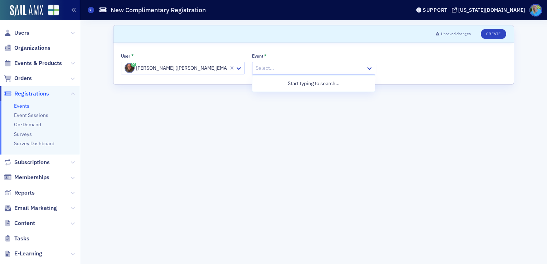
paste input "Treasury Management for CPAs: Enhancing Liquidity and Risk Control"
type input "Treasury Management for CPAs: Enhancing Liquidity and Risk Control"
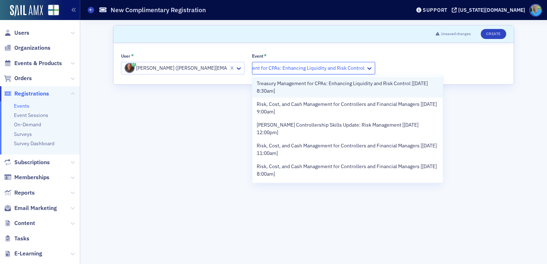
click at [271, 83] on span "Treasury Management for CPAs: Enhancing Liquidity and Risk Control [8/19/2025 8…" at bounding box center [348, 87] width 182 height 15
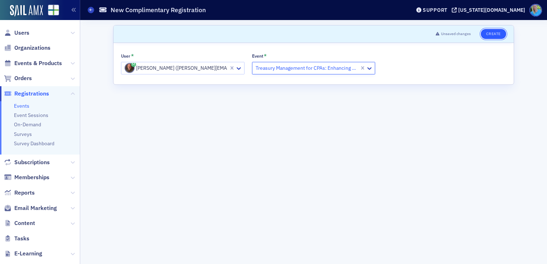
click at [494, 34] on button "Create" at bounding box center [493, 34] width 25 height 10
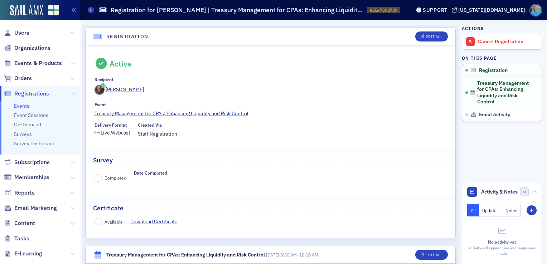
click at [26, 95] on span "Registrations" at bounding box center [31, 94] width 35 height 8
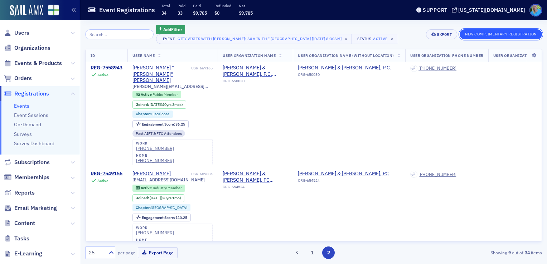
click at [485, 36] on button "New Complimentary Registration" at bounding box center [501, 34] width 82 height 10
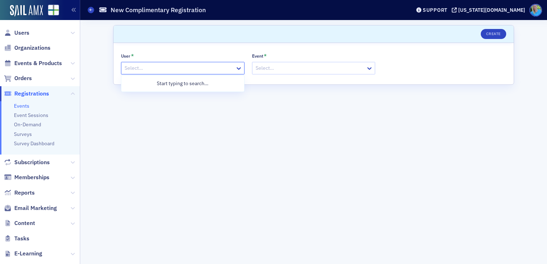
click at [186, 68] on div at bounding box center [179, 68] width 111 height 9
type input "marc hamilton"
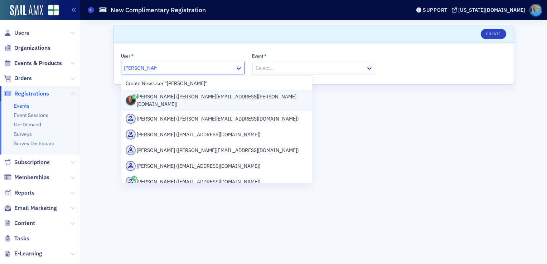
click at [193, 96] on div "Marc Hamilton (marc.hamilton@cdge.com)" at bounding box center [217, 100] width 182 height 15
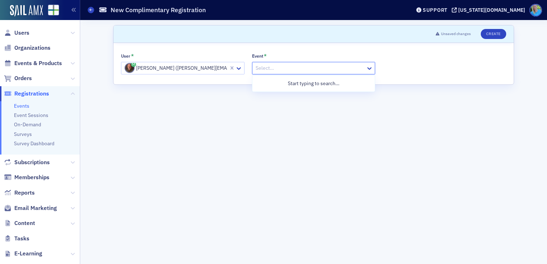
click at [294, 62] on div "Select…" at bounding box center [314, 68] width 124 height 13
paste input "AI for Fraud Detection in Financial Data"
type input "AI for Fraud Detection in Financial Data"
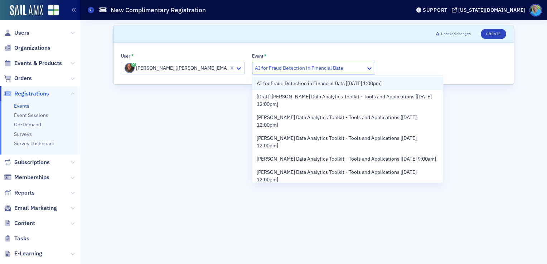
click at [299, 83] on span "AI for Fraud Detection in Financial Data [8/19/2025 1:00pm]" at bounding box center [319, 84] width 125 height 8
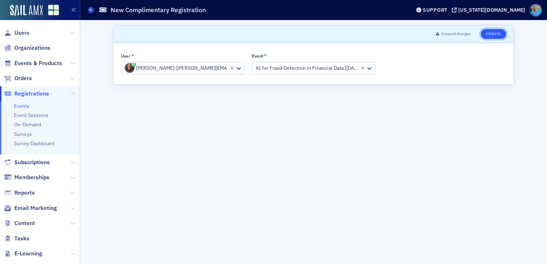
click at [493, 37] on button "Create" at bounding box center [493, 34] width 25 height 10
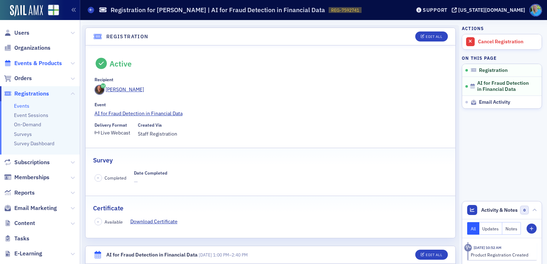
click at [32, 64] on span "Events & Products" at bounding box center [38, 63] width 48 height 8
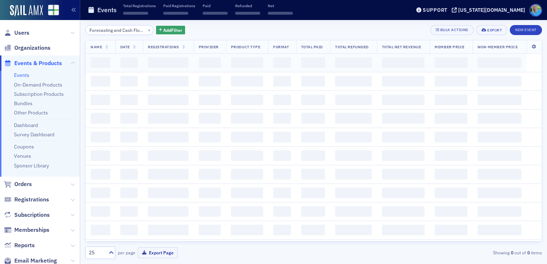
scroll to position [0, 58]
click at [146, 30] on button "×" at bounding box center [149, 29] width 6 height 6
click at [136, 29] on input "search" at bounding box center [119, 30] width 68 height 10
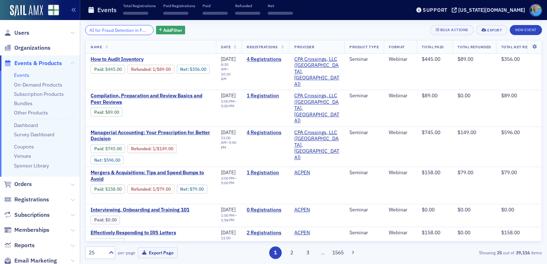
scroll to position [0, 28]
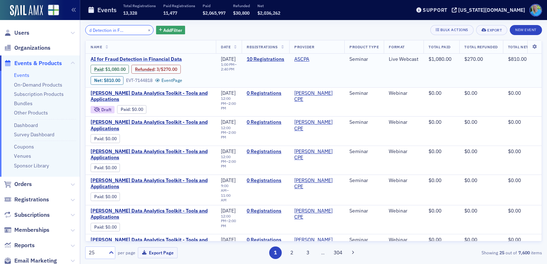
type input "AI for Fraud Detection in Financial Data"
click at [155, 58] on span "AI for Fraud Detection in Financial Data" at bounding box center [151, 59] width 120 height 6
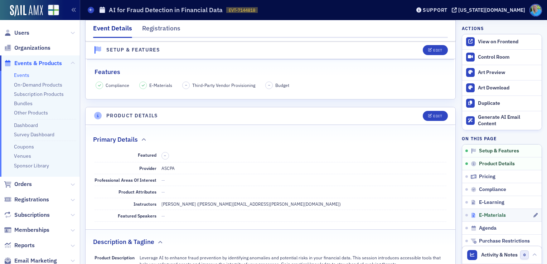
click at [481, 213] on span "E-Materials" at bounding box center [492, 215] width 27 height 6
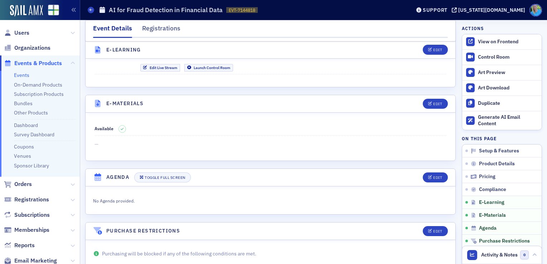
scroll to position [996, 0]
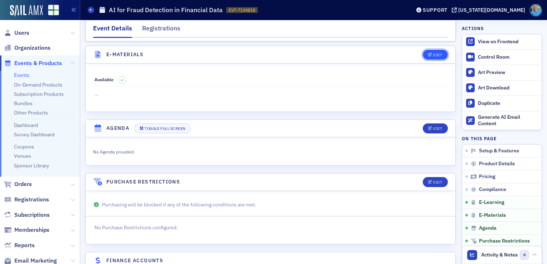
click at [433, 53] on div "Edit" at bounding box center [437, 55] width 9 height 4
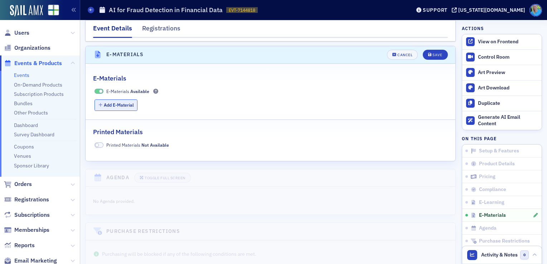
click at [128, 102] on button "Add E-Material" at bounding box center [116, 105] width 43 height 11
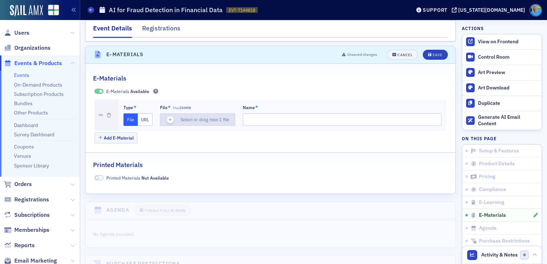
click at [171, 117] on icon "button" at bounding box center [170, 120] width 6 height 6
type input "AI for Fraud Detection in Financial Data PowerPoint"
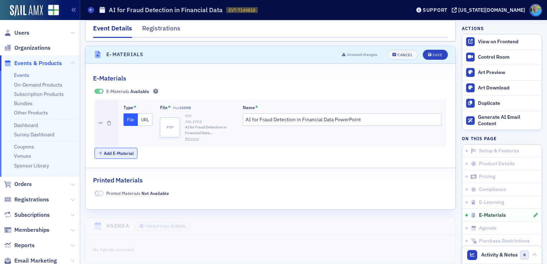
click at [126, 149] on button "Add E-Material" at bounding box center [116, 153] width 43 height 11
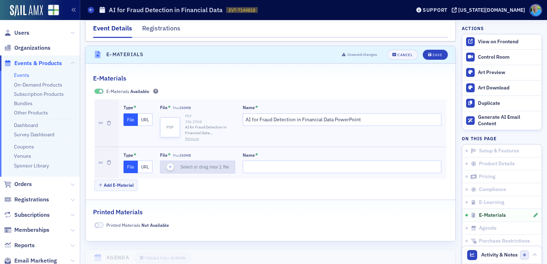
click at [172, 164] on icon "button" at bounding box center [170, 167] width 6 height 6
type input "AI for Fraud Detection in Financial Data Handout"
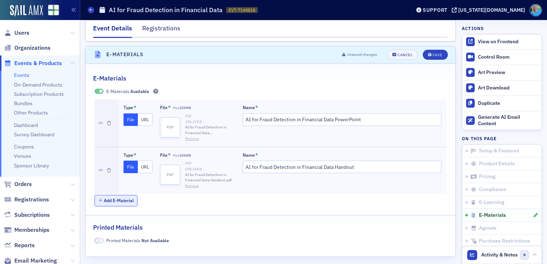
click at [132, 195] on button "Add E-Material" at bounding box center [116, 200] width 43 height 11
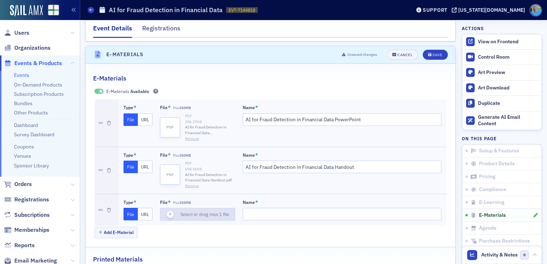
click at [170, 211] on icon "button" at bounding box center [170, 214] width 6 height 6
type input "AI_Fraud_Exercise_Dataset"
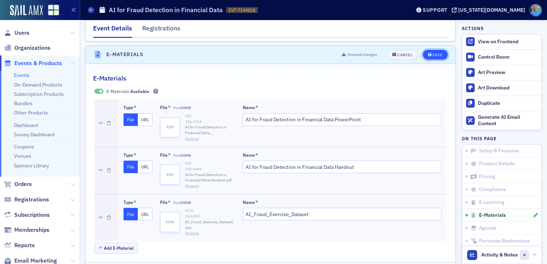
click at [432, 53] on div "Save" at bounding box center [437, 55] width 10 height 4
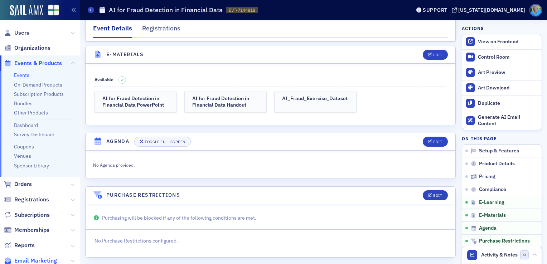
click at [44, 260] on span "Email Marketing" at bounding box center [35, 261] width 43 height 8
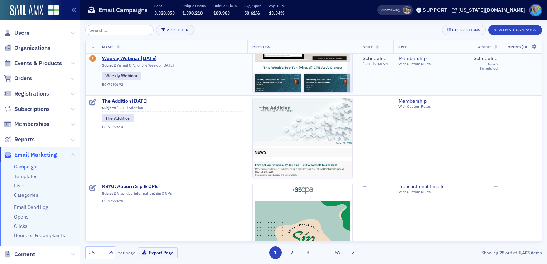
scroll to position [251, 0]
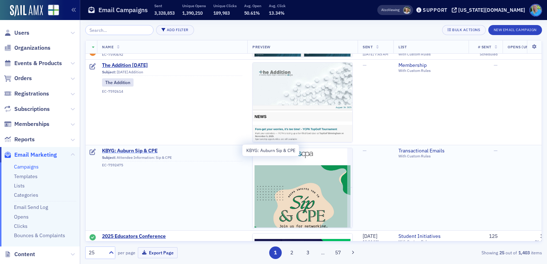
click at [148, 148] on span "KBYG: Auburn Sip & CPE" at bounding box center [172, 151] width 140 height 6
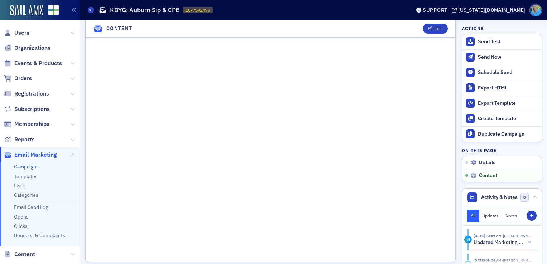
scroll to position [543, 0]
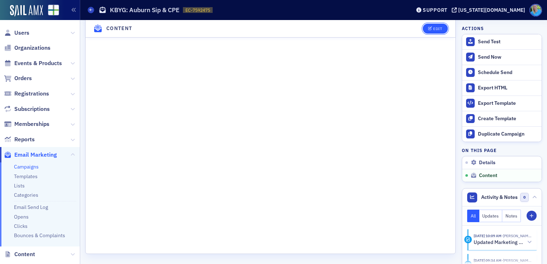
click at [433, 28] on div "Edit" at bounding box center [437, 29] width 9 height 4
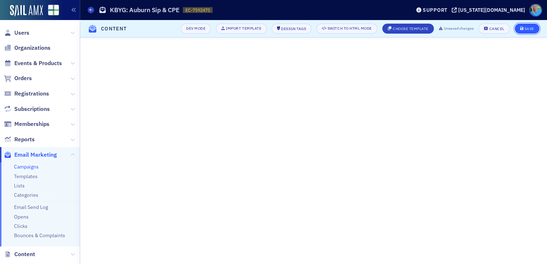
click at [530, 30] on div "Save" at bounding box center [529, 29] width 10 height 4
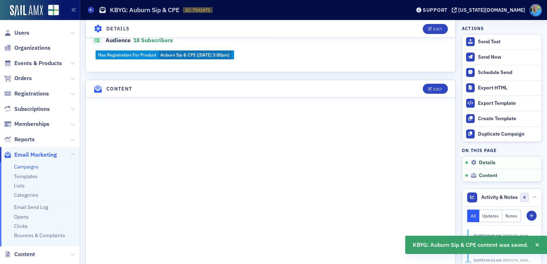
scroll to position [337, 0]
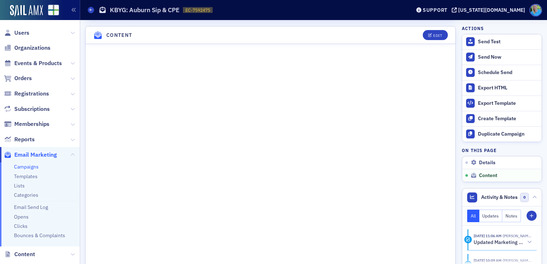
drag, startPoint x: 26, startPoint y: 78, endPoint x: 27, endPoint y: 72, distance: 6.5
click at [26, 78] on span "Orders" at bounding box center [23, 78] width 18 height 8
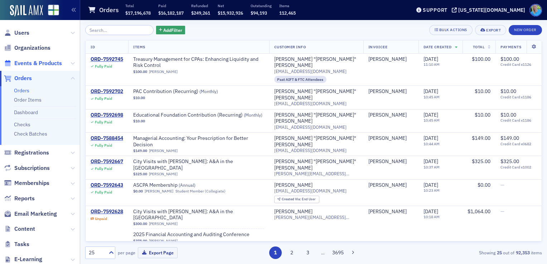
click at [40, 64] on span "Events & Products" at bounding box center [38, 63] width 48 height 8
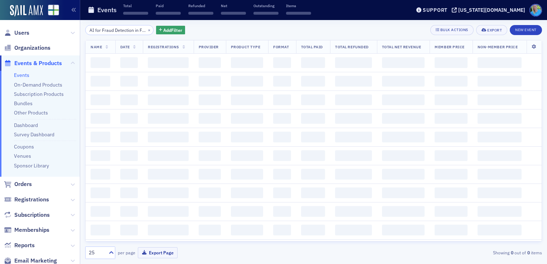
scroll to position [0, 28]
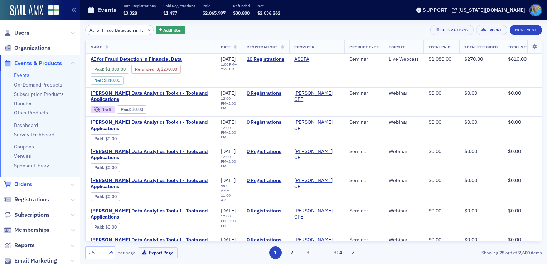
click at [29, 181] on span "Orders" at bounding box center [23, 184] width 18 height 8
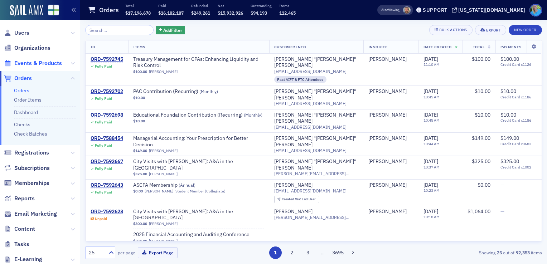
click at [43, 65] on span "Events & Products" at bounding box center [38, 63] width 48 height 8
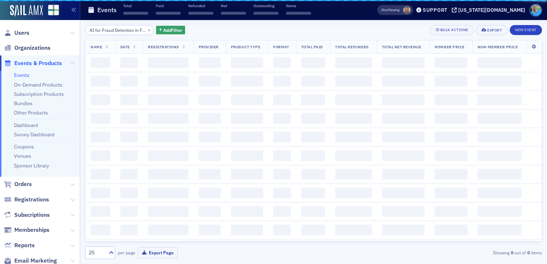
scroll to position [0, 28]
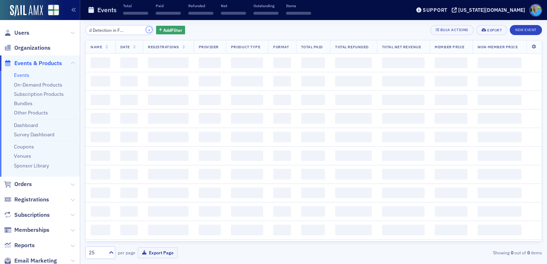
click at [146, 30] on button "×" at bounding box center [149, 29] width 6 height 6
click at [142, 30] on input "search" at bounding box center [119, 30] width 68 height 10
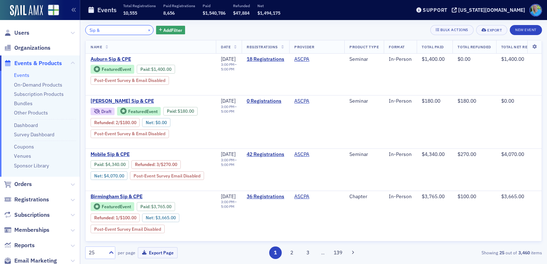
type input "Sip &"
click at [146, 29] on button "×" at bounding box center [149, 29] width 6 height 6
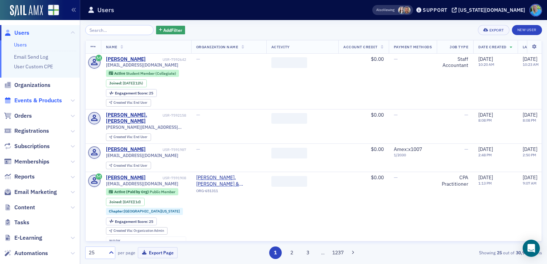
click at [54, 102] on span "Events & Products" at bounding box center [38, 101] width 48 height 8
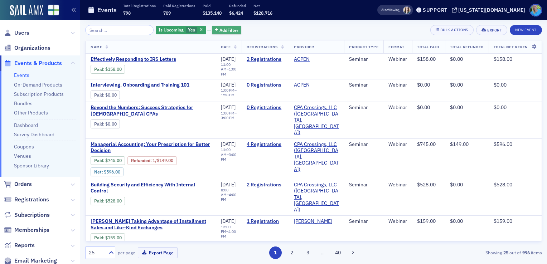
drag, startPoint x: 193, startPoint y: 30, endPoint x: 155, endPoint y: 32, distance: 38.7
click at [200, 29] on icon "button" at bounding box center [201, 30] width 3 height 4
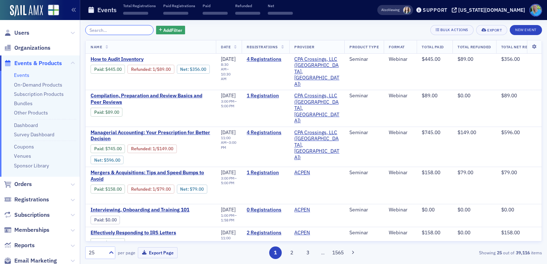
click at [115, 32] on input "search" at bounding box center [119, 30] width 68 height 10
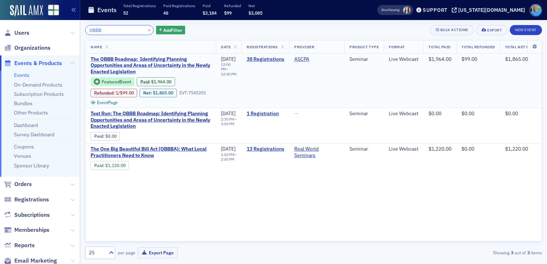
type input "OBBB"
click at [167, 62] on span "The OBBB Roadmap: Identifying Planning Opportunities and Areas of Uncertainty i…" at bounding box center [151, 65] width 120 height 19
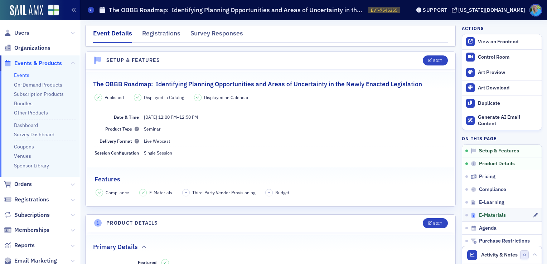
click at [487, 212] on span "E-Materials" at bounding box center [492, 215] width 27 height 6
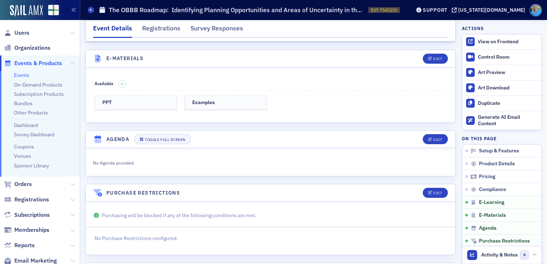
scroll to position [1002, 0]
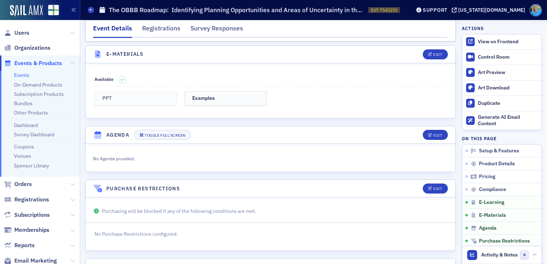
click at [160, 95] on h3 "PPT" at bounding box center [135, 98] width 67 height 6
click at [210, 98] on link "Examples" at bounding box center [225, 98] width 82 height 15
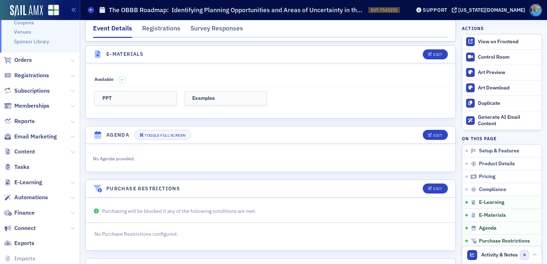
scroll to position [156, 0]
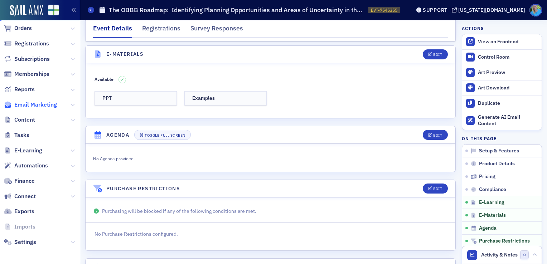
click at [33, 104] on span "Email Marketing" at bounding box center [35, 105] width 43 height 8
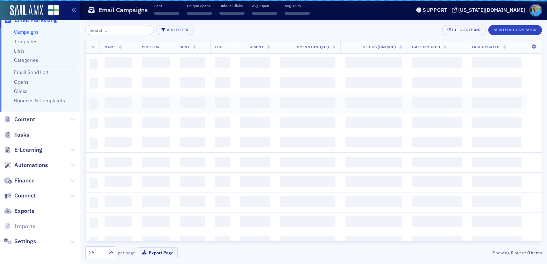
scroll to position [135, 0]
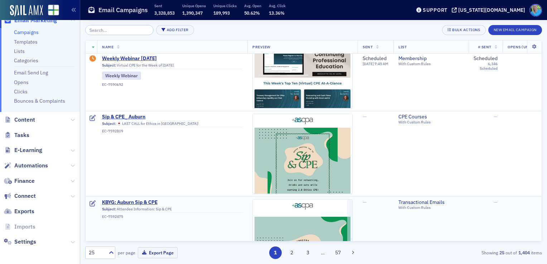
scroll to position [179, 0]
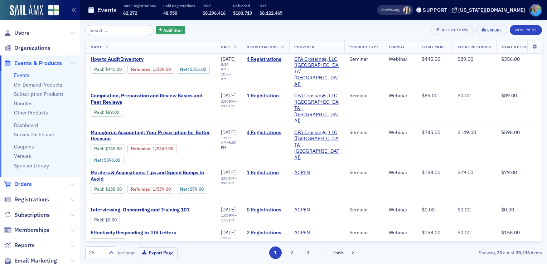
click at [25, 186] on span "Orders" at bounding box center [23, 184] width 18 height 8
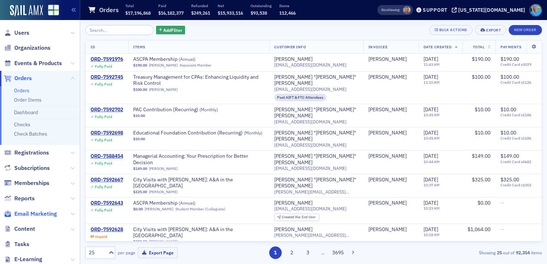
click at [43, 217] on span "Email Marketing" at bounding box center [35, 214] width 43 height 8
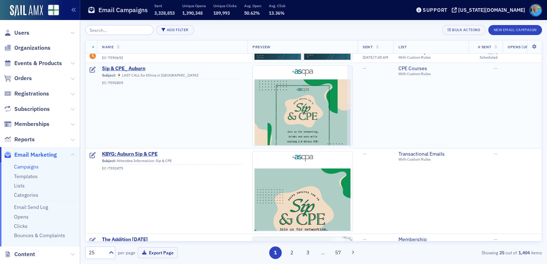
scroll to position [251, 0]
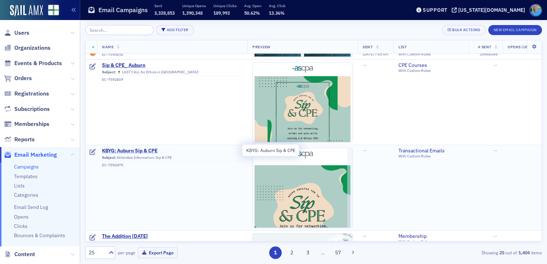
click at [146, 151] on span "KBYG: Auburn Sip & CPE" at bounding box center [172, 151] width 140 height 6
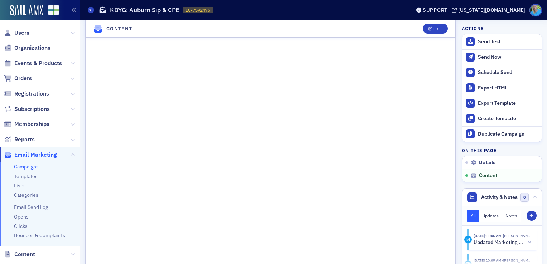
scroll to position [557, 0]
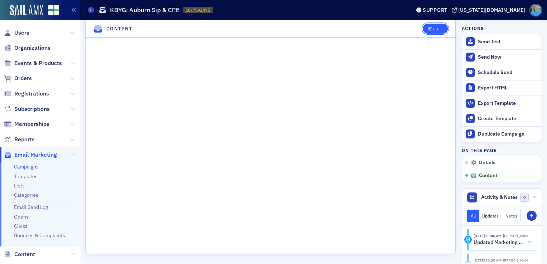
click at [435, 31] on div "Edit" at bounding box center [437, 29] width 9 height 4
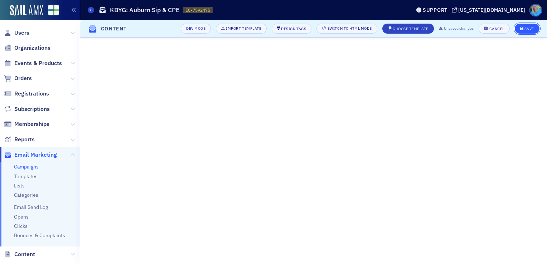
click at [528, 29] on div "Save" at bounding box center [529, 29] width 10 height 4
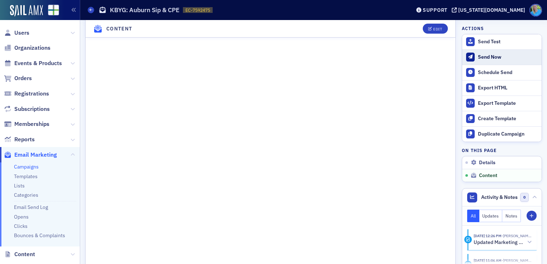
scroll to position [516, 0]
click at [482, 39] on div "Send Test" at bounding box center [508, 42] width 60 height 6
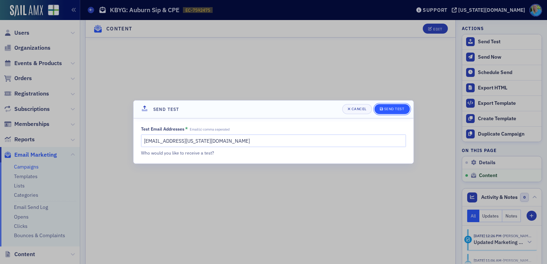
click at [398, 109] on div "Send Test" at bounding box center [394, 109] width 20 height 4
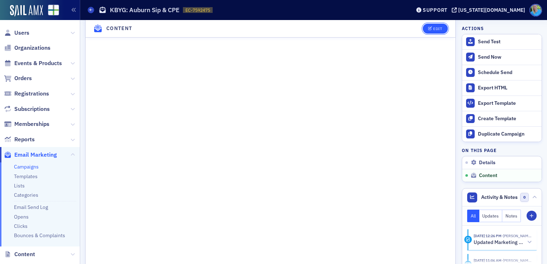
click at [428, 27] on icon "button" at bounding box center [430, 29] width 4 height 4
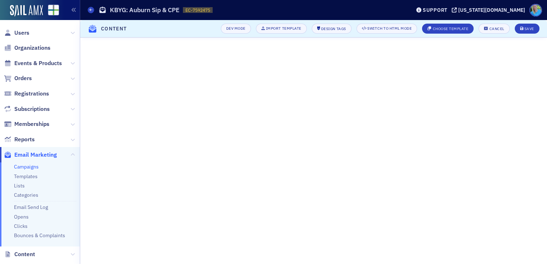
scroll to position [134, 0]
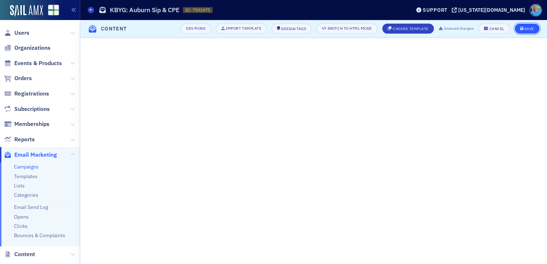
click at [519, 31] on button "Save" at bounding box center [527, 29] width 25 height 10
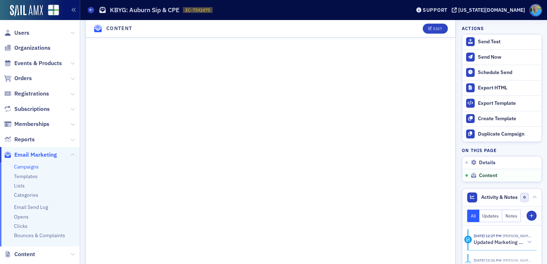
scroll to position [589, 0]
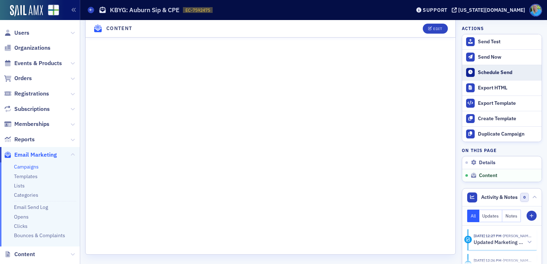
click at [488, 69] on div "Schedule Send" at bounding box center [508, 72] width 60 height 6
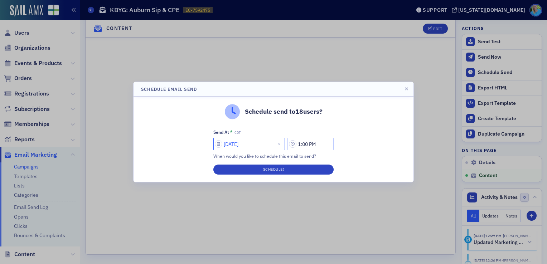
click at [259, 145] on input "[DATE]" at bounding box center [249, 144] width 72 height 13
select select "7"
select select "2025"
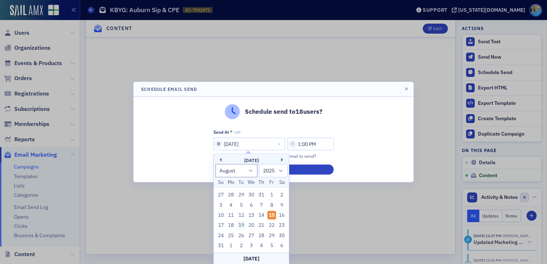
click at [240, 227] on div "19" at bounding box center [241, 225] width 9 height 9
type input "[DATE]"
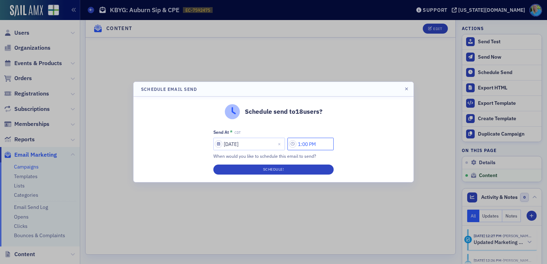
click at [302, 145] on input "1:00 PM" at bounding box center [310, 144] width 46 height 13
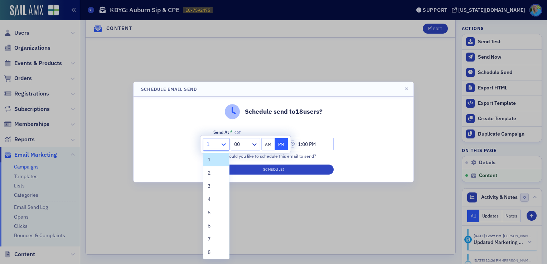
click at [224, 142] on icon at bounding box center [223, 144] width 7 height 7
click at [215, 175] on div "2" at bounding box center [216, 173] width 17 height 8
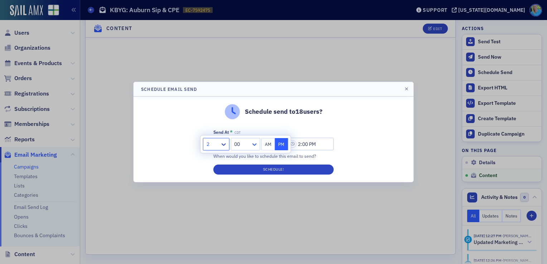
click at [253, 147] on icon at bounding box center [254, 144] width 7 height 7
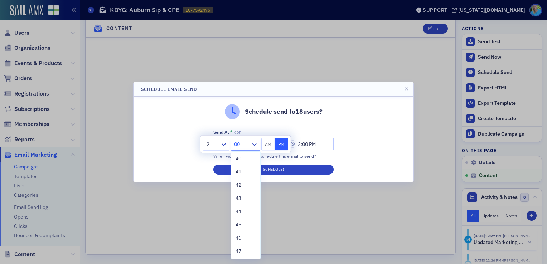
scroll to position [537, 0]
click at [245, 217] on div "45" at bounding box center [246, 219] width 20 height 8
type input "2:45 PM"
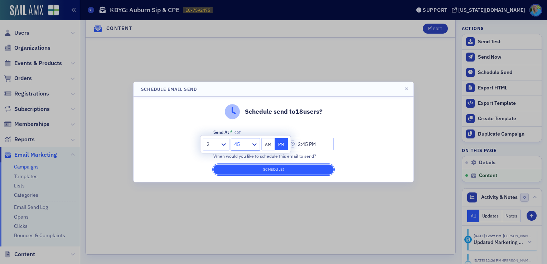
click at [276, 168] on button "Schedule!" at bounding box center [273, 170] width 120 height 10
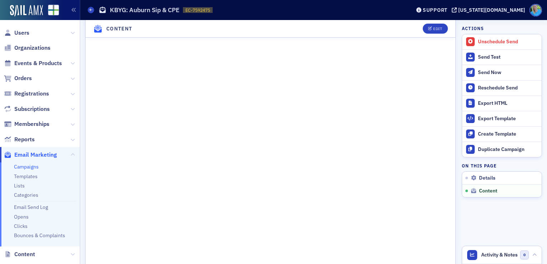
scroll to position [600, 0]
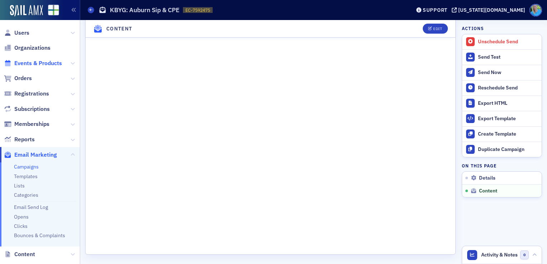
click at [34, 66] on span "Events & Products" at bounding box center [38, 63] width 48 height 8
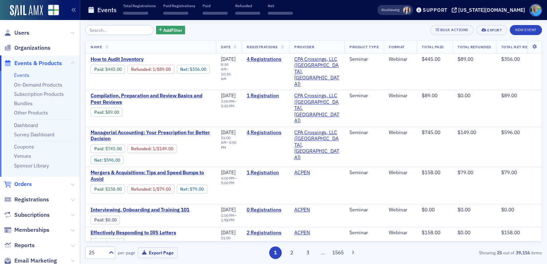
click at [24, 185] on span "Orders" at bounding box center [23, 184] width 18 height 8
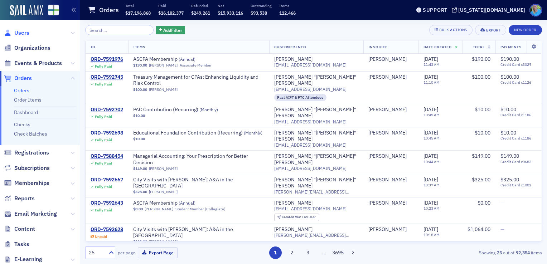
click at [23, 34] on span "Users" at bounding box center [21, 33] width 15 height 8
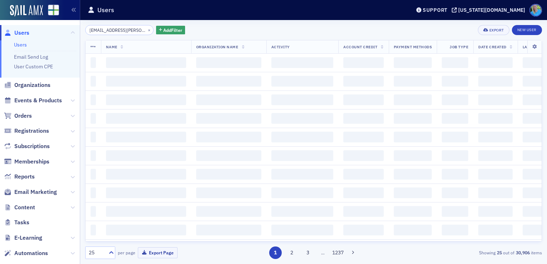
scroll to position [0, 23]
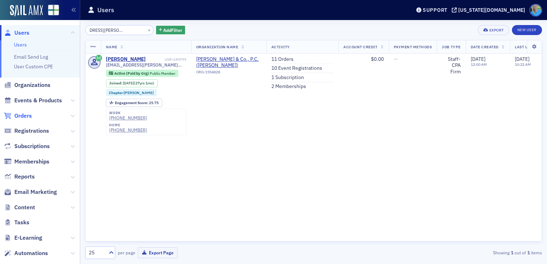
type input "[EMAIL_ADDRESS][PERSON_NAME][DOMAIN_NAME]"
click at [25, 117] on span "Orders" at bounding box center [23, 116] width 18 height 8
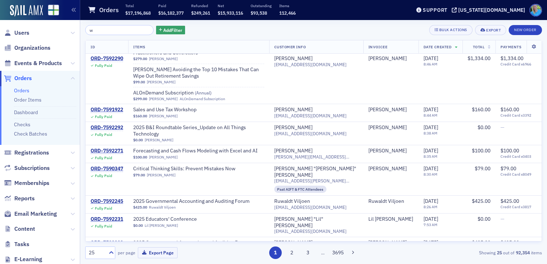
scroll to position [986, 0]
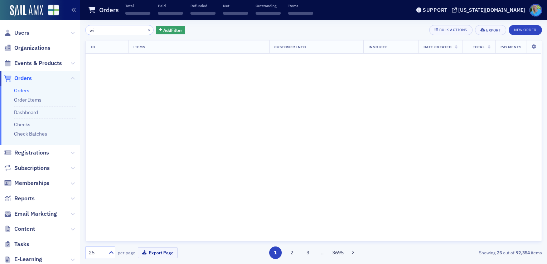
type input "w"
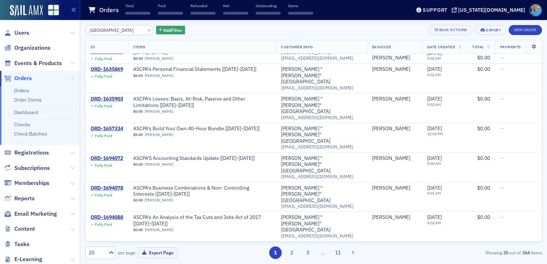
scroll to position [345, 0]
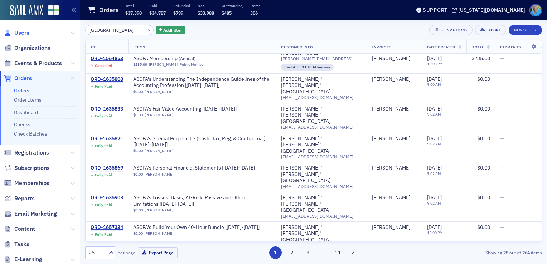
type input "[GEOGRAPHIC_DATA]"
click at [22, 33] on span "Users" at bounding box center [21, 33] width 15 height 8
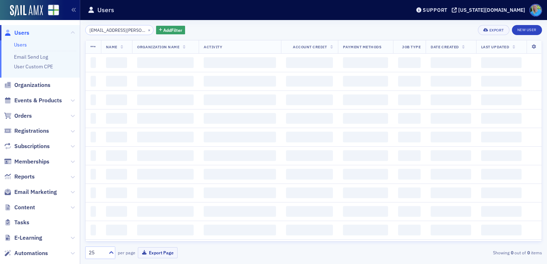
scroll to position [0, 23]
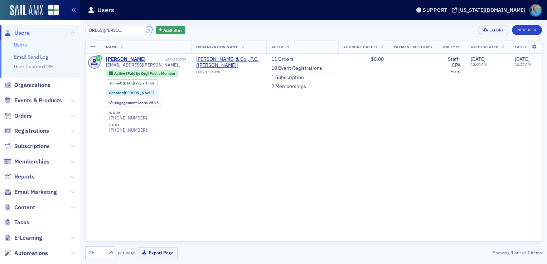
click at [146, 30] on button "×" at bounding box center [149, 29] width 6 height 6
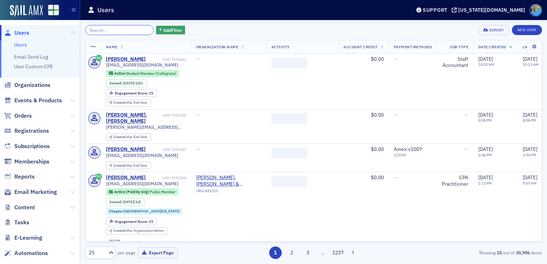
click at [125, 29] on input "search" at bounding box center [119, 30] width 68 height 10
click at [20, 116] on span "Orders" at bounding box center [23, 116] width 18 height 8
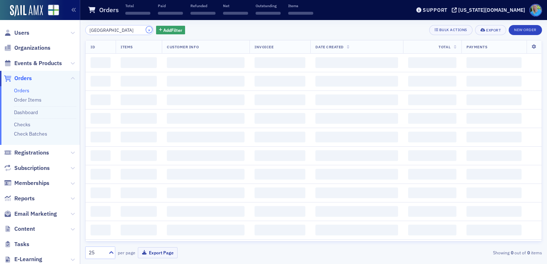
click at [146, 29] on button "×" at bounding box center [149, 29] width 6 height 6
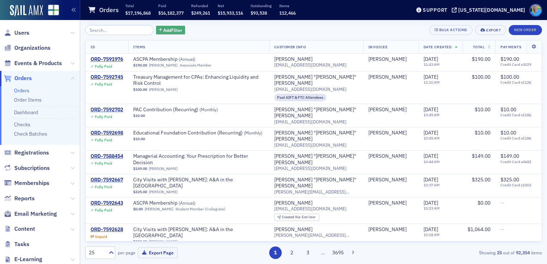
click at [163, 31] on span "Add Filter" at bounding box center [172, 30] width 19 height 6
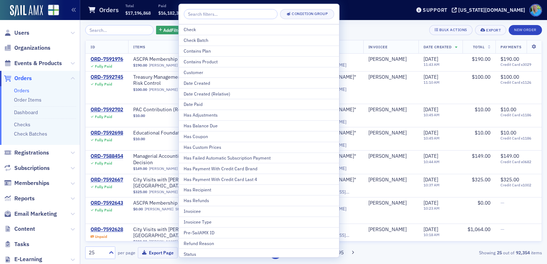
click at [367, 33] on div "Add Filter Bulk Actions Export New Order" at bounding box center [313, 30] width 457 height 10
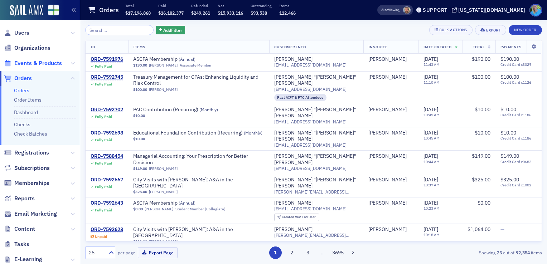
click at [39, 64] on span "Events & Products" at bounding box center [38, 63] width 48 height 8
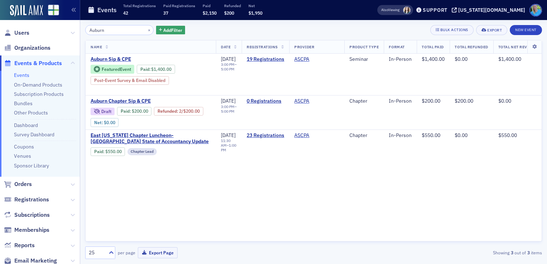
type input "Auburn"
click at [146, 31] on button "×" at bounding box center [149, 29] width 6 height 6
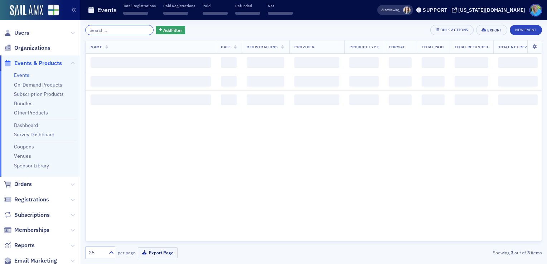
click at [142, 31] on input "search" at bounding box center [119, 30] width 68 height 10
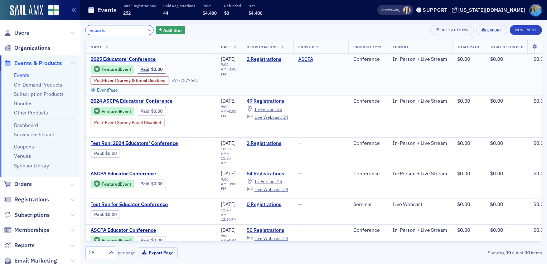
type input "educator"
click at [138, 58] on span "2025 Educators' Conference" at bounding box center [151, 59] width 120 height 6
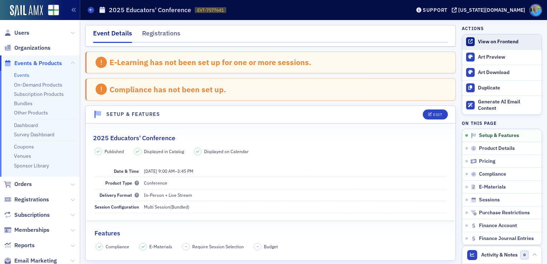
click at [485, 37] on link "View on Frontend" at bounding box center [501, 41] width 79 height 15
click at [26, 31] on span "Users" at bounding box center [21, 33] width 15 height 8
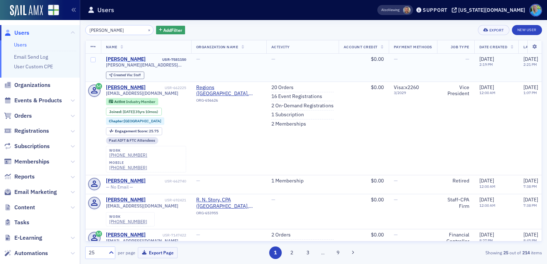
type input "[PERSON_NAME]"
click at [115, 60] on div "[PERSON_NAME]" at bounding box center [126, 59] width 40 height 6
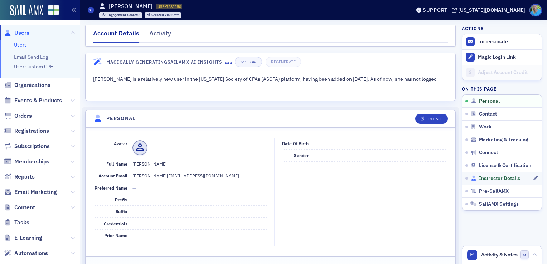
click at [494, 180] on span "Instructor Details" at bounding box center [499, 178] width 41 height 6
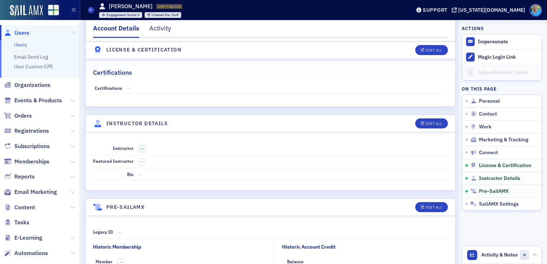
scroll to position [1218, 0]
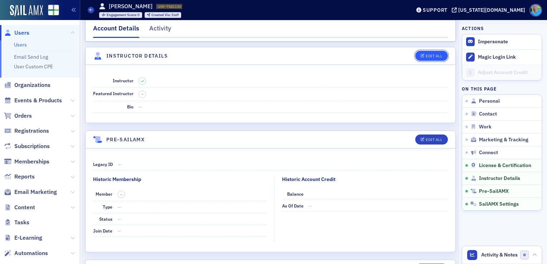
click at [431, 53] on button "Edit All" at bounding box center [431, 56] width 32 height 10
select select "US"
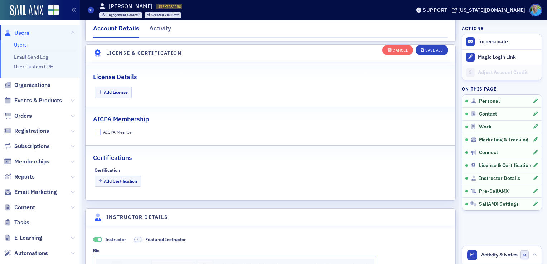
scroll to position [1381, 0]
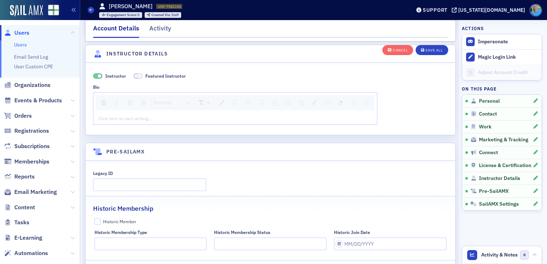
click at [105, 115] on div "rdw-editor" at bounding box center [235, 118] width 273 height 6
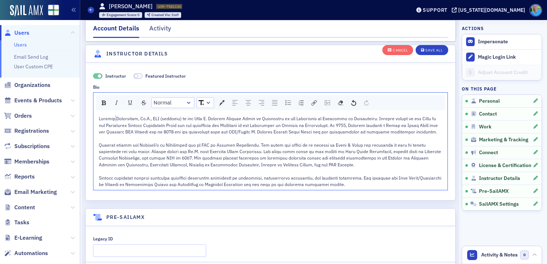
click at [117, 116] on span "rdw-editor" at bounding box center [271, 152] width 344 height 72
click at [429, 54] on button "Save All" at bounding box center [432, 50] width 32 height 10
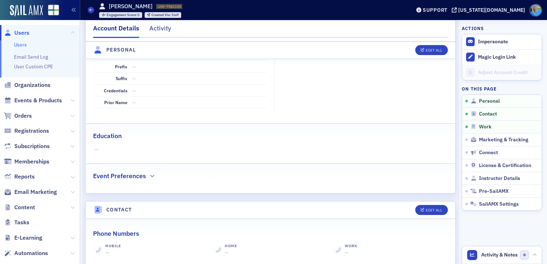
scroll to position [0, 0]
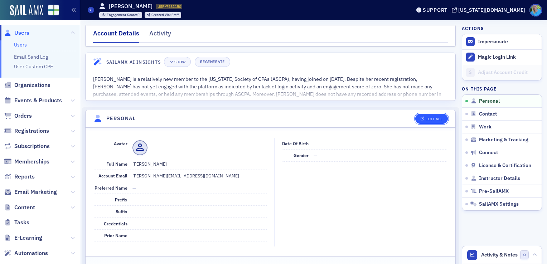
click at [426, 120] on div "Edit All" at bounding box center [434, 119] width 16 height 4
select select "US"
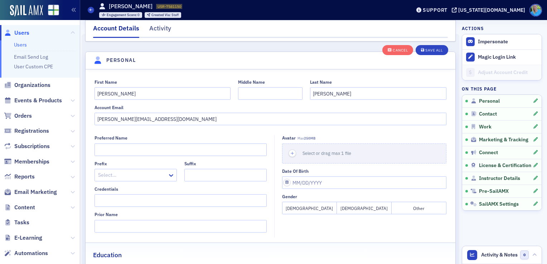
scroll to position [83, 0]
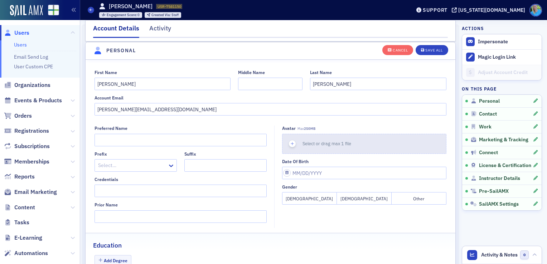
click at [293, 143] on div "button" at bounding box center [292, 143] width 20 height 19
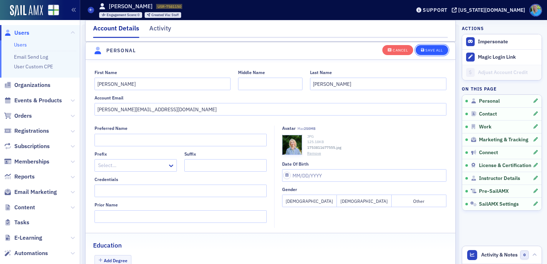
click at [426, 51] on div "Save All" at bounding box center [433, 50] width 17 height 4
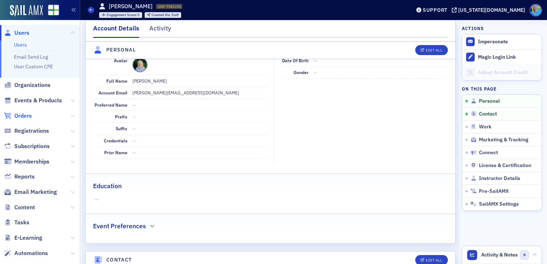
click at [25, 116] on span "Orders" at bounding box center [23, 116] width 18 height 8
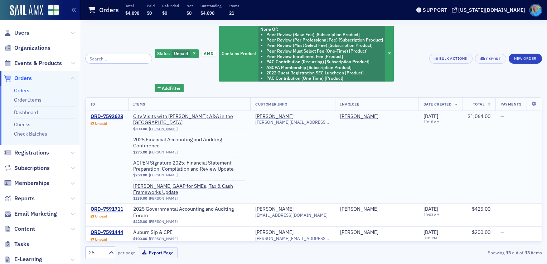
scroll to position [36, 0]
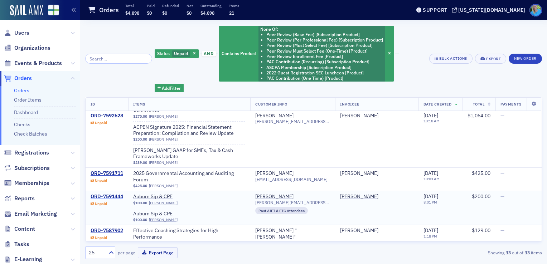
click at [116, 194] on div "ORD-7591444" at bounding box center [107, 197] width 33 height 6
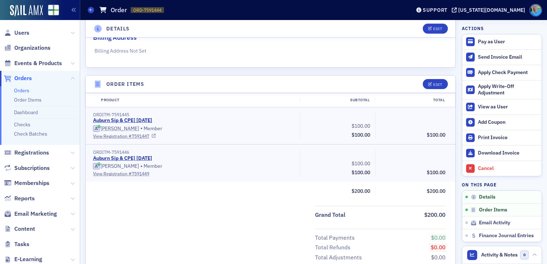
scroll to position [179, 0]
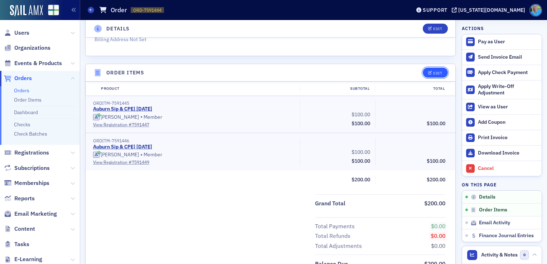
click at [428, 72] on span "Edit" at bounding box center [435, 73] width 14 height 4
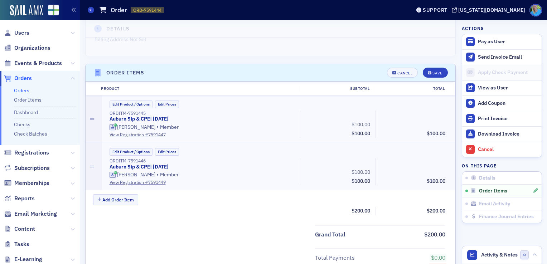
scroll to position [218, 0]
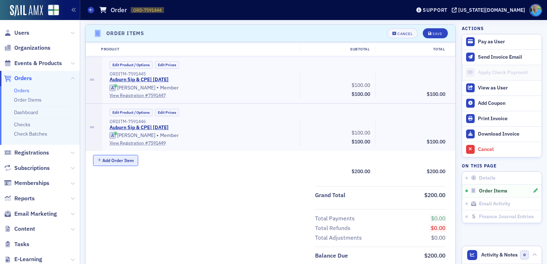
click at [127, 157] on button "Add Order Item" at bounding box center [115, 160] width 45 height 11
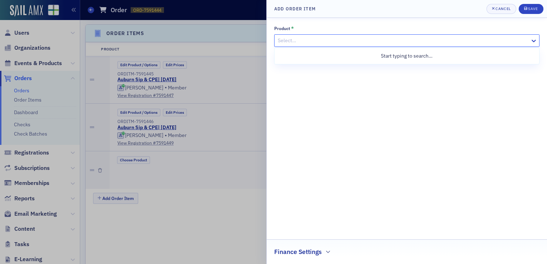
click at [292, 40] on div at bounding box center [403, 40] width 252 height 9
type input "Auburn"
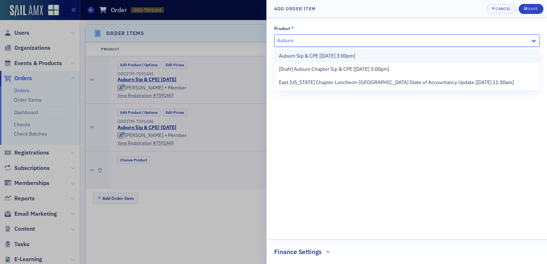
click at [294, 54] on span "Auburn Sip & CPE [[DATE] 3:00pm]" at bounding box center [317, 56] width 76 height 8
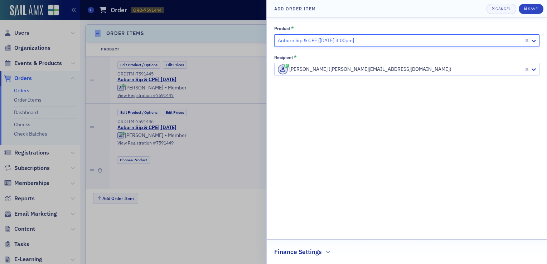
drag, startPoint x: 527, startPoint y: 68, endPoint x: 498, endPoint y: 68, distance: 29.4
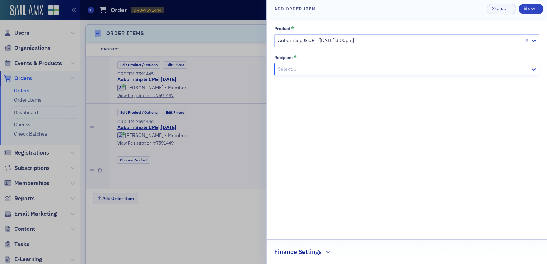
paste input "[EMAIL_ADDRESS][PERSON_NAME][DOMAIN_NAME]"
type input "[EMAIL_ADDRESS][PERSON_NAME][DOMAIN_NAME]"
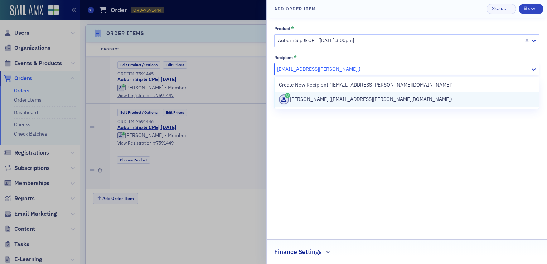
click at [371, 99] on div "[PERSON_NAME] ([EMAIL_ADDRESS][PERSON_NAME][DOMAIN_NAME])" at bounding box center [407, 100] width 256 height 10
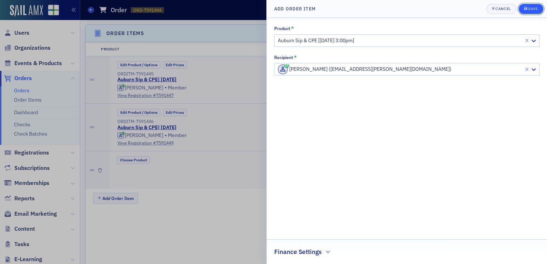
click at [532, 11] on span "Save" at bounding box center [531, 9] width 14 height 6
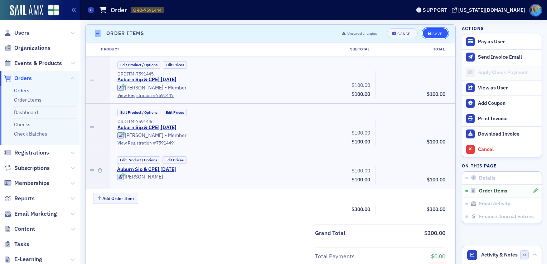
click at [432, 32] on div "Save" at bounding box center [437, 34] width 10 height 4
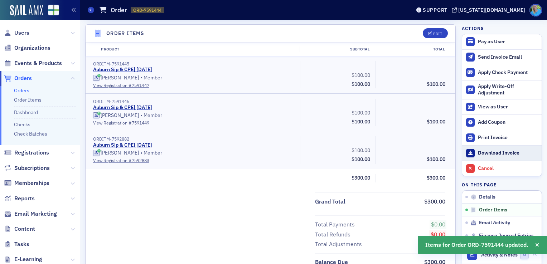
click at [499, 151] on div "Download Invoice" at bounding box center [508, 153] width 60 height 6
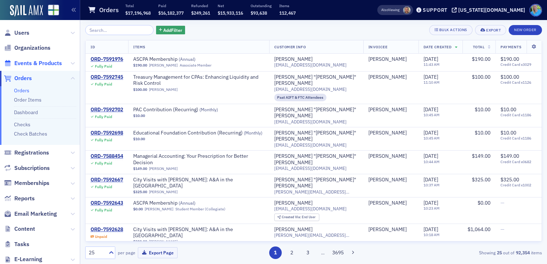
click at [42, 65] on span "Events & Products" at bounding box center [38, 63] width 48 height 8
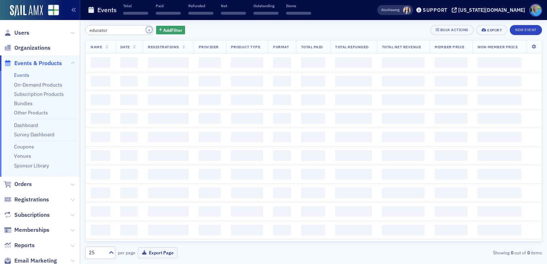
click at [146, 29] on button "×" at bounding box center [149, 29] width 6 height 6
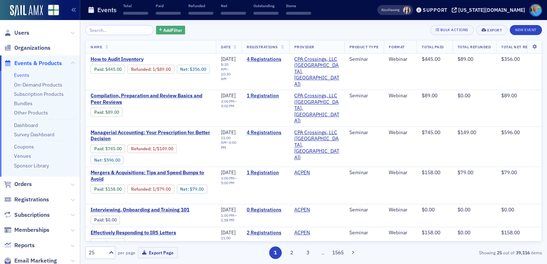
click at [163, 29] on span "Add Filter" at bounding box center [172, 30] width 19 height 6
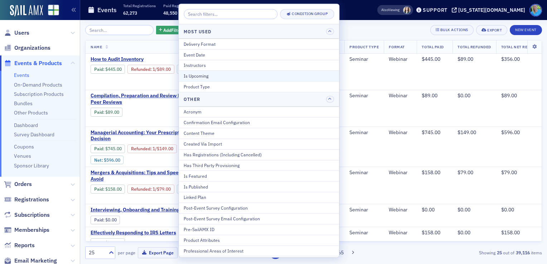
click at [199, 79] on button "Is Upcoming" at bounding box center [259, 76] width 160 height 11
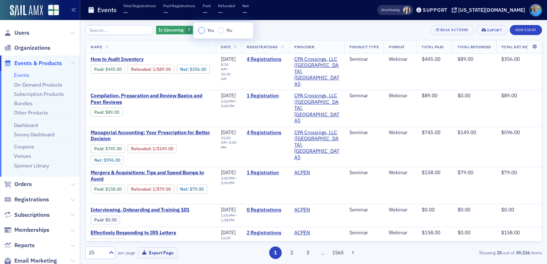
click at [202, 30] on input "Yes" at bounding box center [201, 30] width 6 height 6
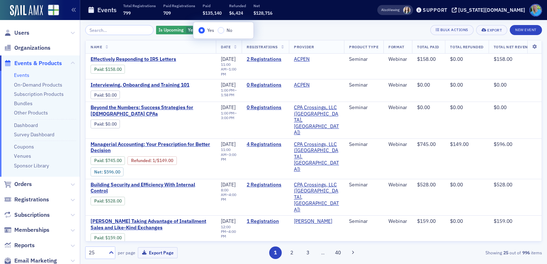
click at [268, 32] on div "Is Upcoming Yes Add Filter Bulk Actions Export New Event" at bounding box center [313, 30] width 457 height 10
click at [226, 30] on span "Add Filter" at bounding box center [228, 30] width 19 height 6
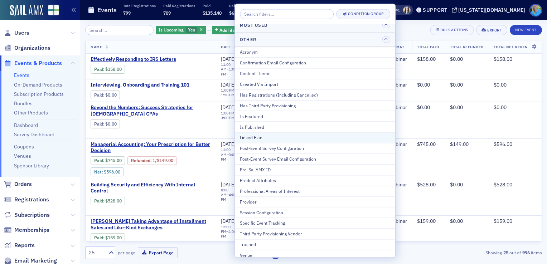
scroll to position [61, 0]
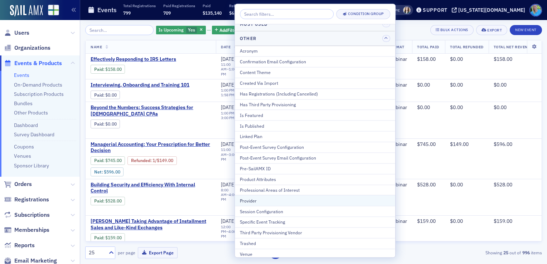
click at [257, 200] on div "Provider" at bounding box center [315, 201] width 150 height 6
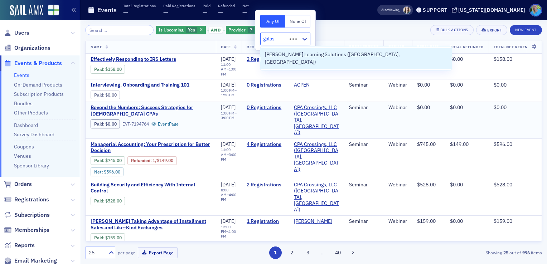
type input "galass"
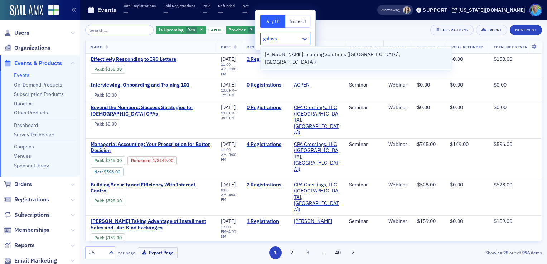
click at [289, 57] on span "Galasso Learning Solutions (Charlotte, NC)" at bounding box center [356, 58] width 182 height 15
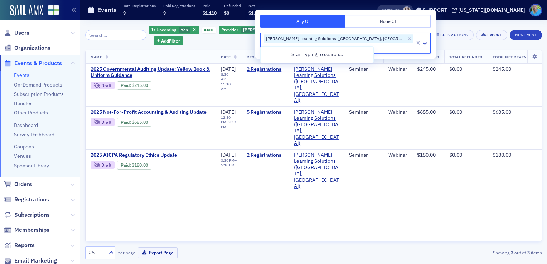
click at [271, 178] on div "Name Date Registrations Provider Product Type Format Total Paid Total Refunded …" at bounding box center [313, 146] width 457 height 192
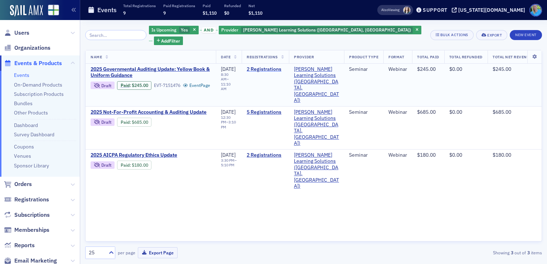
click at [264, 66] on link "2 Registrations" at bounding box center [265, 69] width 37 height 6
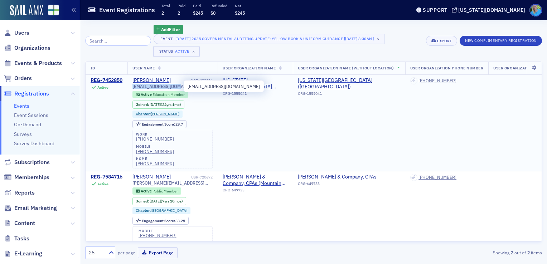
drag, startPoint x: 179, startPoint y: 86, endPoint x: 134, endPoint y: 86, distance: 45.5
click at [134, 86] on span "sstrother@alasu.edu" at bounding box center [168, 86] width 72 height 5
copy span "sstrother@alasu.edu"
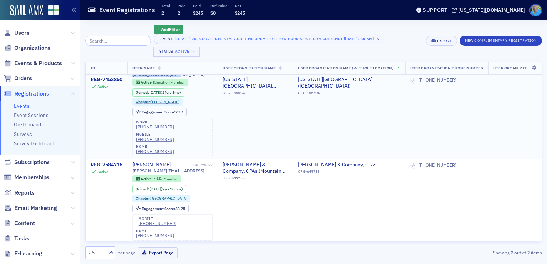
scroll to position [19, 0]
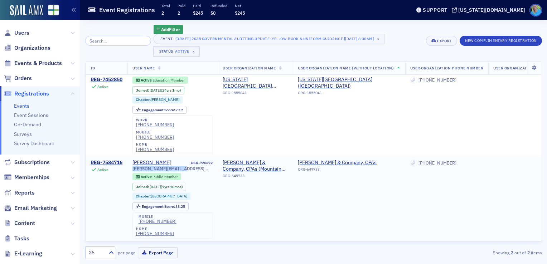
drag, startPoint x: 182, startPoint y: 164, endPoint x: 133, endPoint y: 163, distance: 49.1
click at [133, 163] on td "Robert Poole USR-720672 ryan@worrellpoole.com Active Public Member Joined : 10/…" at bounding box center [172, 199] width 90 height 84
copy span "[PERSON_NAME][EMAIL_ADDRESS][DOMAIN_NAME]"
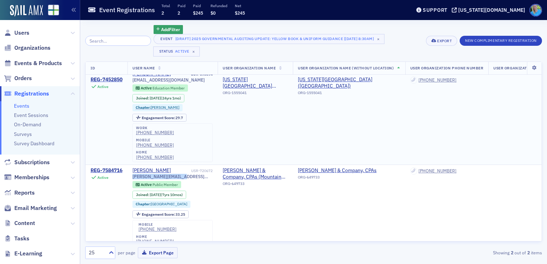
scroll to position [0, 0]
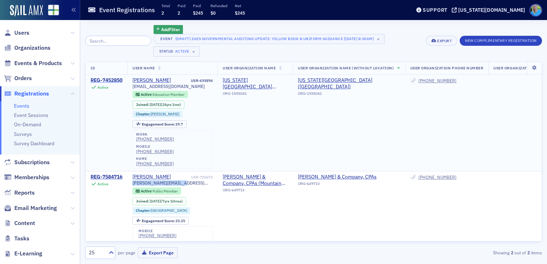
click at [106, 79] on div "REG-7452850" at bounding box center [107, 80] width 32 height 6
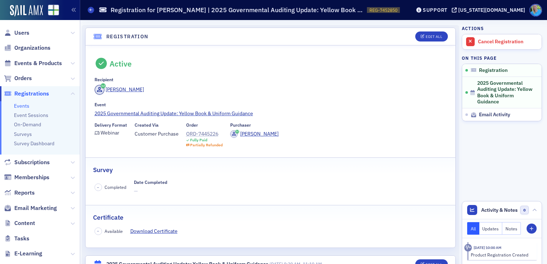
click at [200, 132] on div "ORD-7445226" at bounding box center [204, 134] width 37 height 8
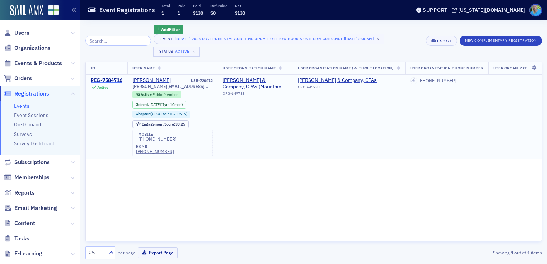
click at [113, 80] on div "REG-7584716" at bounding box center [107, 80] width 32 height 6
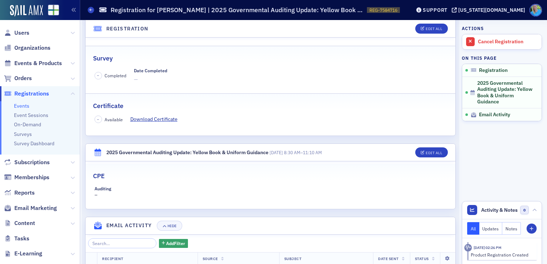
scroll to position [107, 0]
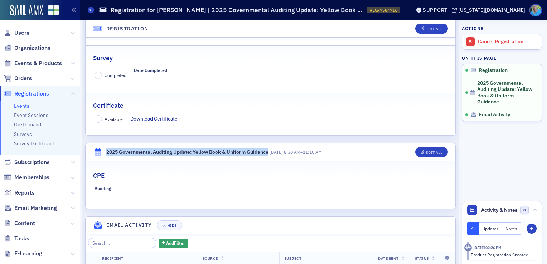
drag, startPoint x: 269, startPoint y: 153, endPoint x: 107, endPoint y: 151, distance: 161.8
click at [107, 151] on div "2025 Governmental Auditing Update: Yellow Book & Uniform Guidance" at bounding box center [187, 153] width 162 height 8
copy div "2025 Governmental Auditing Update: Yellow Book & Uniform Guidance"
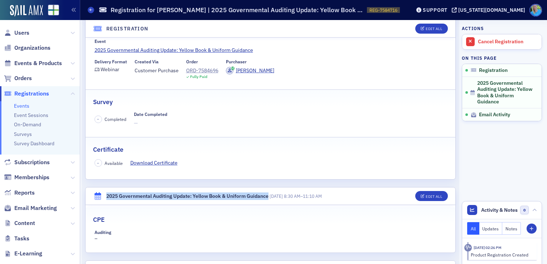
scroll to position [0, 0]
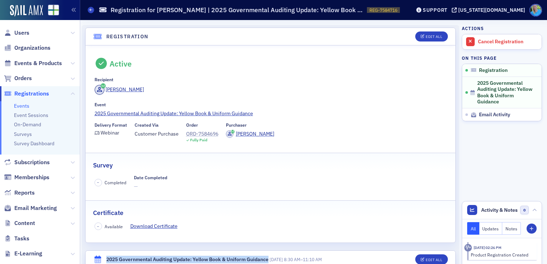
click at [212, 135] on div "ORD-7584696" at bounding box center [202, 134] width 32 height 8
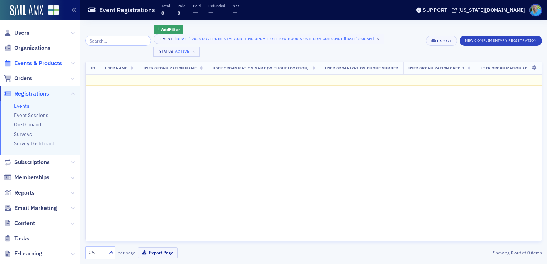
click at [28, 61] on span "Events & Products" at bounding box center [38, 63] width 48 height 8
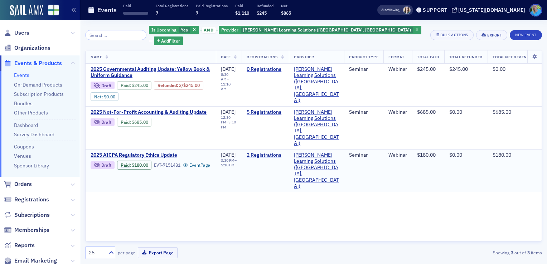
click at [267, 152] on link "2 Registrations" at bounding box center [265, 155] width 37 height 6
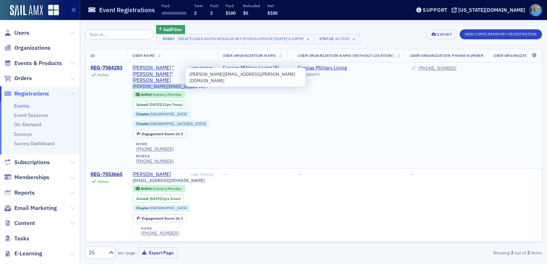
drag, startPoint x: 185, startPoint y: 74, endPoint x: 133, endPoint y: 73, distance: 52.3
click at [133, 84] on div "leigh.helton@corvias.com" at bounding box center [172, 86] width 80 height 5
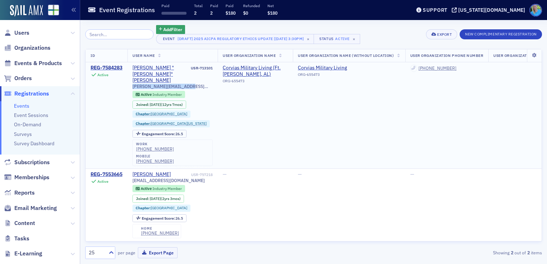
copy span "leigh.helton@corvias.com"
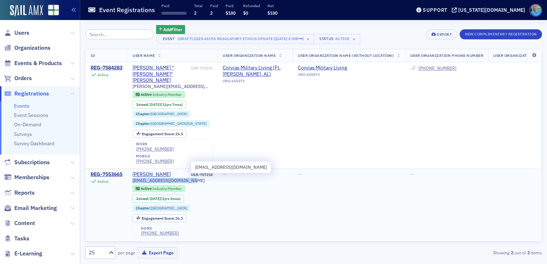
drag, startPoint x: 193, startPoint y: 168, endPoint x: 134, endPoint y: 167, distance: 59.1
click at [134, 178] on div "[EMAIL_ADDRESS][DOMAIN_NAME]" at bounding box center [172, 180] width 80 height 5
copy span "[EMAIL_ADDRESS][DOMAIN_NAME]"
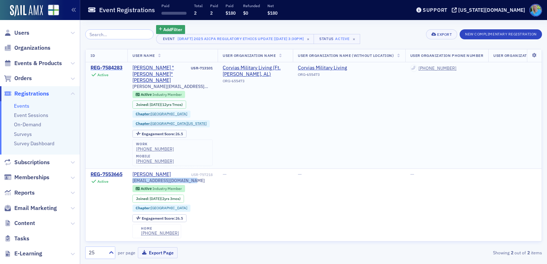
click at [116, 68] on div "REG-7584283" at bounding box center [107, 68] width 32 height 6
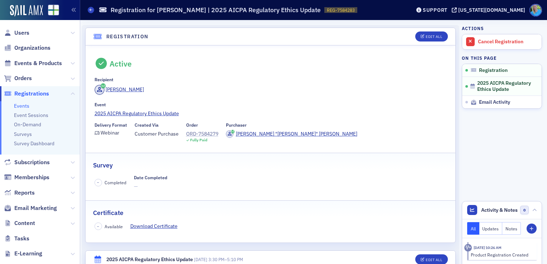
click at [195, 133] on div "ORD-7584279" at bounding box center [202, 134] width 32 height 8
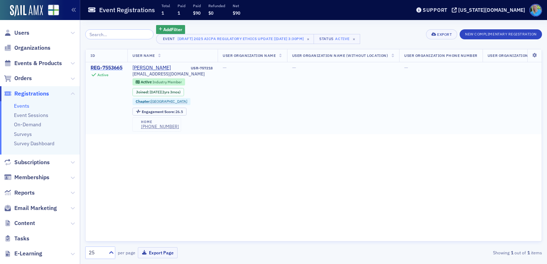
click at [115, 68] on div "REG-7553665" at bounding box center [107, 68] width 32 height 6
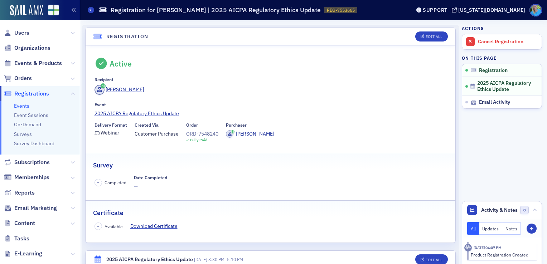
click at [205, 131] on div "ORD-7548240" at bounding box center [202, 134] width 32 height 8
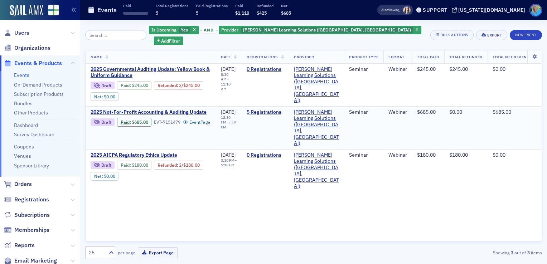
click at [284, 109] on link "5 Registrations" at bounding box center [265, 112] width 37 height 6
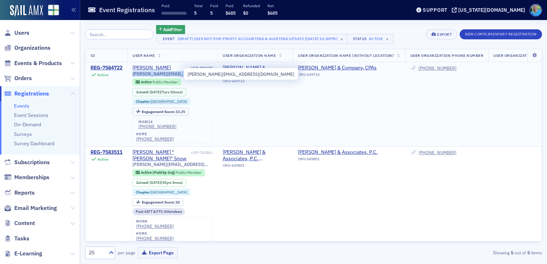
drag, startPoint x: 183, startPoint y: 73, endPoint x: 134, endPoint y: 74, distance: 48.3
click at [134, 74] on span "ryan@worrellpoole.com" at bounding box center [172, 73] width 80 height 5
copy span "ryan@worrellpoole.com"
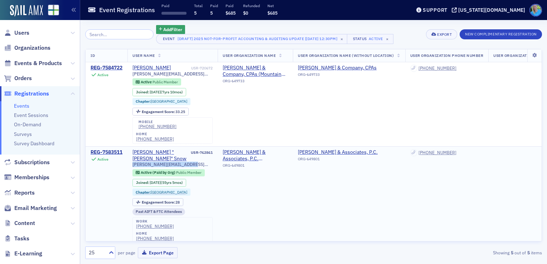
drag, startPoint x: 198, startPoint y: 159, endPoint x: 133, endPoint y: 158, distance: 64.4
click at [133, 158] on td "James "Jim" Snow USR-762861 jim@snowandassociates.com Active (Paid by Org) Publ…" at bounding box center [172, 197] width 90 height 100
copy span "jim@snowandassociates.com"
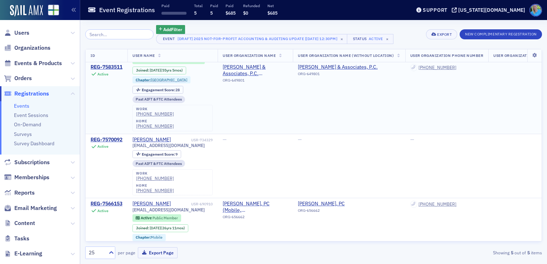
scroll to position [143, 0]
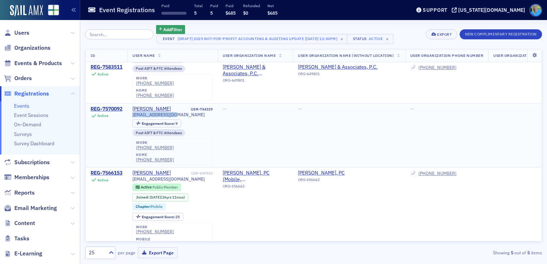
drag, startPoint x: 179, startPoint y: 107, endPoint x: 132, endPoint y: 108, distance: 47.6
click at [132, 108] on td "Letitia Watkins USR-734329 lwatkins@uabmc.edu Engagement Score : 9 Past AIFT & …" at bounding box center [172, 135] width 90 height 64
copy span "lwatkins@uabmc.edu"
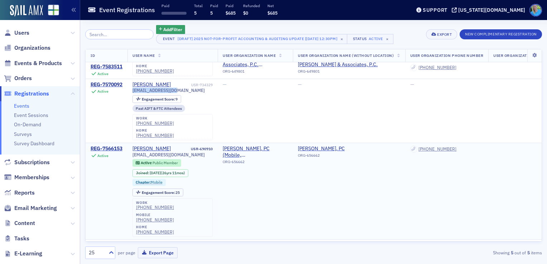
scroll to position [179, 0]
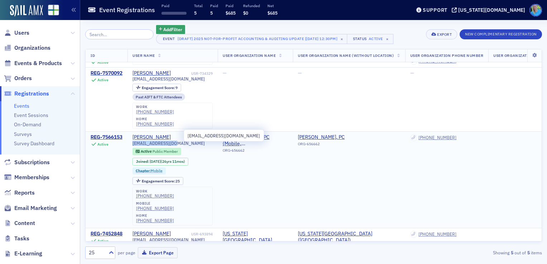
drag, startPoint x: 179, startPoint y: 135, endPoint x: 134, endPoint y: 134, distance: 44.4
click at [134, 141] on span "ddutton@gbdcpa.net" at bounding box center [168, 143] width 72 height 5
copy span "ddutton@gbdcpa.net"
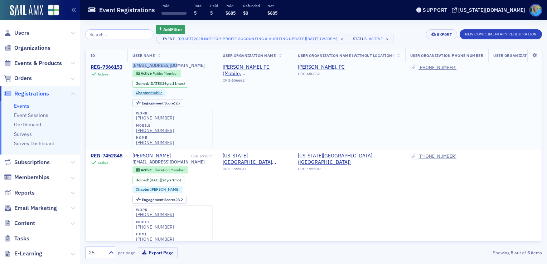
scroll to position [259, 0]
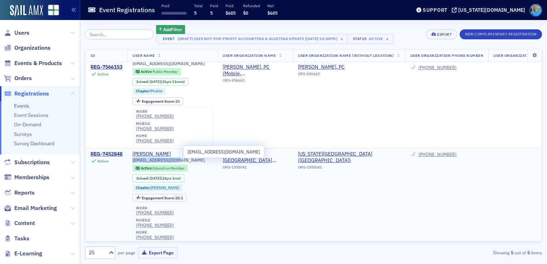
drag, startPoint x: 182, startPoint y: 152, endPoint x: 133, endPoint y: 150, distance: 48.4
click at [133, 158] on span "sstrother@alasu.edu" at bounding box center [168, 160] width 72 height 5
copy span "sstrother@alasu.edu"
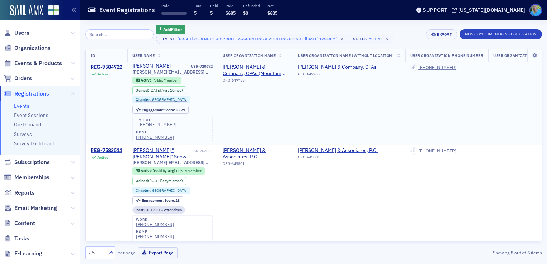
scroll to position [0, 0]
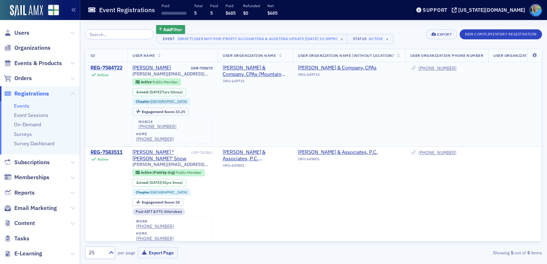
click at [105, 66] on div "REG-7584722" at bounding box center [107, 68] width 32 height 6
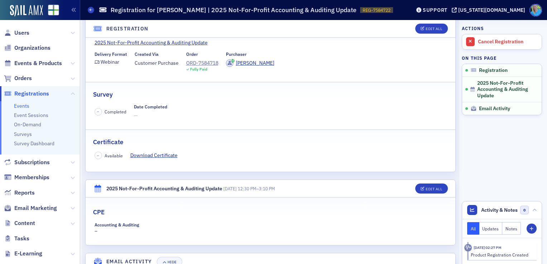
scroll to position [72, 0]
drag, startPoint x: 193, startPoint y: 185, endPoint x: 106, endPoint y: 184, distance: 87.0
click at [106, 184] on div "2025 Not-For-Profit Accounting & Auditing Update" at bounding box center [164, 188] width 116 height 8
click at [214, 63] on div "ORD-7584718" at bounding box center [202, 63] width 32 height 8
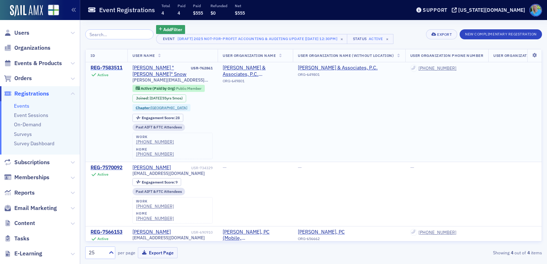
click at [115, 66] on div "REG-7583511" at bounding box center [107, 68] width 32 height 6
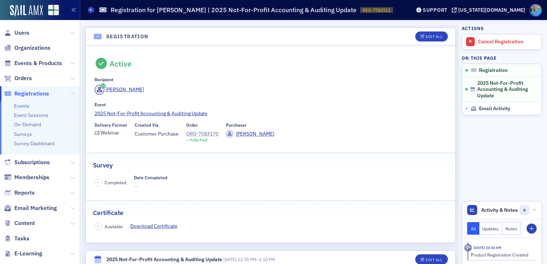
click at [196, 134] on div "ORD-7583170" at bounding box center [202, 134] width 32 height 8
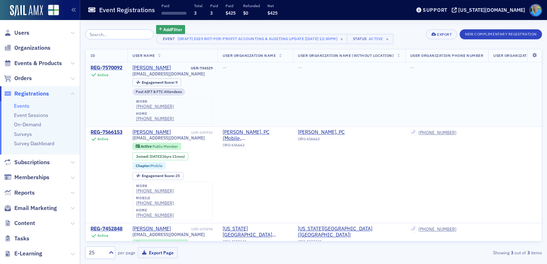
click at [107, 65] on div "REG-7570092" at bounding box center [107, 68] width 32 height 6
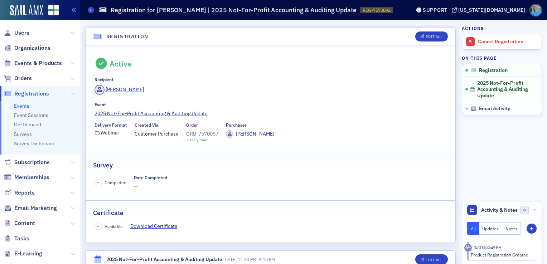
click at [202, 132] on div "ORD-7570057" at bounding box center [202, 134] width 32 height 8
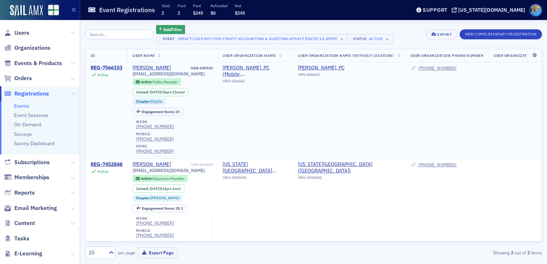
click at [109, 69] on div "REG-7566153" at bounding box center [107, 68] width 32 height 6
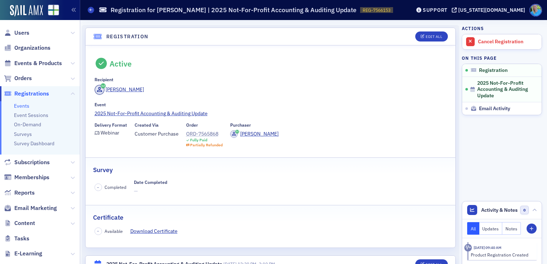
click at [202, 133] on div "ORD-7565868" at bounding box center [204, 134] width 37 height 8
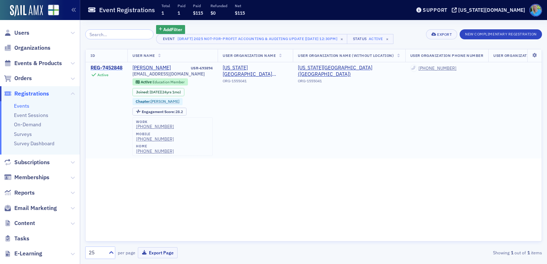
click at [102, 67] on div "REG-7452848" at bounding box center [107, 68] width 32 height 6
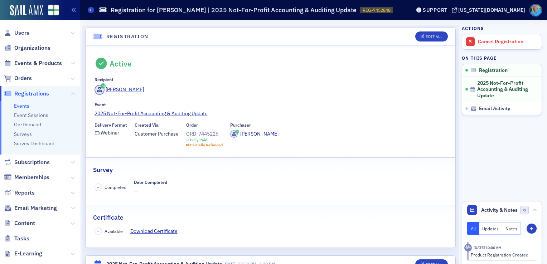
click at [209, 132] on div "ORD-7445226" at bounding box center [204, 134] width 37 height 8
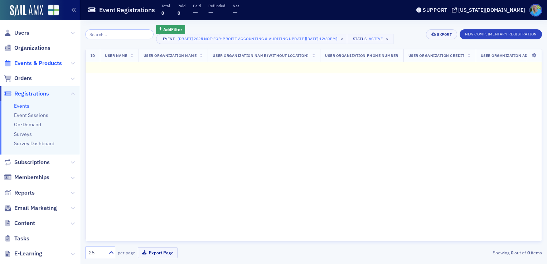
click at [33, 62] on span "Events & Products" at bounding box center [38, 63] width 48 height 8
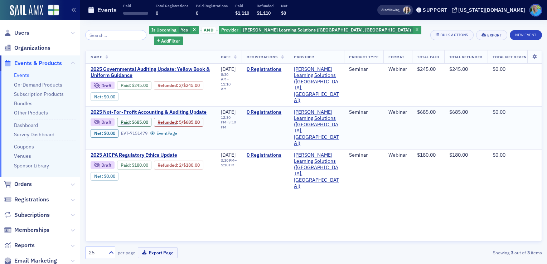
click at [165, 109] on span "2025 Not-For-Profit Accounting & Auditing Update" at bounding box center [151, 112] width 120 height 6
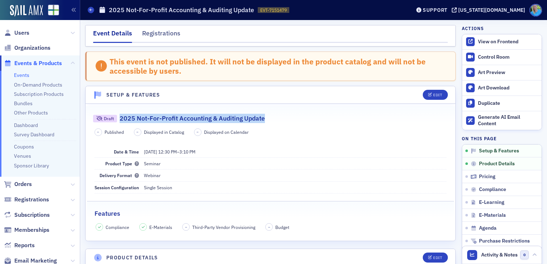
drag, startPoint x: 266, startPoint y: 117, endPoint x: 119, endPoint y: 118, distance: 147.1
click at [119, 118] on div "Draft 2025 Not-For-Profit Accounting & Auditing Update" at bounding box center [270, 114] width 355 height 17
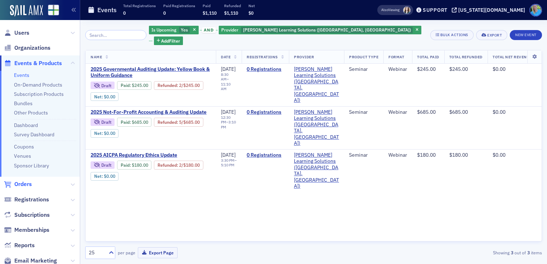
click at [29, 187] on span "Orders" at bounding box center [23, 184] width 18 height 8
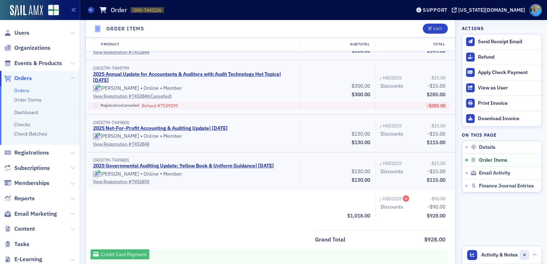
scroll to position [358, 0]
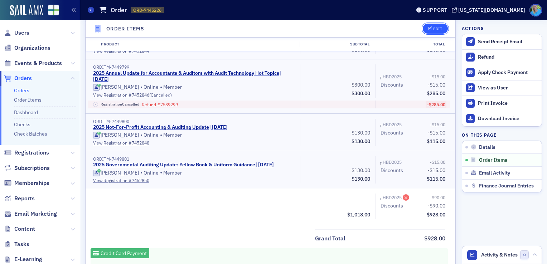
click at [427, 31] on button "Edit" at bounding box center [435, 29] width 25 height 10
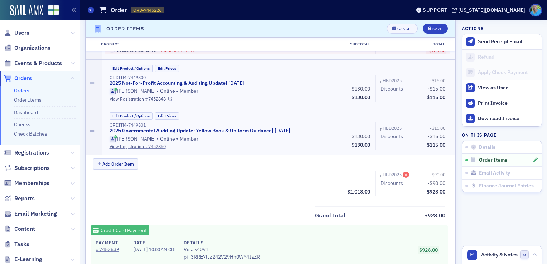
scroll to position [463, 0]
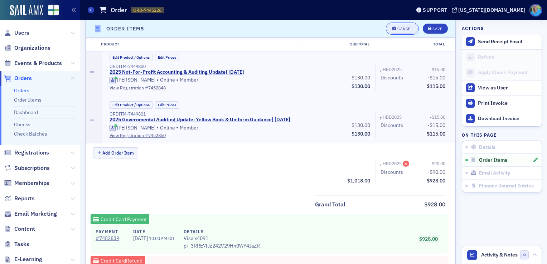
click at [392, 33] on button "Cancel" at bounding box center [402, 29] width 31 height 10
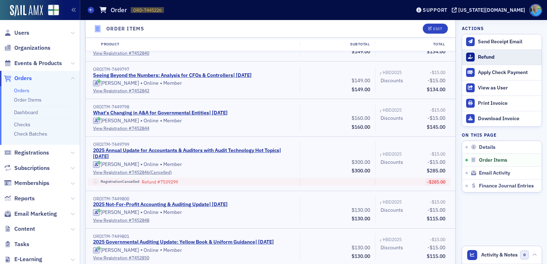
scroll to position [248, 0]
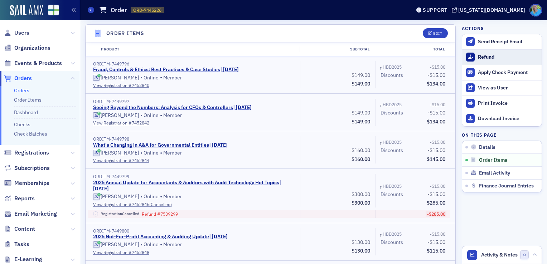
click at [472, 57] on button "Refund" at bounding box center [501, 56] width 79 height 15
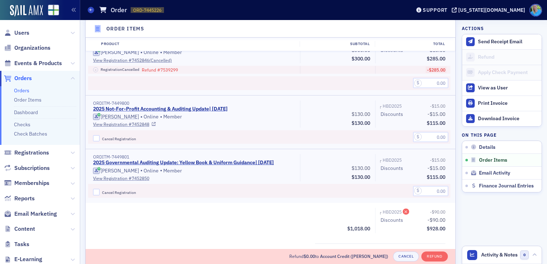
scroll to position [499, 0]
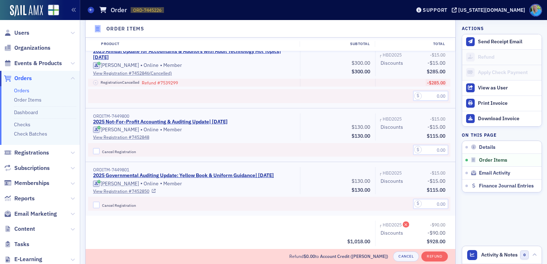
click at [100, 202] on label "Cancel Registration" at bounding box center [194, 205] width 202 height 6
click at [100, 202] on input "Cancel Registration" at bounding box center [96, 205] width 6 height 6
checkbox input "true"
click at [426, 203] on input "text" at bounding box center [430, 204] width 35 height 10
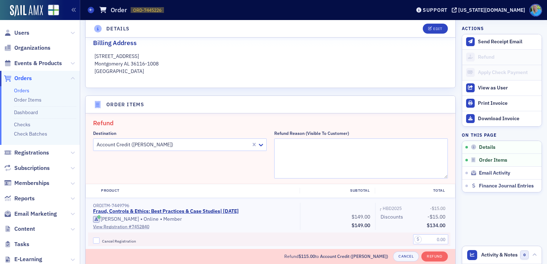
scroll to position [177, 0]
type input "115.00"
click at [177, 147] on div at bounding box center [173, 145] width 154 height 9
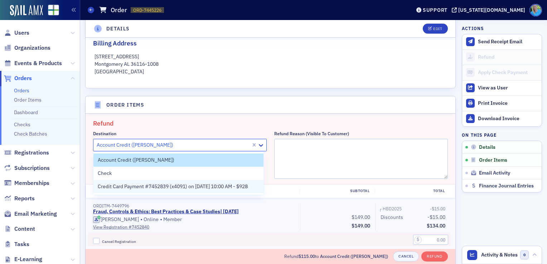
click at [180, 186] on span "Credit Card Payment #7452839 (x4091) on 5/21/2025 10:00 AM - $928" at bounding box center [173, 187] width 150 height 8
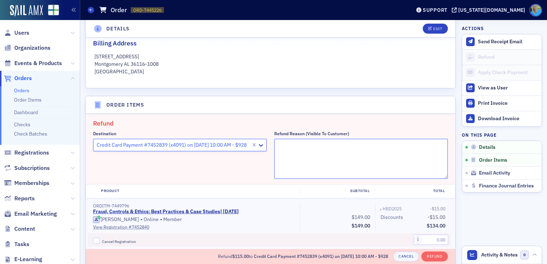
click at [308, 141] on textarea "Refund Reason (Visible to Customer)" at bounding box center [361, 159] width 174 height 40
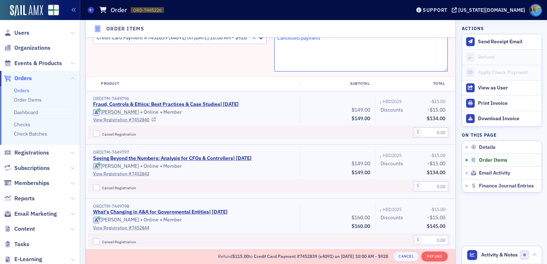
scroll to position [320, 0]
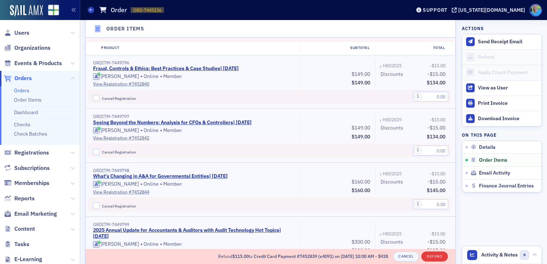
type textarea "Cancelled payment"
click at [424, 256] on button "Refund" at bounding box center [434, 257] width 26 height 10
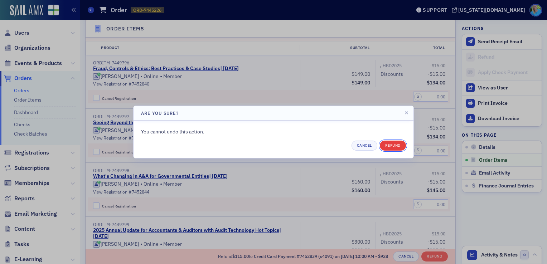
click at [388, 149] on button "Refund" at bounding box center [393, 146] width 26 height 10
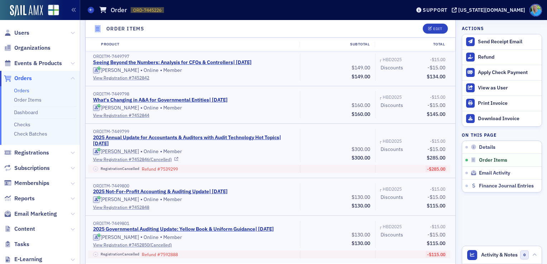
scroll to position [358, 0]
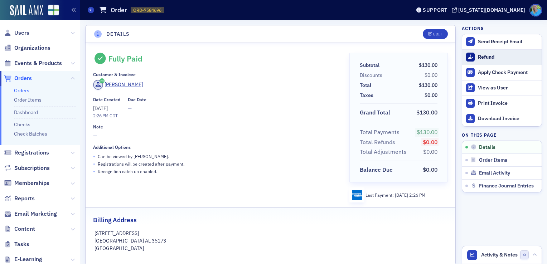
click at [501, 58] on div "Refund" at bounding box center [508, 57] width 60 height 6
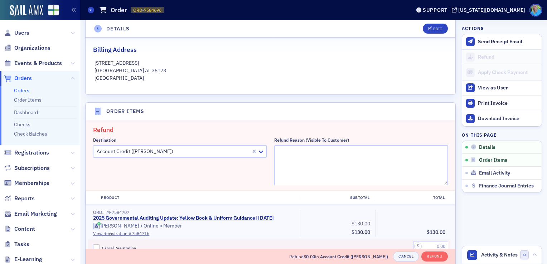
scroll to position [248, 0]
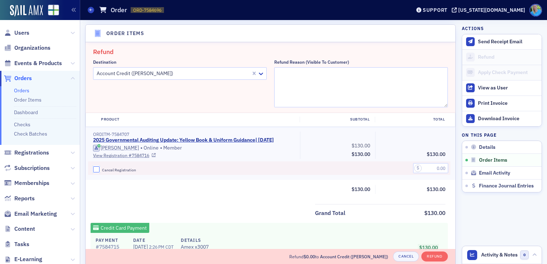
drag, startPoint x: 95, startPoint y: 168, endPoint x: 100, endPoint y: 167, distance: 5.9
click at [95, 168] on input "Cancel Registration" at bounding box center [96, 169] width 6 height 6
checkbox input "true"
click at [282, 78] on textarea "Refund Reason (Visible to Customer)" at bounding box center [361, 87] width 174 height 40
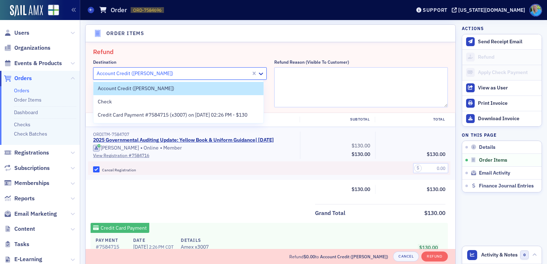
click at [228, 75] on div at bounding box center [173, 73] width 154 height 9
click at [218, 118] on span "Credit Card Payment #7584715 (x3007) on [DATE] 02:26 PM - $130" at bounding box center [173, 115] width 150 height 8
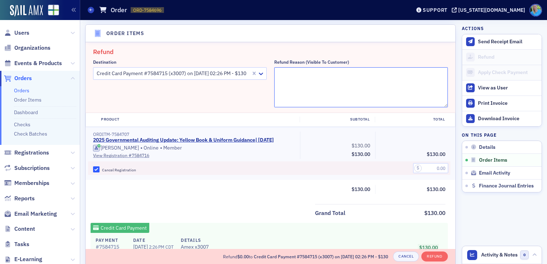
click at [318, 75] on textarea "Refund Reason (Visible to Customer)" at bounding box center [361, 87] width 174 height 40
type textarea "Course cancelled"
click at [421, 163] on input "text" at bounding box center [430, 168] width 35 height 10
type input "130.00"
click at [427, 257] on button "Refund" at bounding box center [434, 257] width 26 height 10
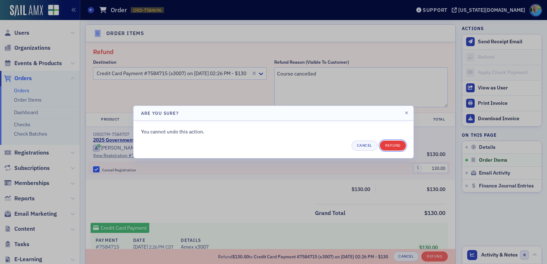
click at [402, 148] on button "Refund" at bounding box center [393, 146] width 26 height 10
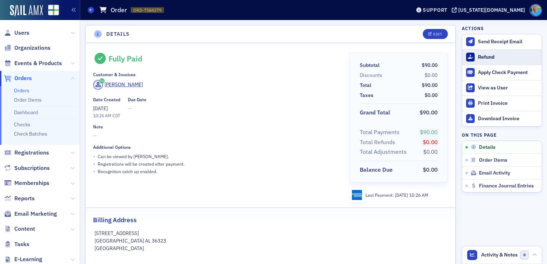
click at [478, 58] on div "Refund" at bounding box center [508, 57] width 60 height 6
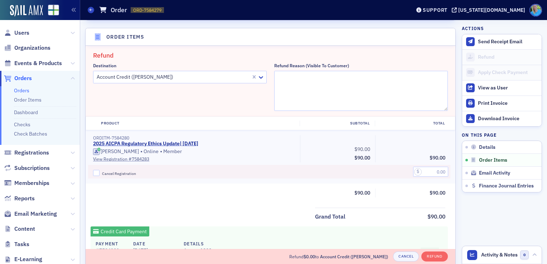
scroll to position [248, 0]
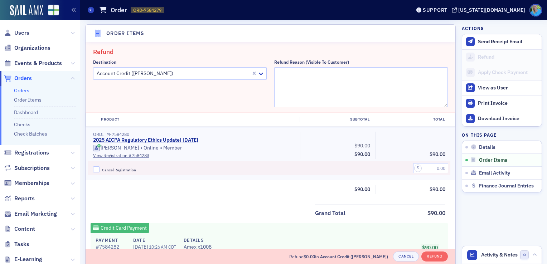
click at [210, 76] on div at bounding box center [173, 73] width 154 height 9
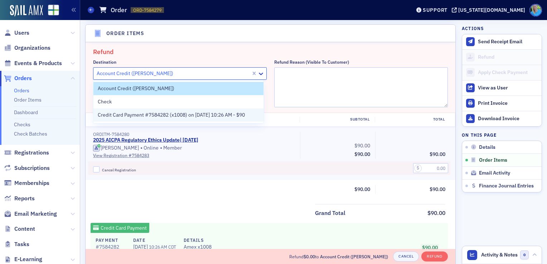
click at [237, 114] on span "Credit Card Payment #7584282 (x1008) on [DATE] 10:26 AM - $90" at bounding box center [171, 115] width 147 height 8
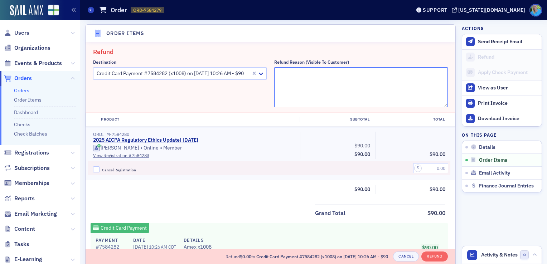
click at [305, 71] on textarea "Refund Reason (Visible to Customer)" at bounding box center [361, 87] width 174 height 40
type textarea "Course cancelled"
click at [91, 169] on div "Cancel Registration" at bounding box center [194, 168] width 212 height 14
click at [97, 168] on input "Cancel Registration" at bounding box center [96, 169] width 6 height 6
checkbox input "true"
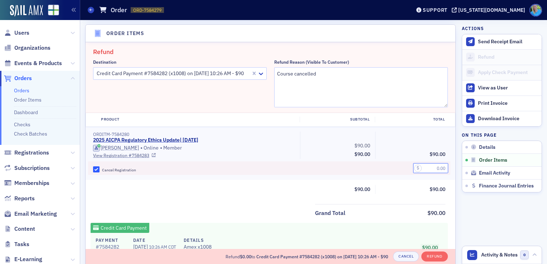
click at [435, 168] on input "text" at bounding box center [430, 168] width 35 height 10
type input "90.00"
click at [427, 258] on button "Refund" at bounding box center [434, 257] width 26 height 10
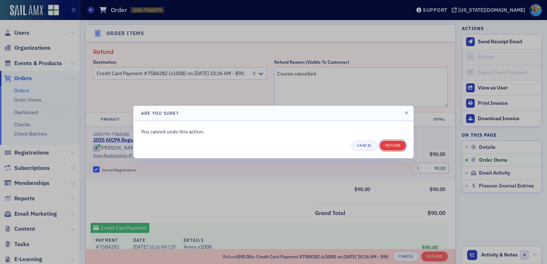
click at [390, 150] on button "Refund" at bounding box center [393, 146] width 26 height 10
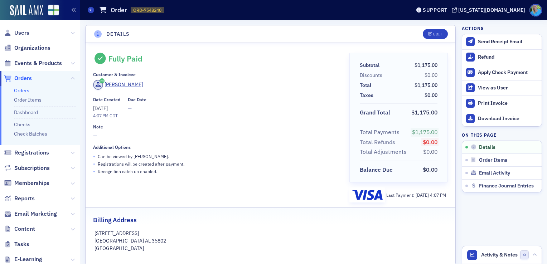
click at [481, 54] on div "Refund" at bounding box center [508, 57] width 60 height 6
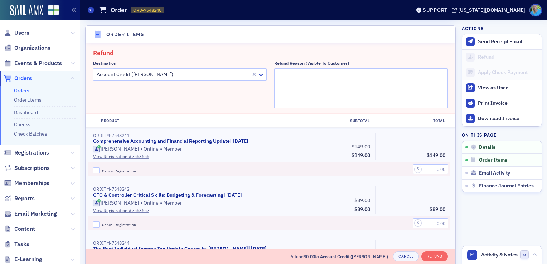
scroll to position [248, 0]
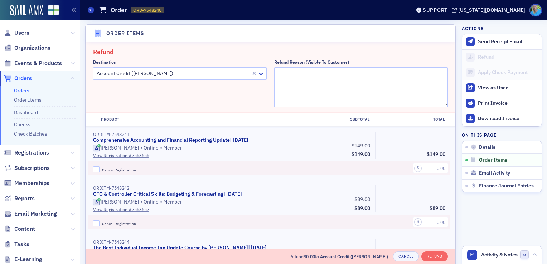
click at [225, 71] on div at bounding box center [173, 73] width 154 height 9
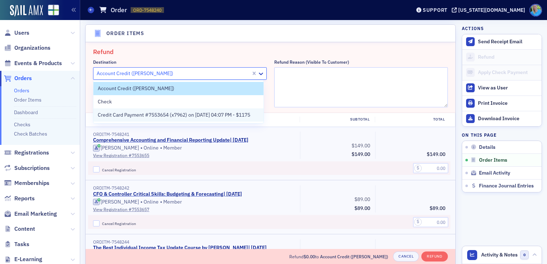
click at [222, 115] on span "Credit Card Payment #7553654 (x7962) on [DATE] 04:07 PM - $1175" at bounding box center [174, 115] width 153 height 8
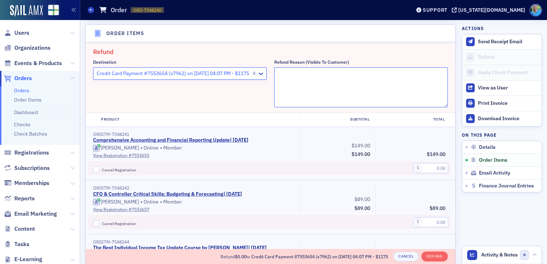
click at [309, 82] on textarea "Refund Reason (Visible to Customer)" at bounding box center [361, 87] width 174 height 40
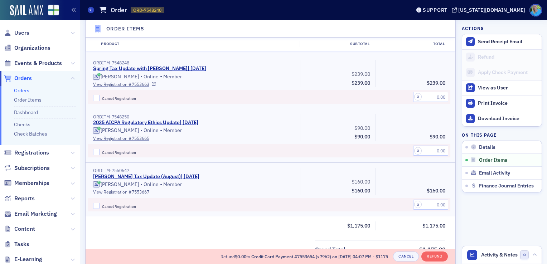
scroll to position [571, 0]
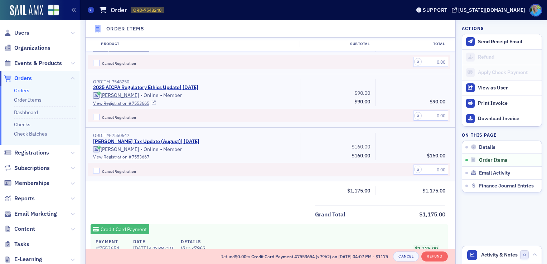
type textarea "Course cancelled"
click at [96, 115] on input "Cancel Registration" at bounding box center [96, 117] width 6 height 6
checkbox input "true"
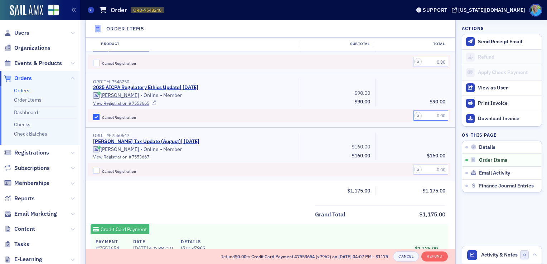
click at [423, 111] on input "text" at bounding box center [430, 116] width 35 height 10
type input "90.00"
click at [430, 256] on button "Refund" at bounding box center [434, 257] width 26 height 10
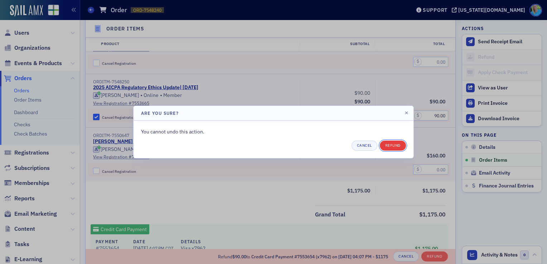
click at [391, 147] on button "Refund" at bounding box center [393, 146] width 26 height 10
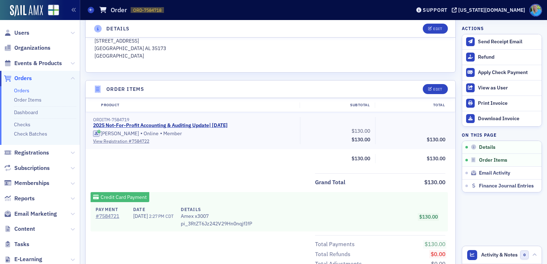
scroll to position [215, 0]
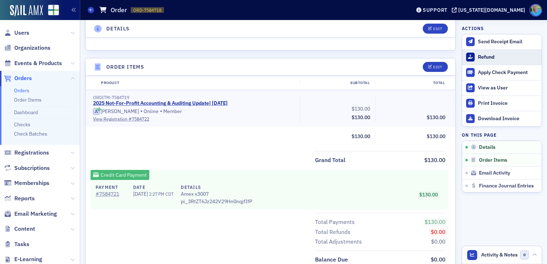
click at [508, 56] on div "Refund" at bounding box center [508, 57] width 60 height 6
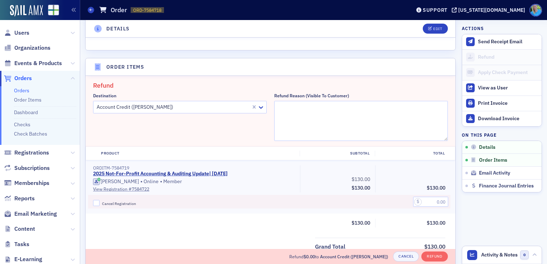
scroll to position [248, 0]
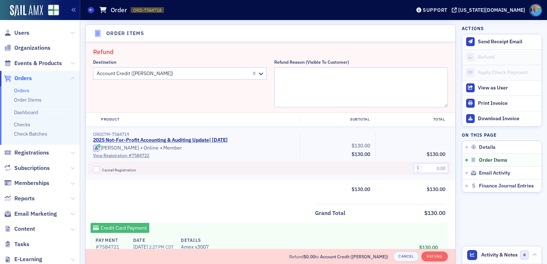
click at [193, 69] on div at bounding box center [173, 73] width 154 height 9
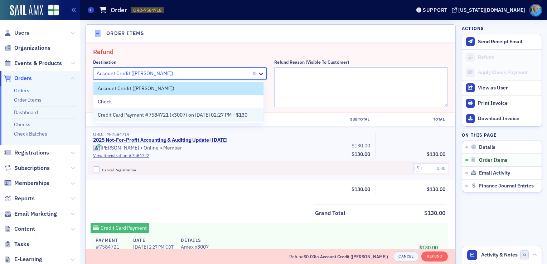
click at [196, 111] on span "Credit Card Payment #7584721 (x3007) on [DATE] 02:27 PM - $130" at bounding box center [173, 115] width 150 height 8
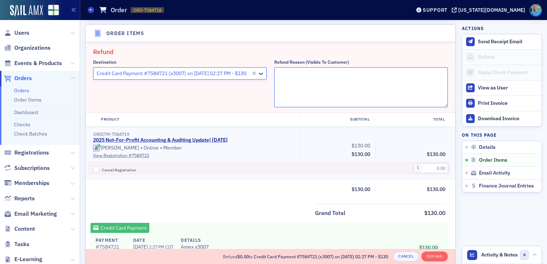
click at [321, 77] on textarea "Refund Reason (Visible to Customer)" at bounding box center [361, 87] width 174 height 40
type textarea "Course cancellation"
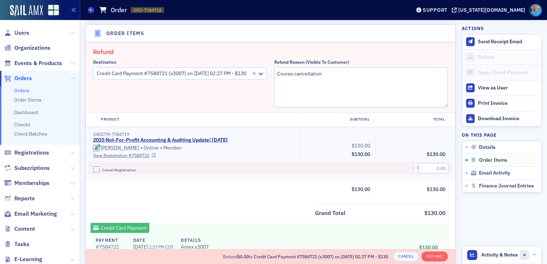
click at [95, 169] on input "Cancel Registration" at bounding box center [96, 169] width 6 height 6
checkbox input "true"
click at [425, 165] on input "text" at bounding box center [430, 168] width 35 height 10
type input "130.00"
click at [434, 258] on button "Refund" at bounding box center [434, 257] width 26 height 10
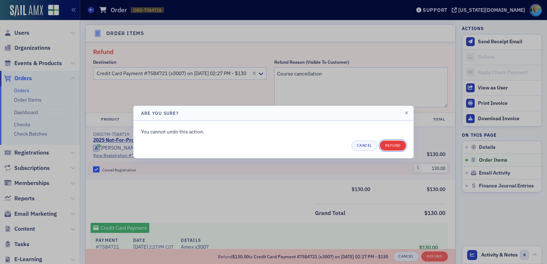
click at [395, 142] on button "Refund" at bounding box center [393, 146] width 26 height 10
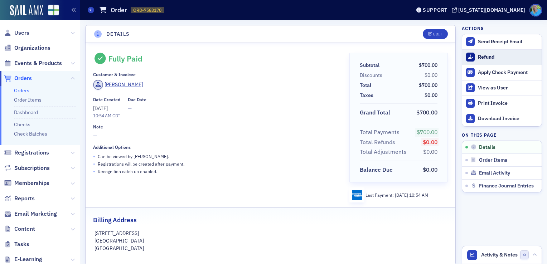
click at [478, 58] on div "Refund" at bounding box center [508, 57] width 60 height 6
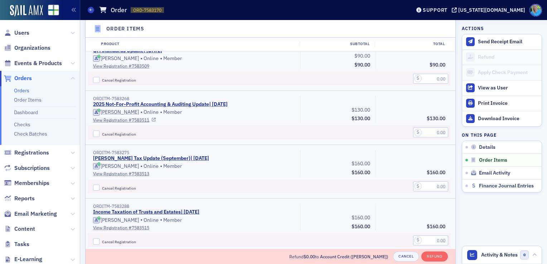
scroll to position [392, 0]
click at [97, 134] on input "Cancel Registration" at bounding box center [96, 134] width 6 height 6
checkbox input "true"
click at [425, 131] on input "text" at bounding box center [430, 133] width 35 height 10
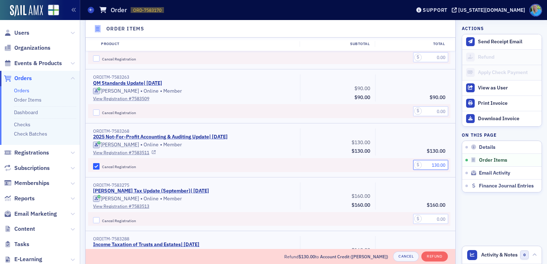
scroll to position [213, 0]
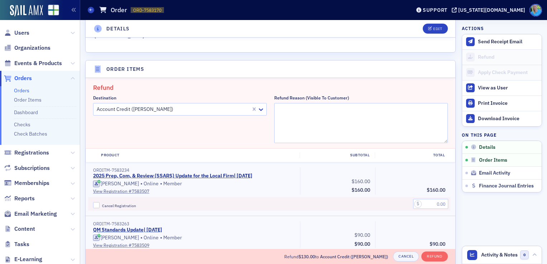
type input "130.00"
click at [245, 108] on div at bounding box center [173, 109] width 154 height 9
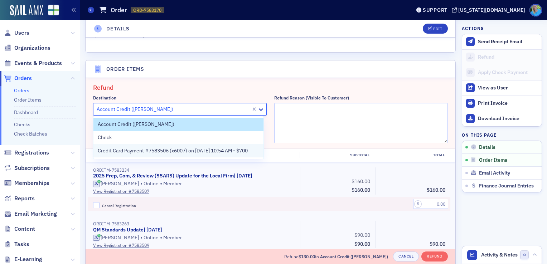
click at [239, 152] on span "Credit Card Payment #7583506 (x6007) on [DATE] 10:54 AM - $700" at bounding box center [173, 151] width 150 height 8
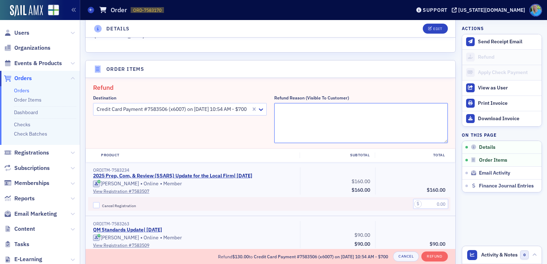
click at [301, 110] on textarea "Refund Reason (Visible to Customer)" at bounding box center [361, 123] width 174 height 40
type textarea "Course cancellation"
click at [430, 255] on button "Refund" at bounding box center [434, 257] width 26 height 10
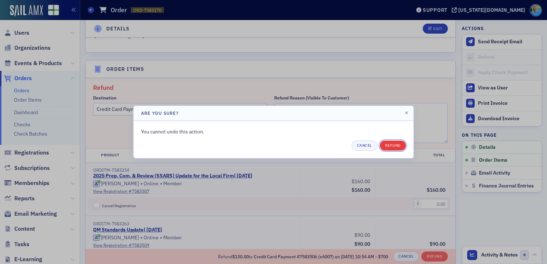
click at [396, 146] on button "Refund" at bounding box center [393, 146] width 26 height 10
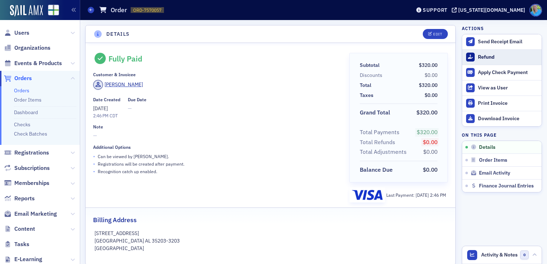
click at [478, 56] on div "Refund" at bounding box center [508, 57] width 60 height 6
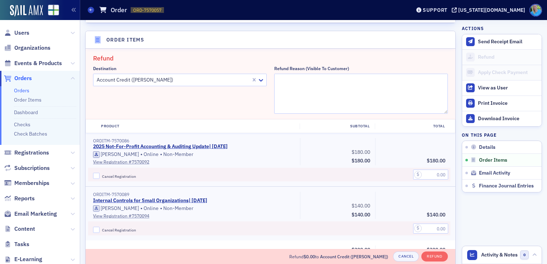
scroll to position [248, 0]
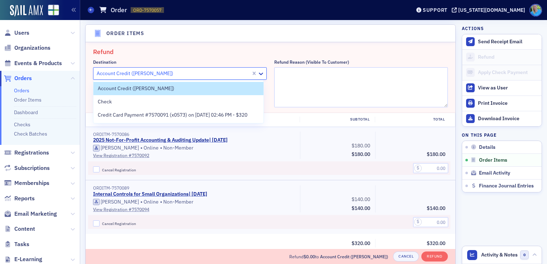
click at [231, 76] on div at bounding box center [173, 73] width 154 height 9
click at [236, 114] on span "Credit Card Payment #7570091 (x0573) on [DATE] 02:46 PM - $320" at bounding box center [173, 115] width 150 height 8
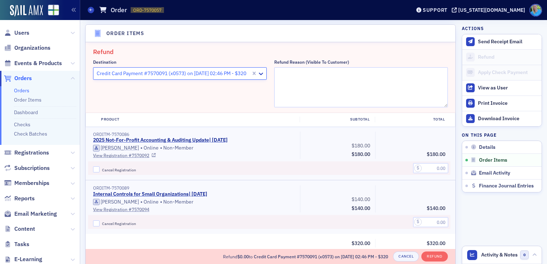
click at [100, 168] on label "Cancel Registration" at bounding box center [194, 169] width 202 height 6
click at [100, 168] on input "Cancel Registration" at bounding box center [96, 169] width 6 height 6
checkbox input "true"
click at [427, 168] on input "text" at bounding box center [430, 168] width 35 height 10
type input "180.00"
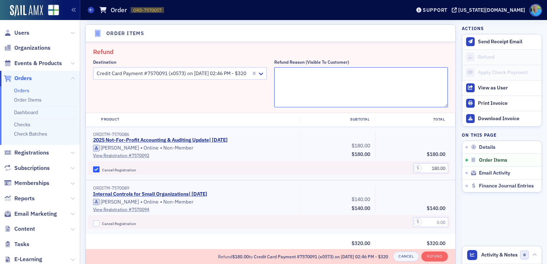
click at [315, 71] on textarea "Refund Reason (Visible to Customer)" at bounding box center [361, 87] width 174 height 40
type textarea "Course cancelled"
click at [431, 257] on button "Refund" at bounding box center [434, 257] width 26 height 10
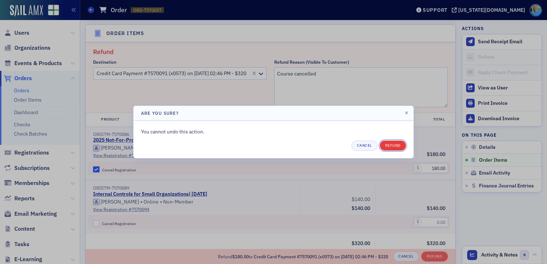
click at [390, 147] on button "Refund" at bounding box center [393, 146] width 26 height 10
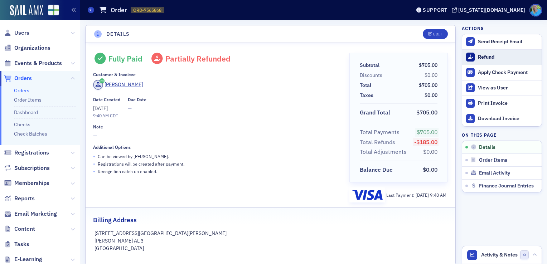
click at [480, 58] on div "Refund" at bounding box center [508, 57] width 60 height 6
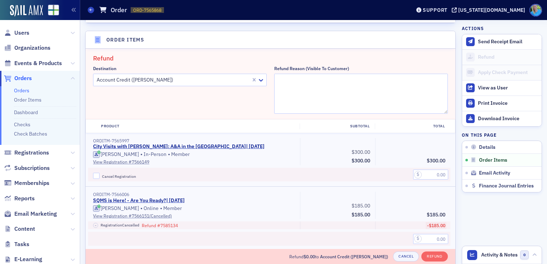
scroll to position [248, 0]
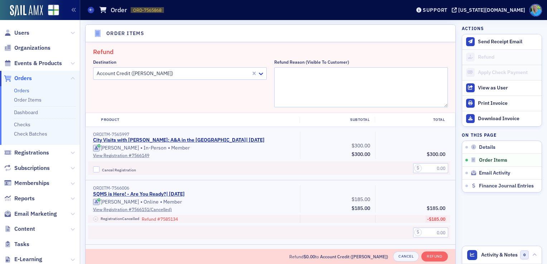
click at [208, 76] on div at bounding box center [173, 73] width 154 height 9
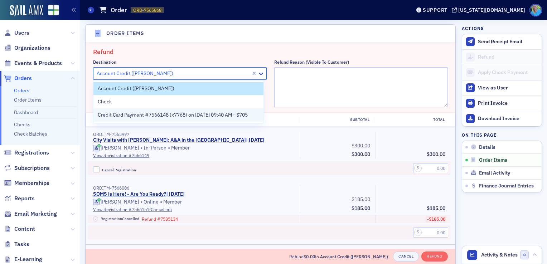
click at [211, 115] on span "Credit Card Payment #7566148 (x7768) on 7/28/2025 09:40 AM - $705" at bounding box center [173, 115] width 150 height 8
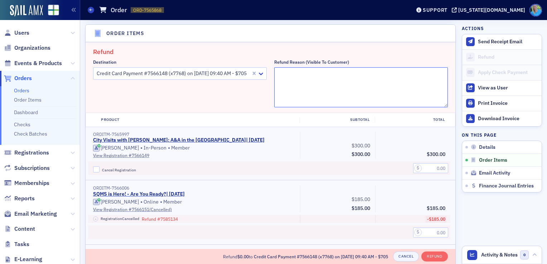
click at [309, 75] on textarea "Refund Reason (Visible to Customer)" at bounding box center [361, 87] width 174 height 40
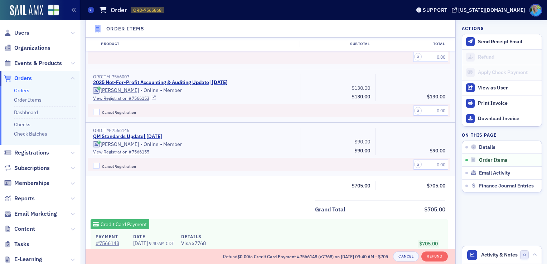
scroll to position [427, 0]
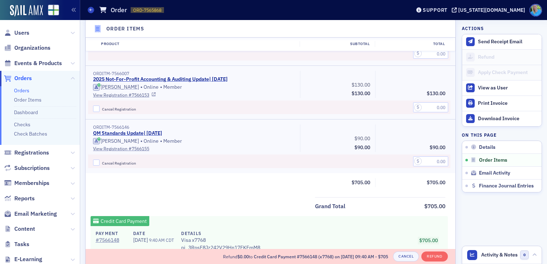
type textarea "Course cancelled"
click at [95, 110] on input "Cancel Registration" at bounding box center [96, 109] width 6 height 6
checkbox input "true"
click at [424, 107] on input "text" at bounding box center [430, 107] width 35 height 10
type input "130.00"
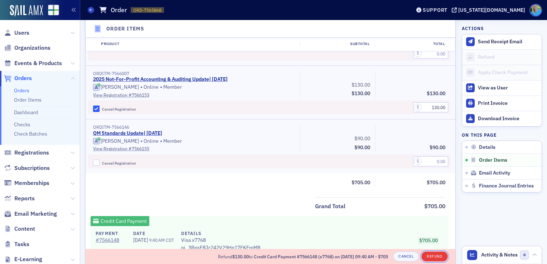
click at [429, 255] on button "Refund" at bounding box center [434, 257] width 26 height 10
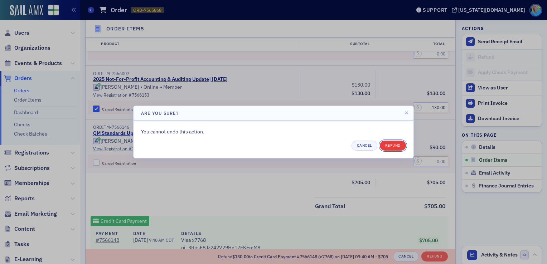
click at [386, 142] on button "Refund" at bounding box center [393, 146] width 26 height 10
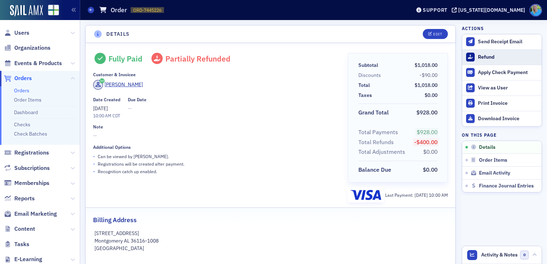
click at [478, 57] on div "Refund" at bounding box center [508, 57] width 60 height 6
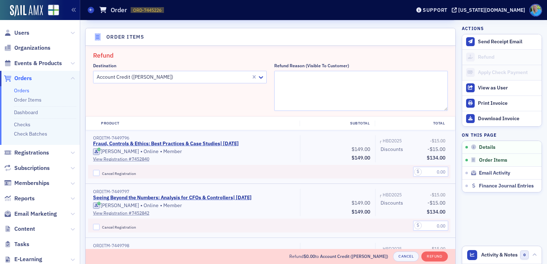
scroll to position [248, 0]
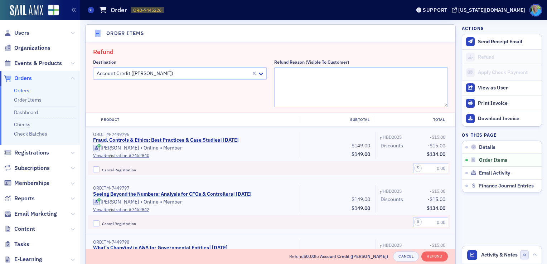
click at [164, 77] on div at bounding box center [173, 73] width 154 height 9
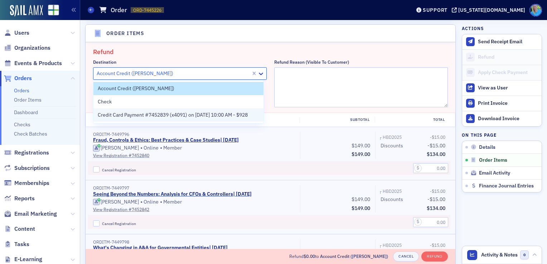
click at [179, 114] on span "Credit Card Payment #7452839 (x4091) on [DATE] 10:00 AM - $928" at bounding box center [173, 115] width 150 height 8
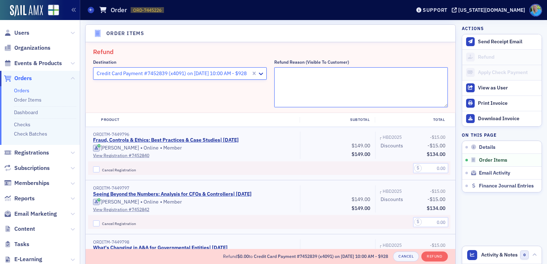
click at [306, 78] on textarea "Refund Reason (Visible to Customer)" at bounding box center [361, 87] width 174 height 40
type textarea "A"
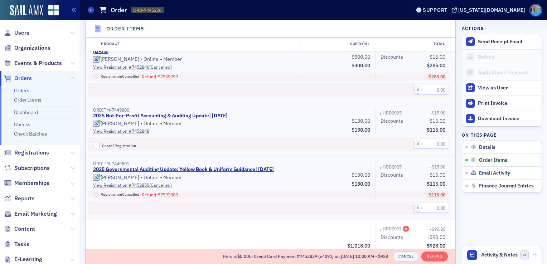
scroll to position [499, 0]
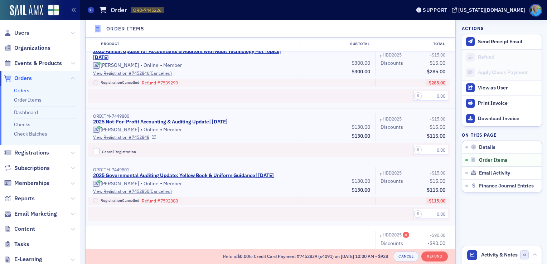
type textarea "Course cancelled"
click at [97, 149] on input "Cancel Registration" at bounding box center [96, 151] width 6 height 6
checkbox input "true"
click at [415, 149] on input "text" at bounding box center [430, 150] width 35 height 10
type input "115.00"
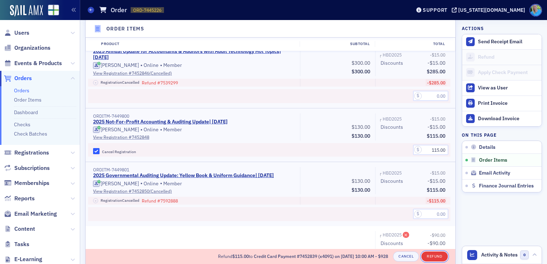
click at [432, 256] on button "Refund" at bounding box center [434, 257] width 26 height 10
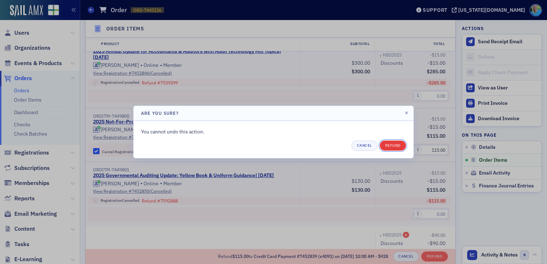
click at [393, 146] on button "Refund" at bounding box center [393, 146] width 26 height 10
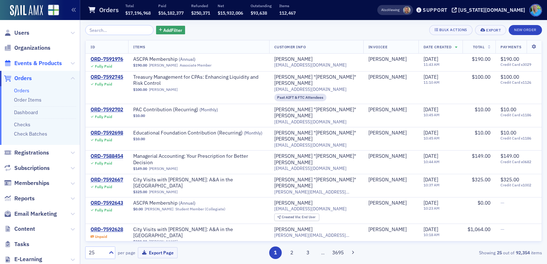
click at [49, 63] on span "Events & Products" at bounding box center [38, 63] width 48 height 8
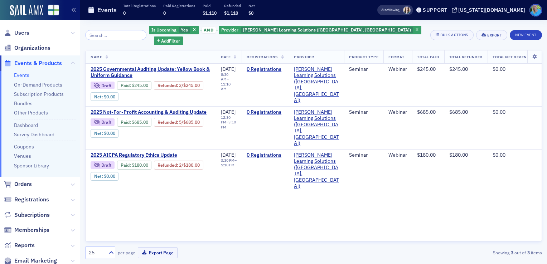
click at [100, 30] on input "search" at bounding box center [115, 35] width 61 height 10
click at [416, 31] on icon "button" at bounding box center [417, 30] width 3 height 4
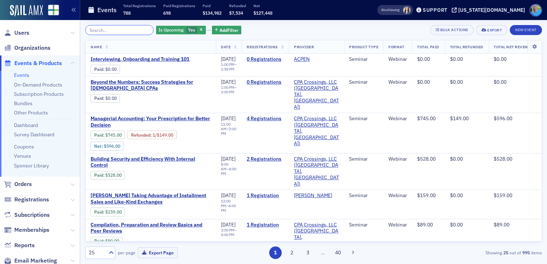
click at [123, 30] on input "search" at bounding box center [119, 30] width 68 height 10
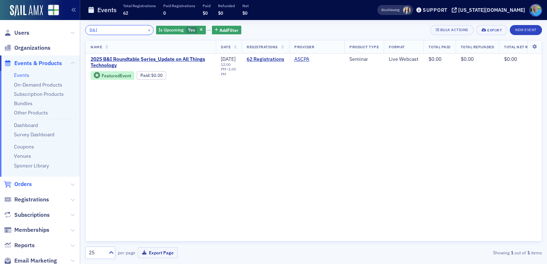
type input "B&I"
click at [29, 185] on span "Orders" at bounding box center [23, 184] width 18 height 8
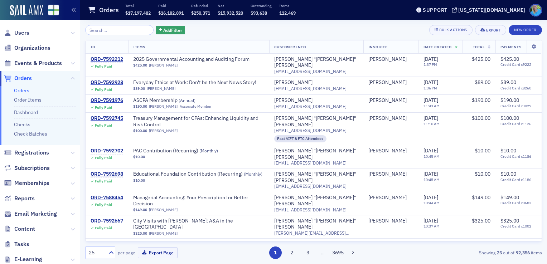
click at [250, 38] on div "Add Filter Bulk Actions Export New Order ID Items Customer Info Invoicee Date C…" at bounding box center [313, 142] width 457 height 234
click at [37, 62] on span "Events & Products" at bounding box center [38, 63] width 48 height 8
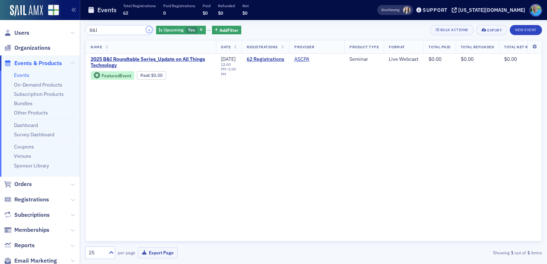
click at [146, 30] on button "×" at bounding box center [149, 29] width 6 height 6
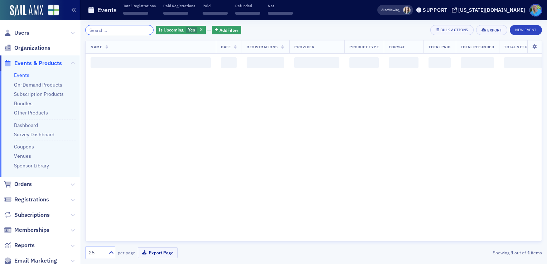
click at [139, 30] on input "search" at bounding box center [119, 30] width 68 height 10
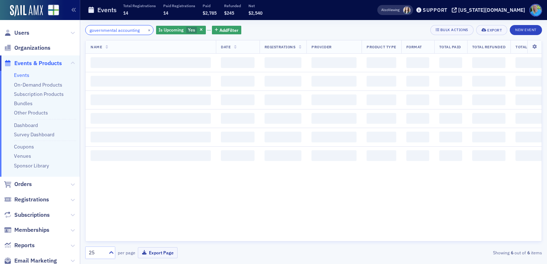
scroll to position [0, 2]
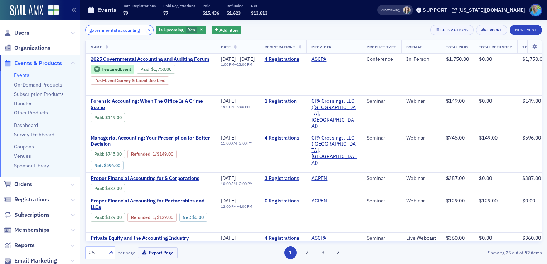
type input "governmental accounting"
click at [146, 29] on button "×" at bounding box center [149, 29] width 6 height 6
